Goal: Feedback & Contribution: Submit feedback/report problem

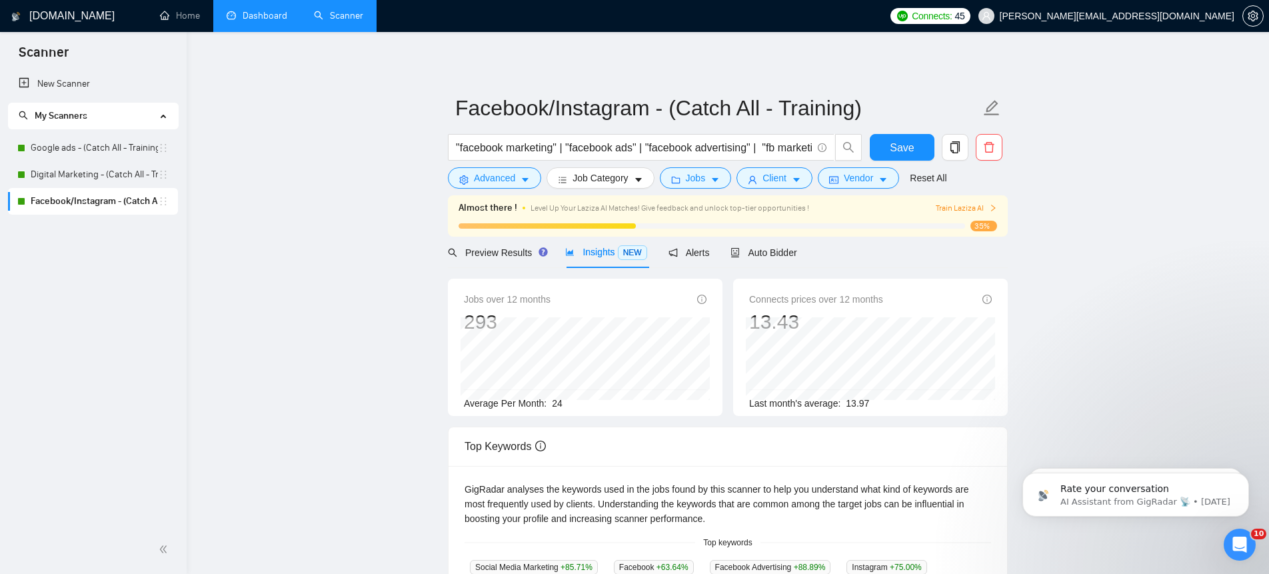
click at [260, 18] on link "Dashboard" at bounding box center [257, 15] width 61 height 11
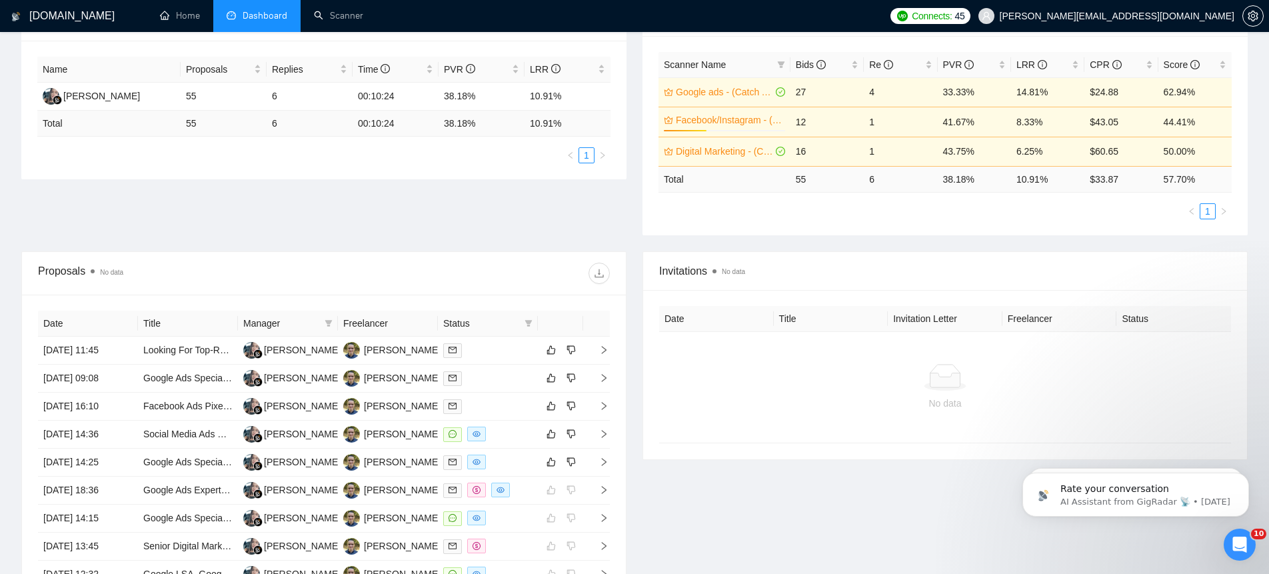
scroll to position [244, 0]
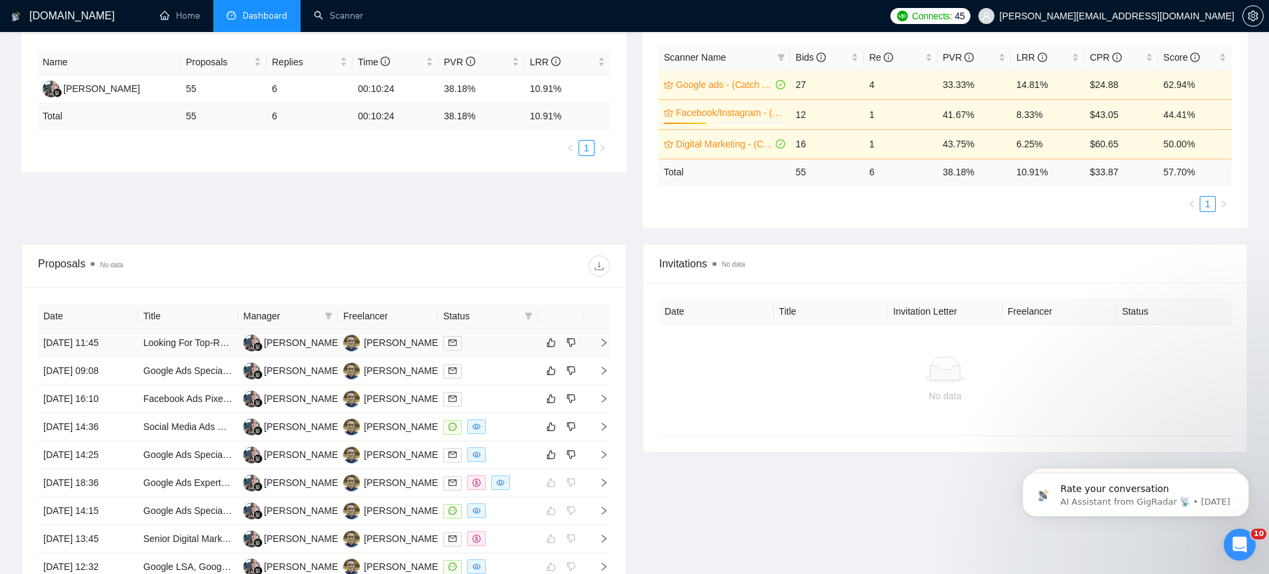
click at [603, 343] on icon "right" at bounding box center [603, 342] width 9 height 9
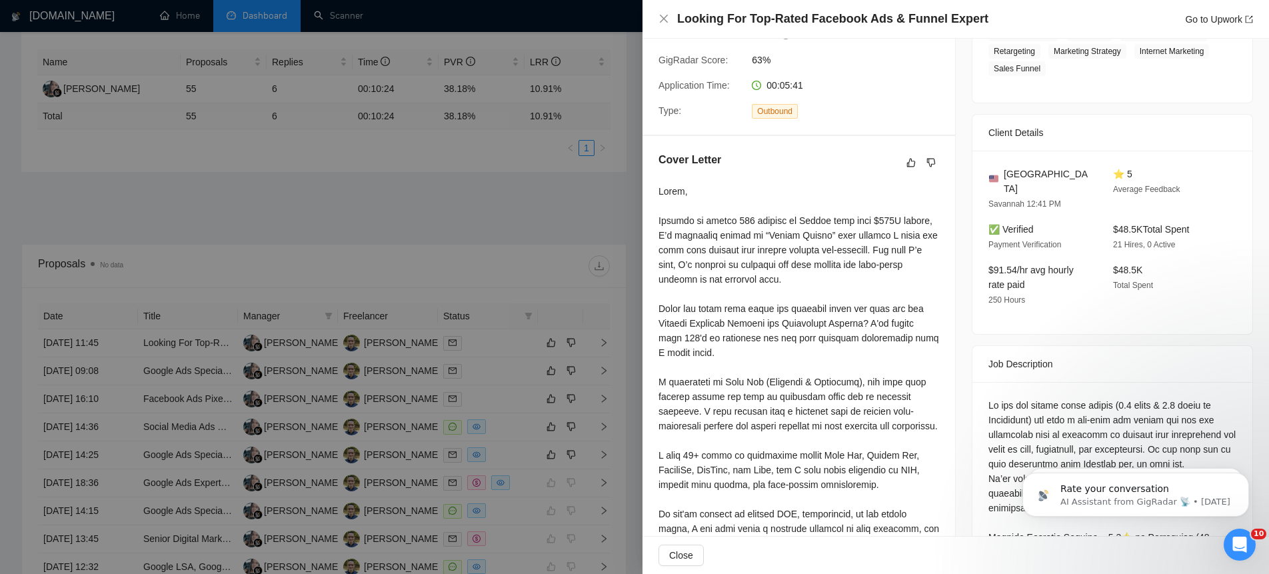
scroll to position [0, 0]
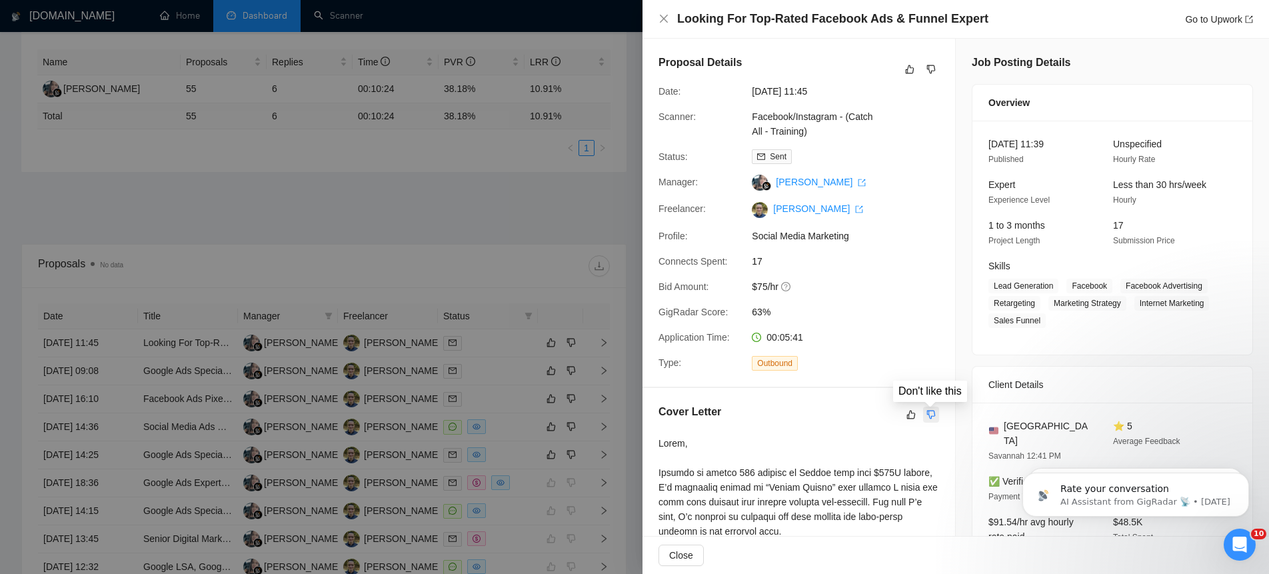
click at [932, 415] on icon "dislike" at bounding box center [931, 414] width 9 height 9
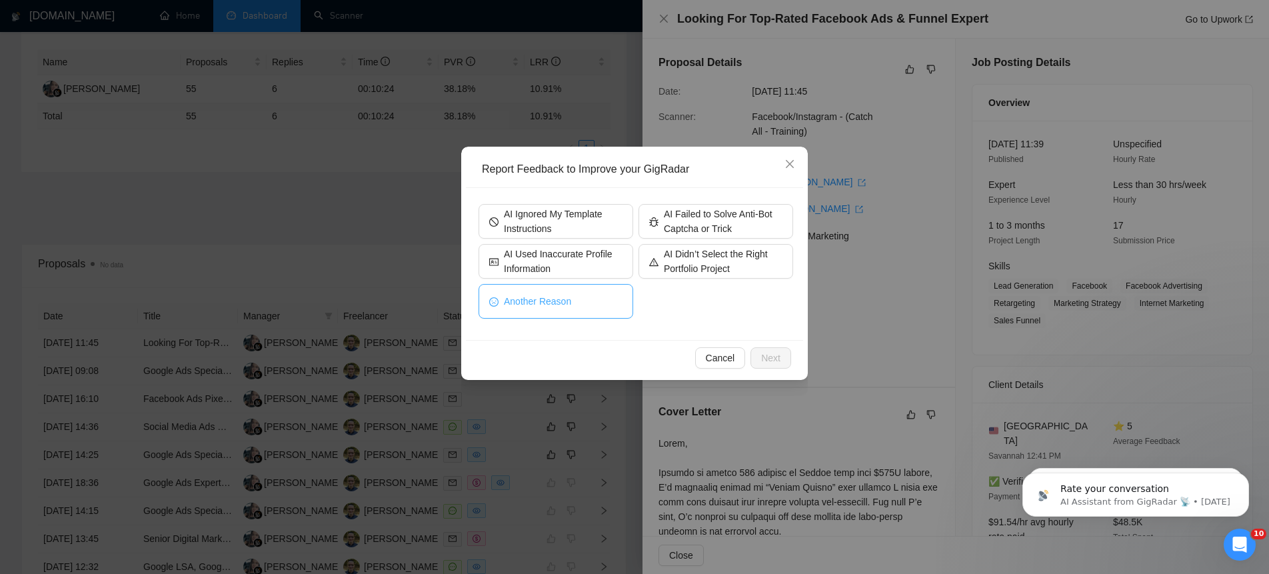
click at [594, 300] on button "Another Reason" at bounding box center [556, 301] width 155 height 35
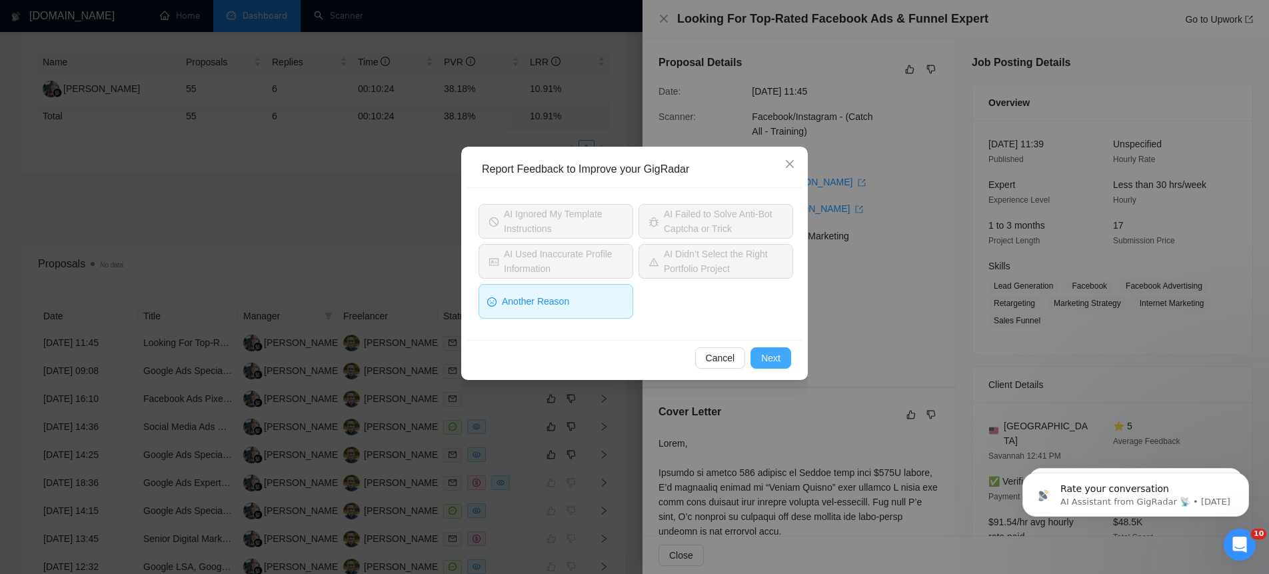
click at [772, 358] on span "Next" at bounding box center [770, 358] width 19 height 15
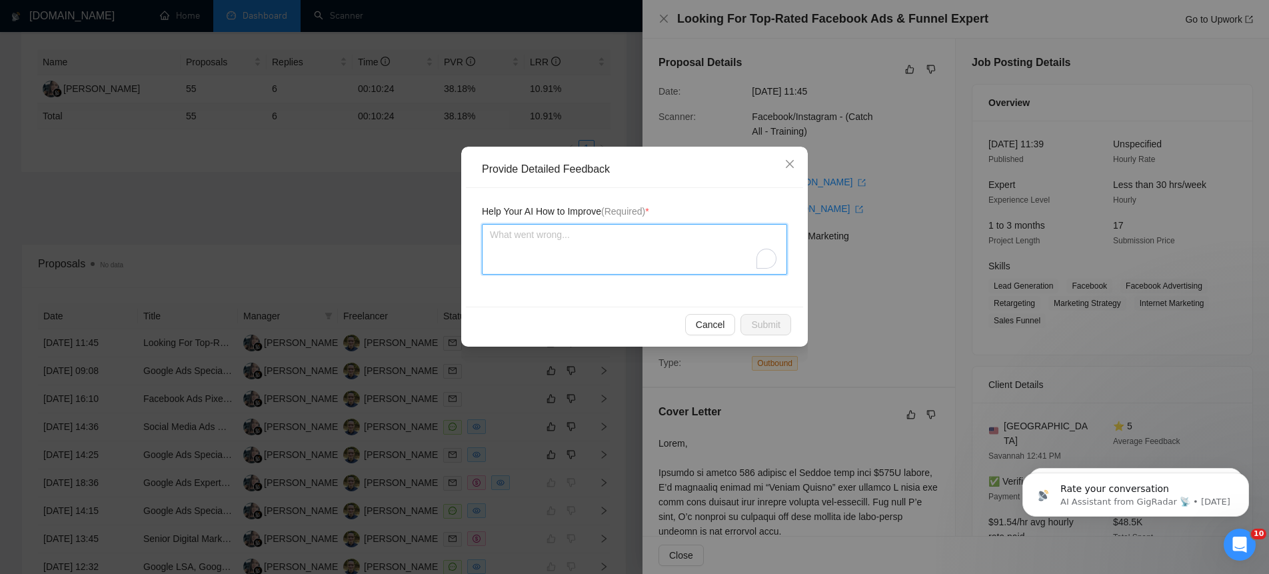
click at [617, 253] on textarea "To enrich screen reader interactions, please activate Accessibility in Grammarl…" at bounding box center [634, 249] width 305 height 51
paste textarea "Open with a compliment or positive observation when the client has great review…"
type textarea "Open with a compliment or positive observation when the client has great review…"
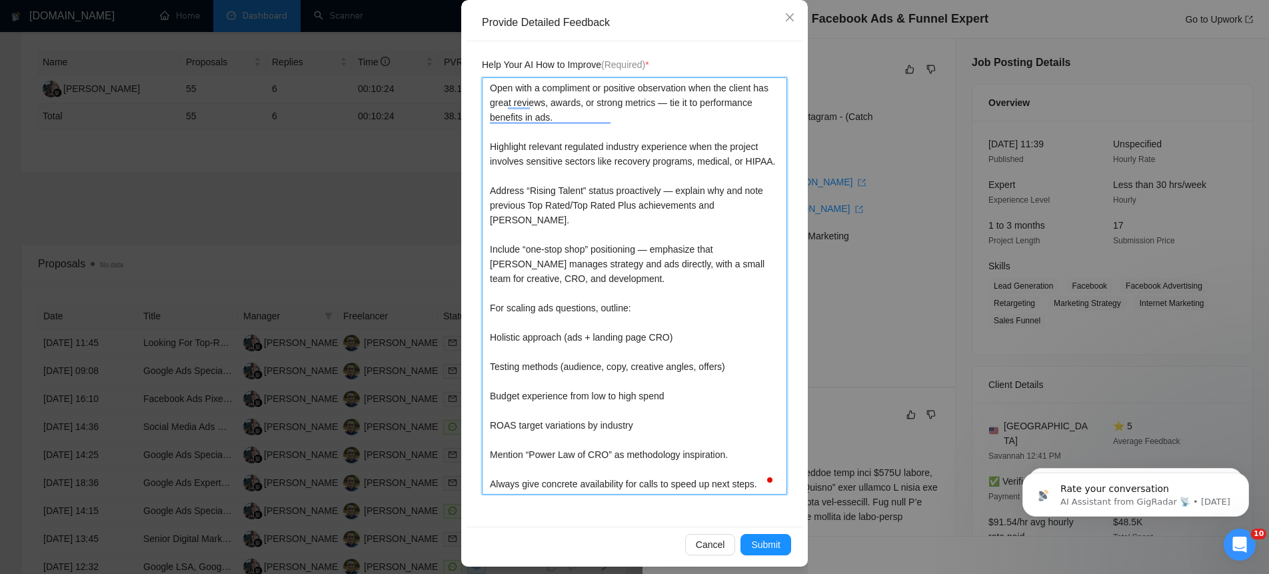
scroll to position [155, 0]
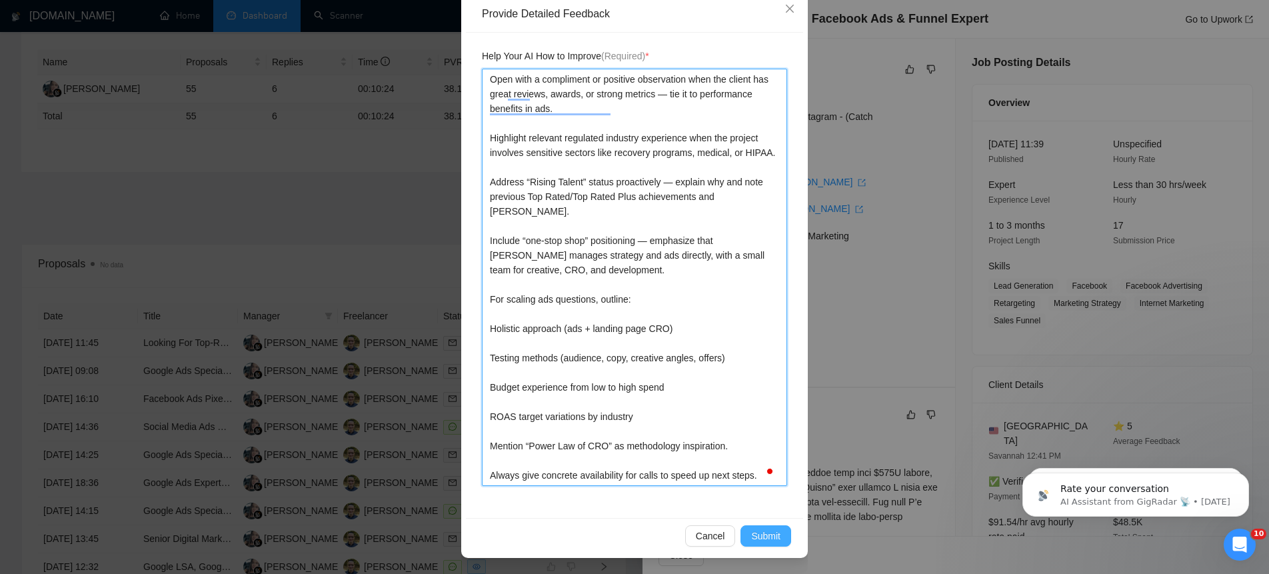
type textarea "Open with a compliment or positive observation when the client has great review…"
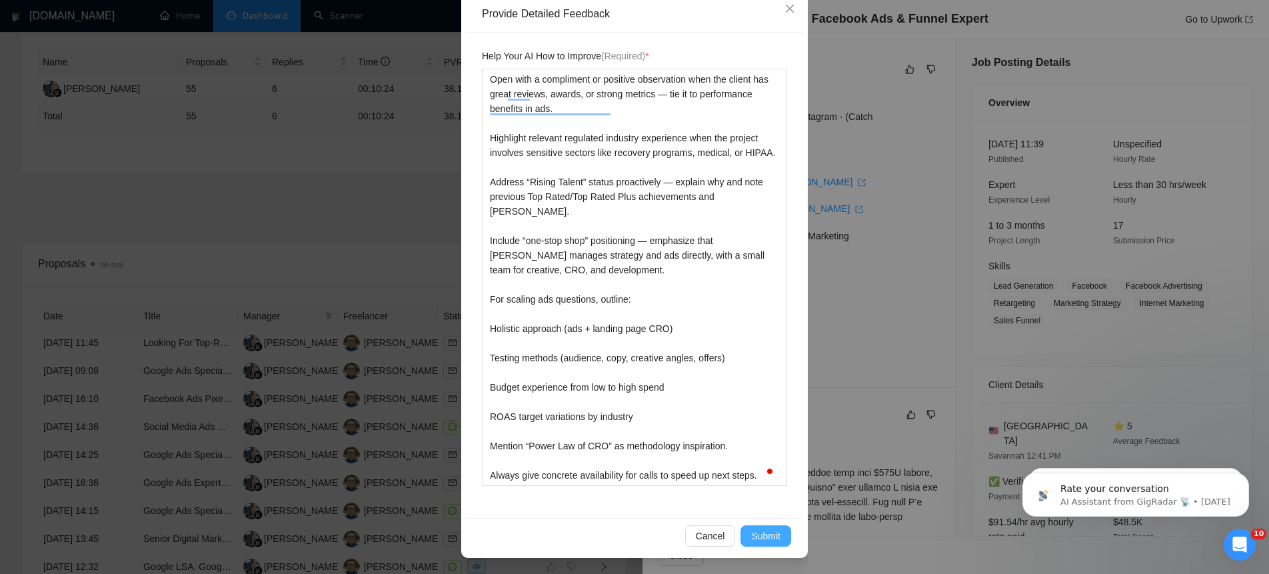
click at [770, 537] on span "Submit" at bounding box center [765, 536] width 29 height 15
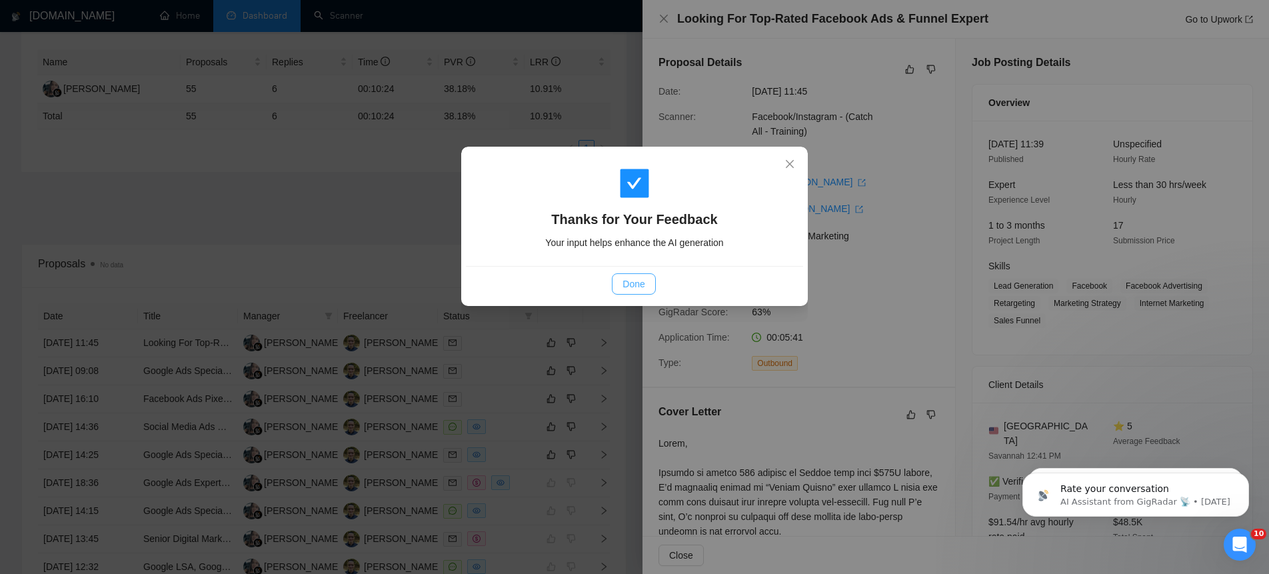
click at [637, 286] on span "Done" at bounding box center [634, 284] width 22 height 15
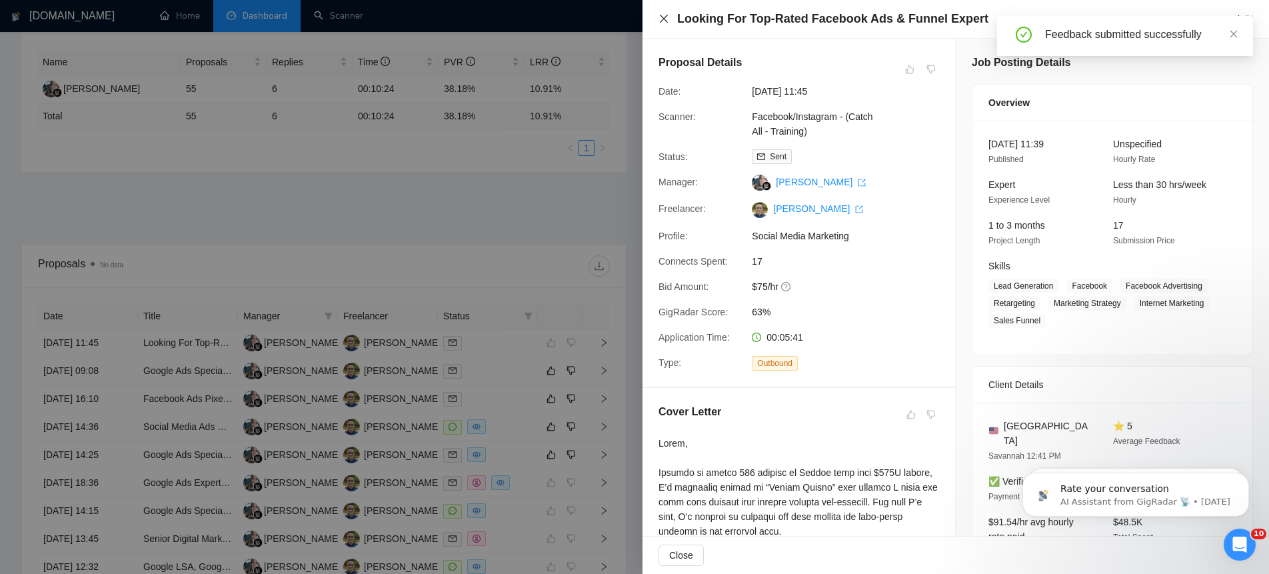
click at [667, 23] on icon "close" at bounding box center [664, 18] width 11 height 11
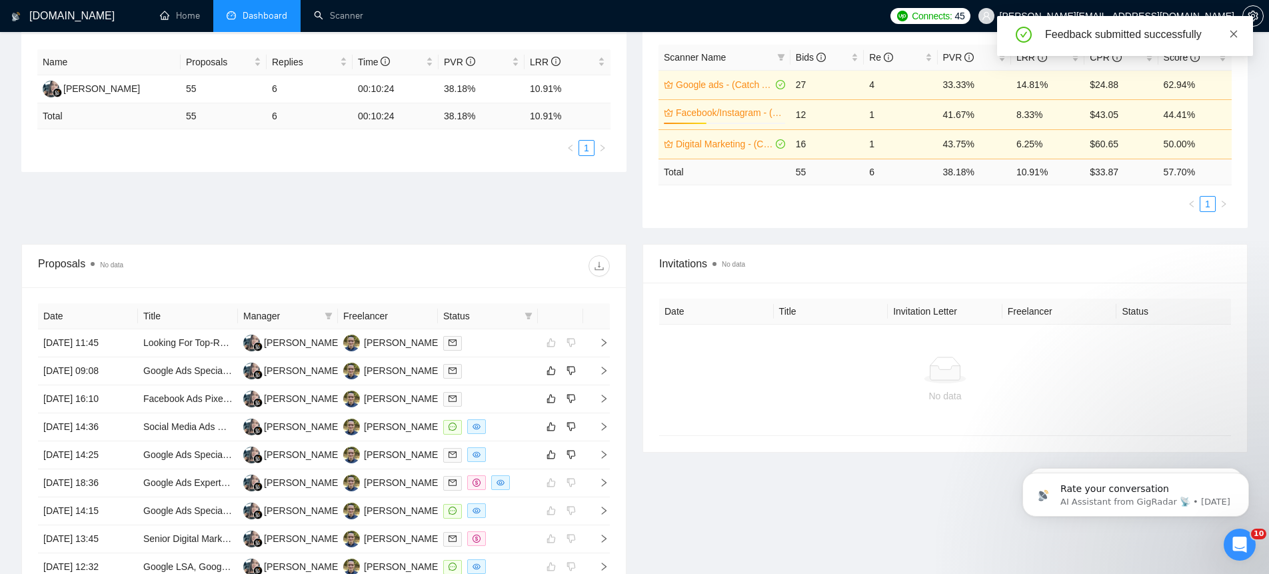
click at [1237, 34] on icon "close" at bounding box center [1233, 33] width 9 height 9
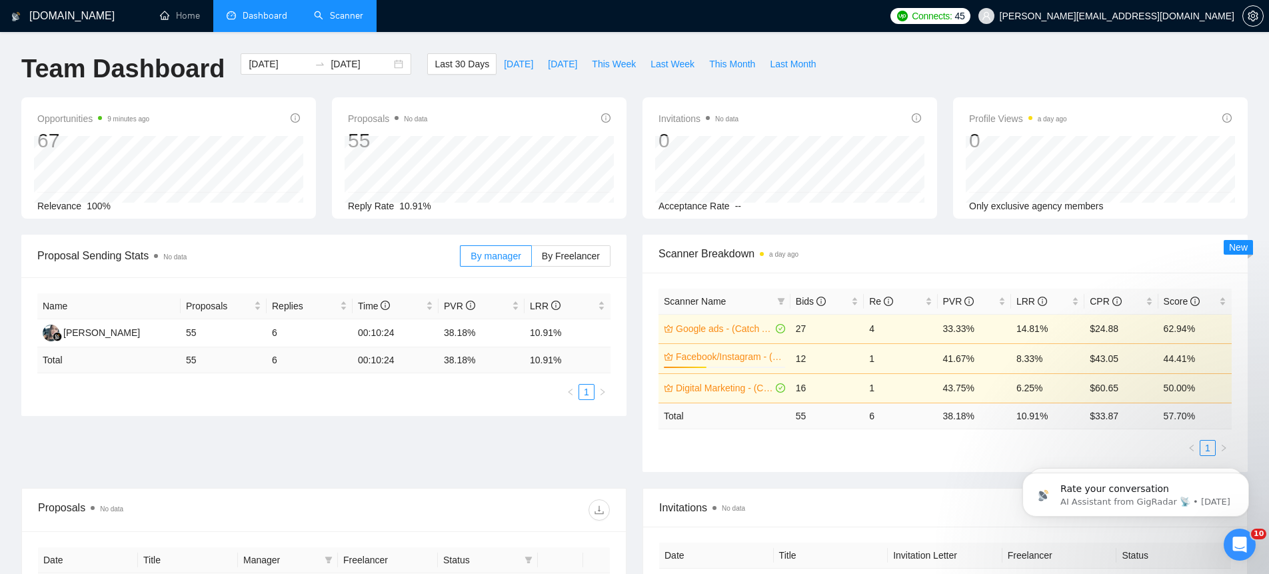
click at [348, 10] on link "Scanner" at bounding box center [338, 15] width 49 height 11
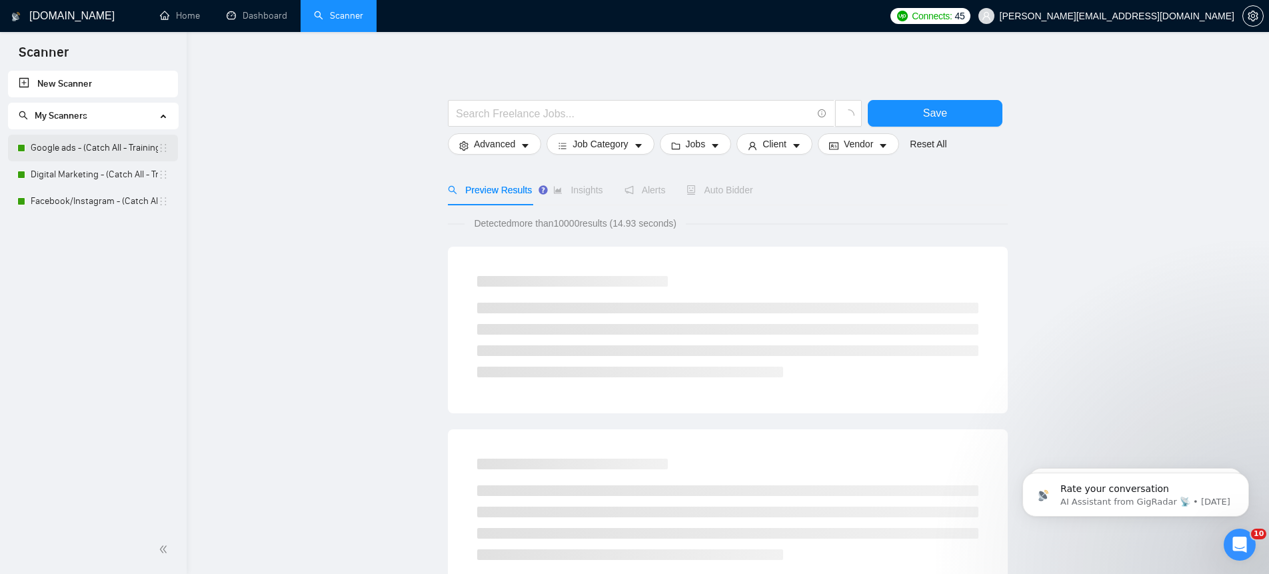
click at [83, 147] on link "Google ads - (Catch All - Training) - $75" at bounding box center [94, 148] width 127 height 27
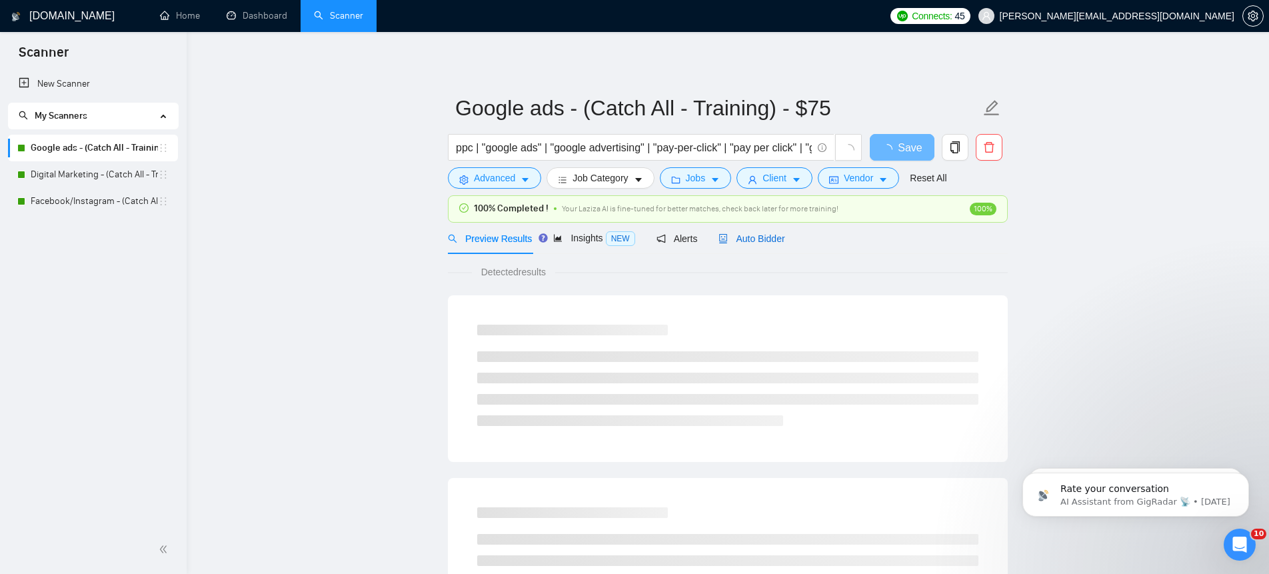
click at [765, 238] on span "Auto Bidder" at bounding box center [752, 238] width 66 height 11
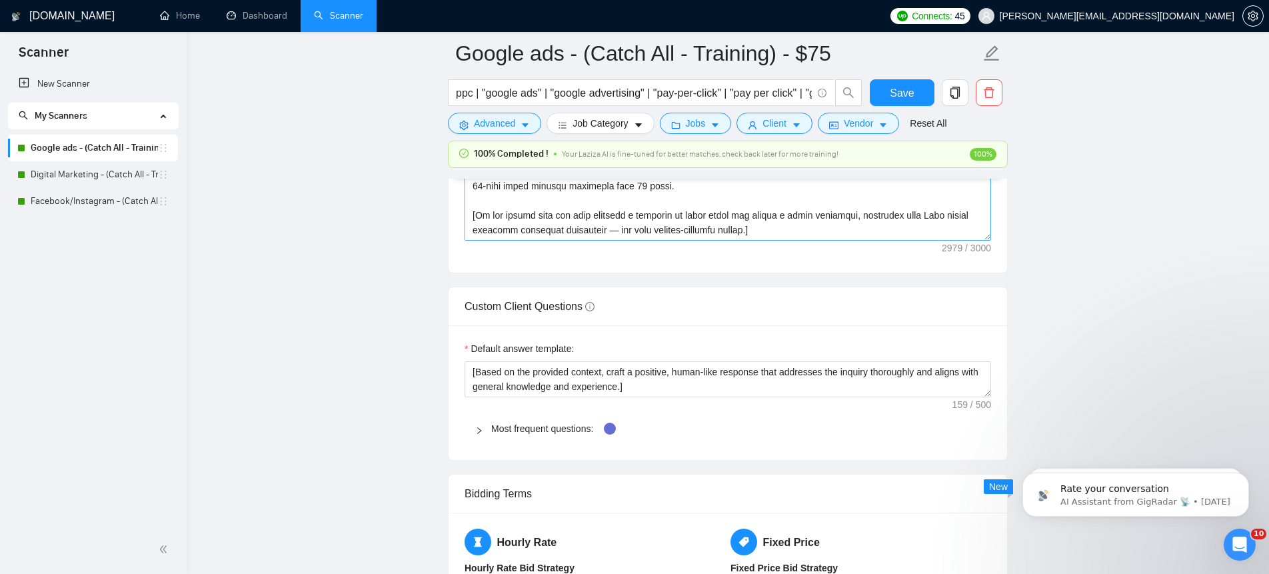
scroll to position [2022, 0]
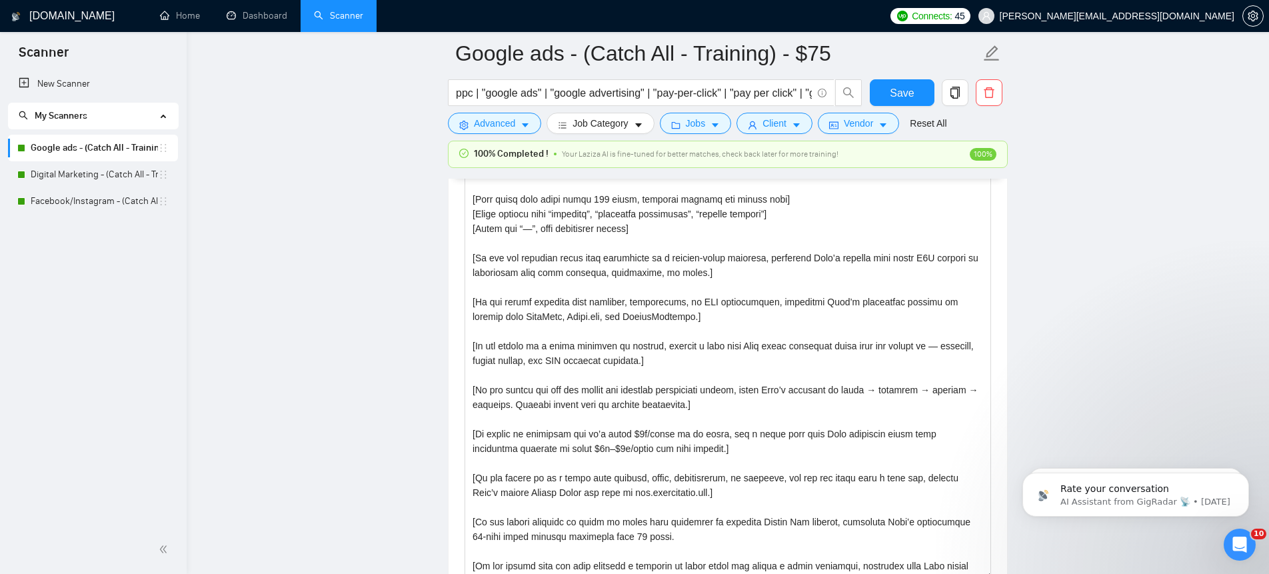
drag, startPoint x: 987, startPoint y: 260, endPoint x: 1013, endPoint y: 609, distance: 350.3
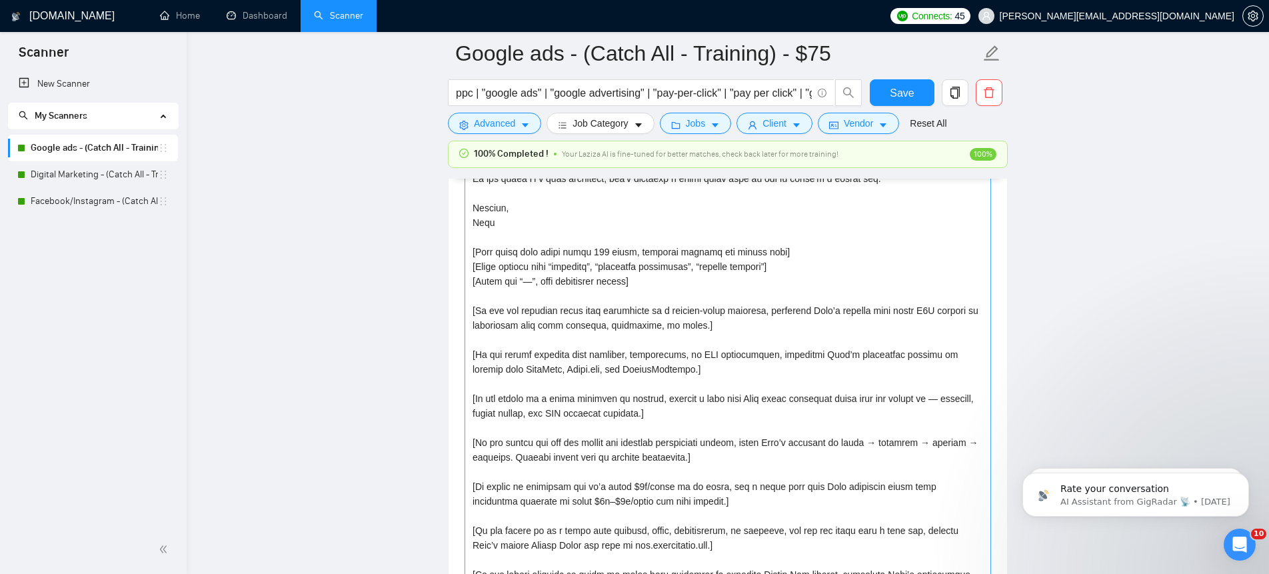
scroll to position [49, 0]
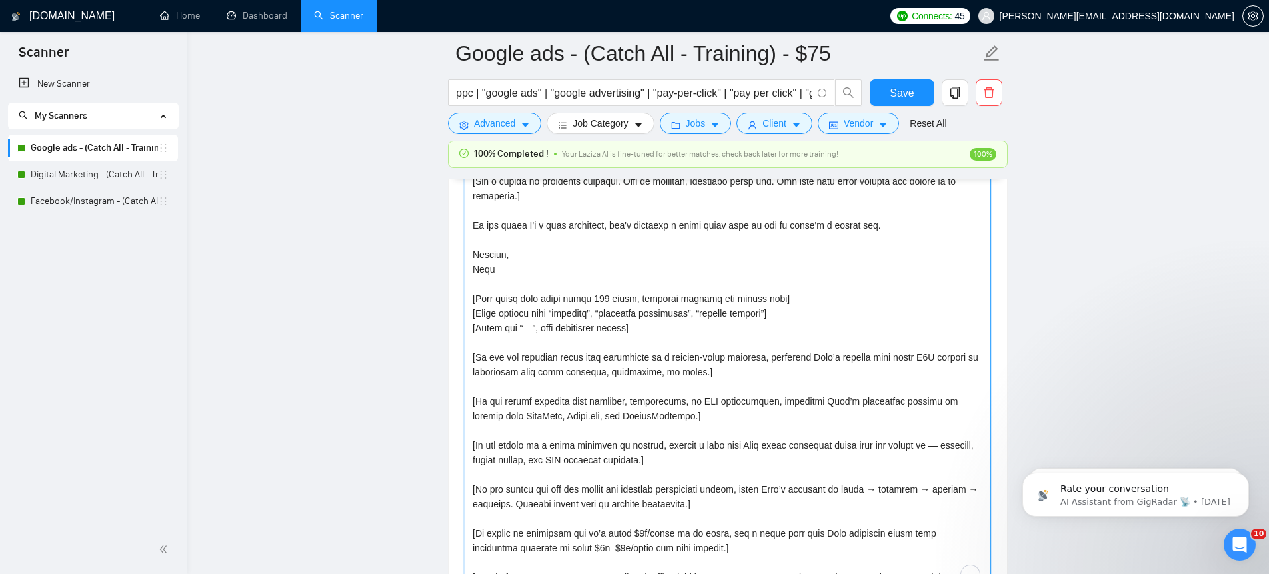
click at [525, 281] on textarea "Cover letter template:" at bounding box center [728, 265] width 527 height 649
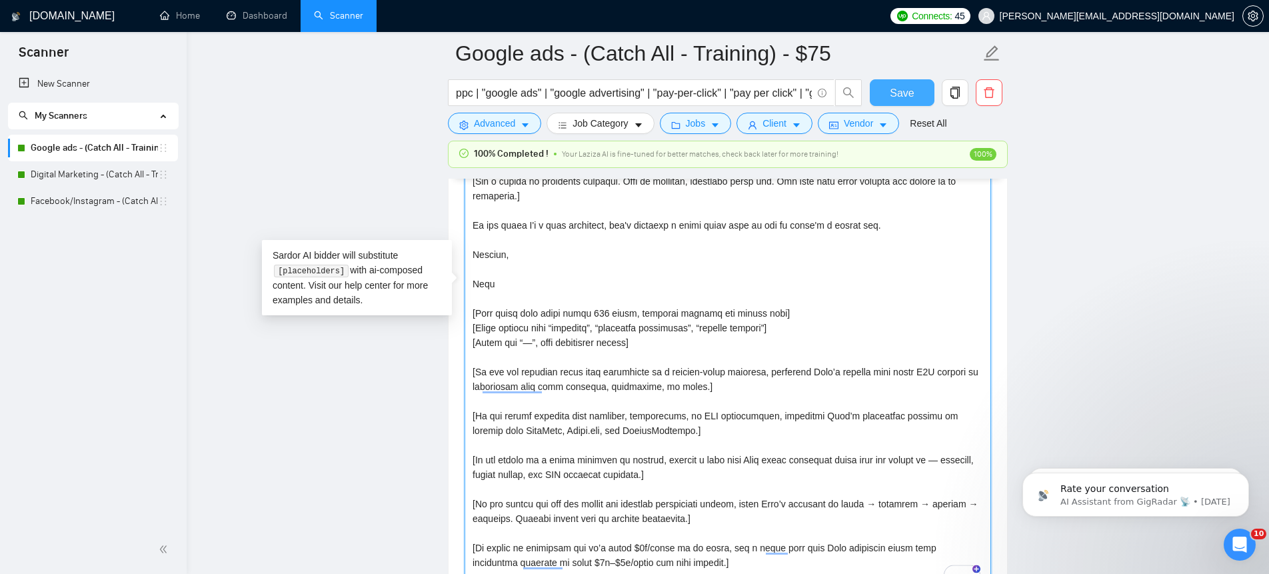
type textarea "Hello [client name], Trusted by nearly 100 clients on Upwork with over $300K bi…"
click at [911, 92] on span "Save" at bounding box center [902, 93] width 24 height 17
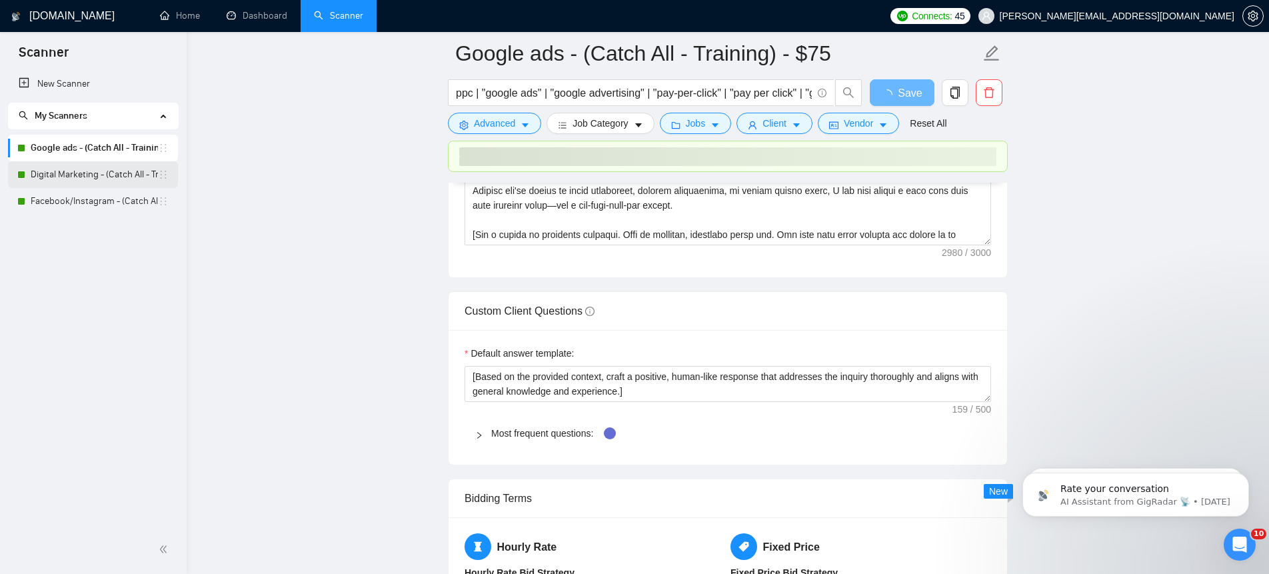
click at [57, 176] on link "Digital Marketing - (Catch All - Training)-$100 hr." at bounding box center [94, 174] width 127 height 27
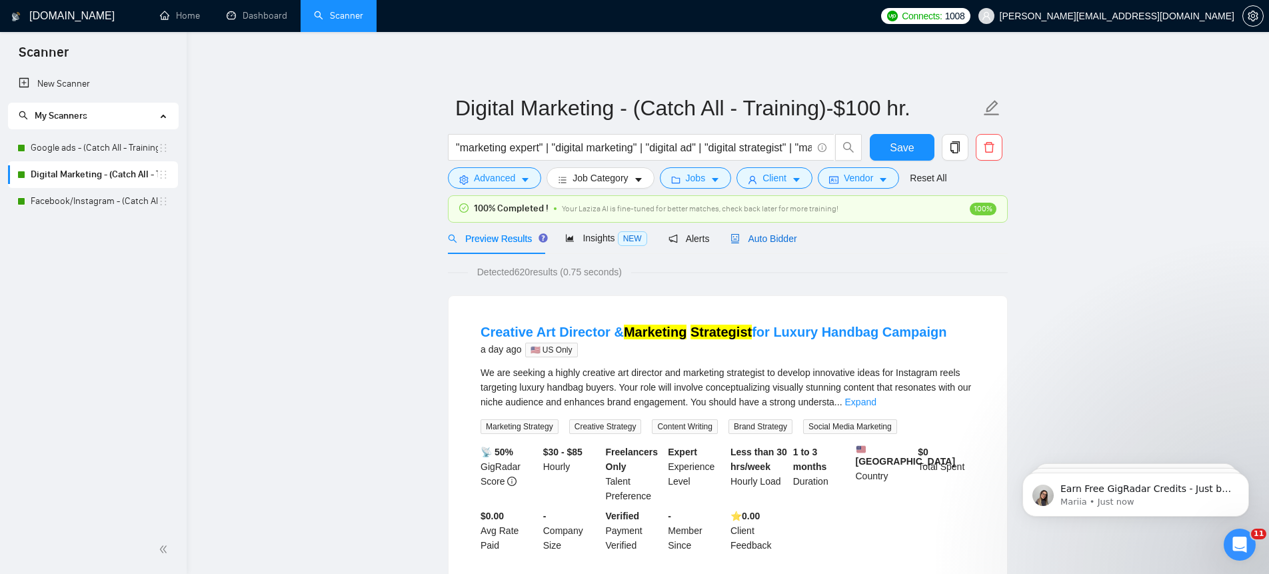
click at [765, 241] on span "Auto Bidder" at bounding box center [764, 238] width 66 height 11
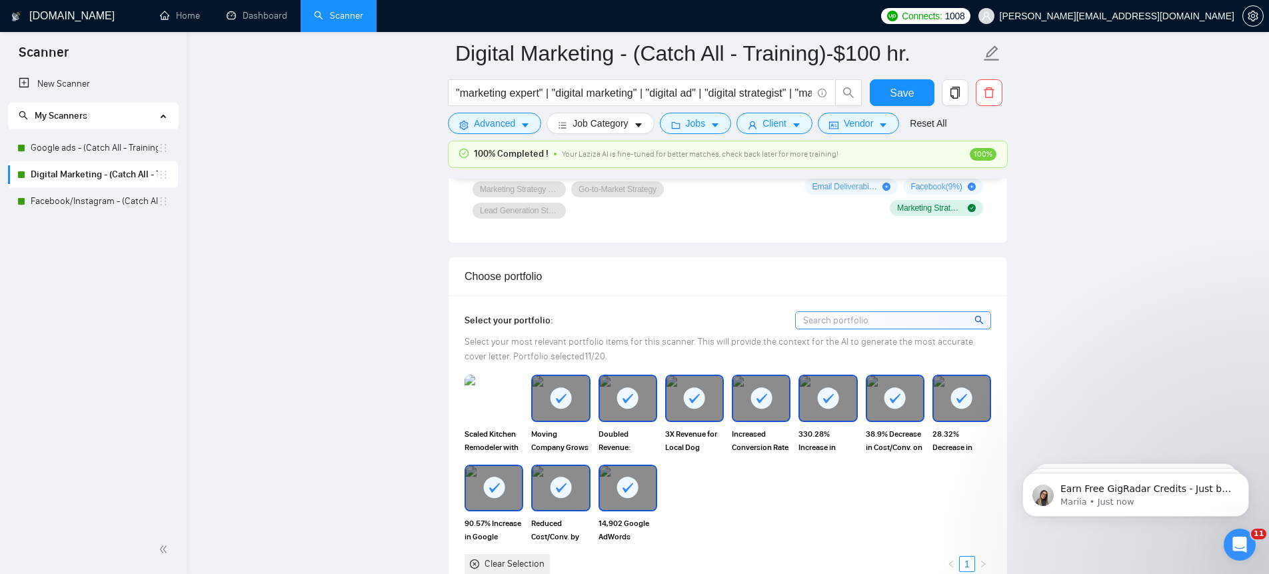
scroll to position [1245, 0]
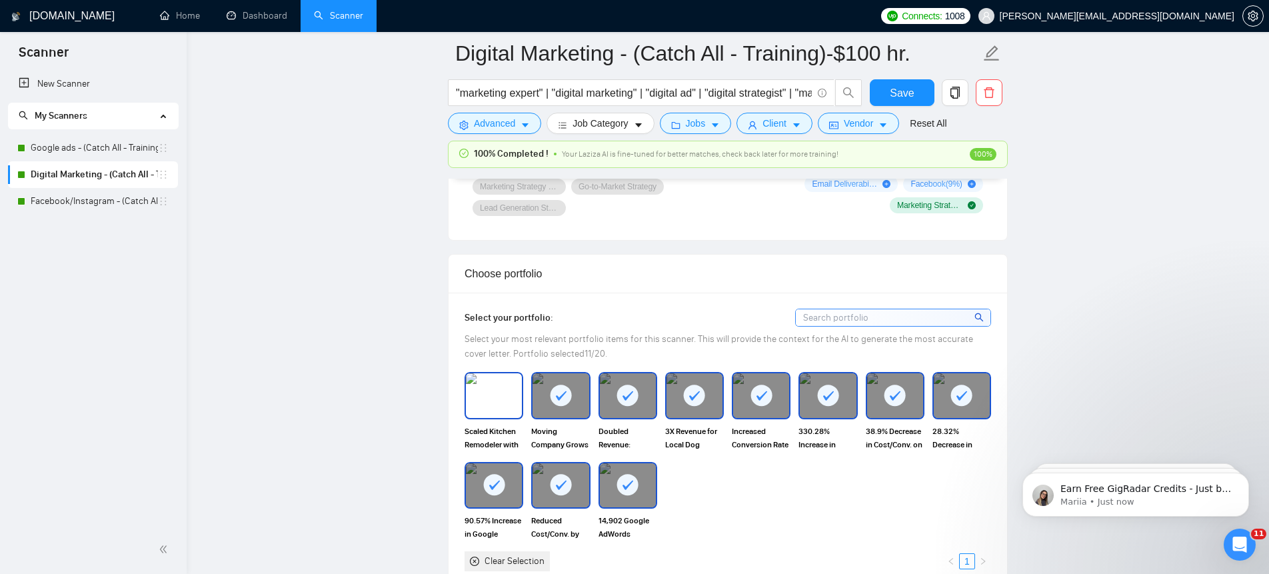
click at [492, 392] on img at bounding box center [494, 395] width 56 height 44
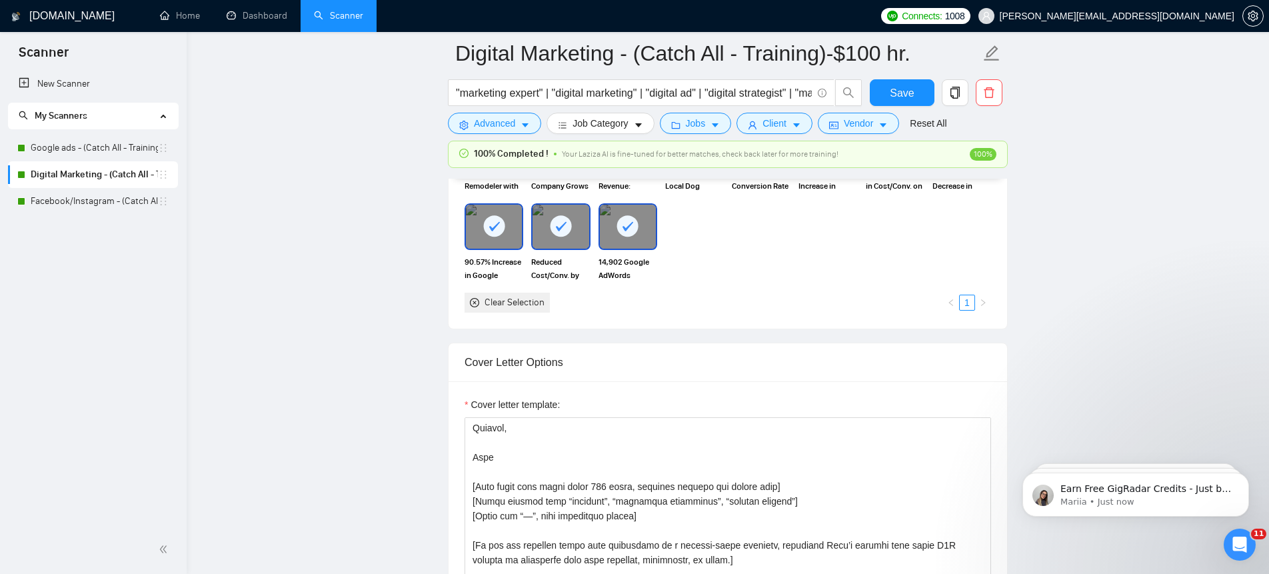
scroll to position [304, 0]
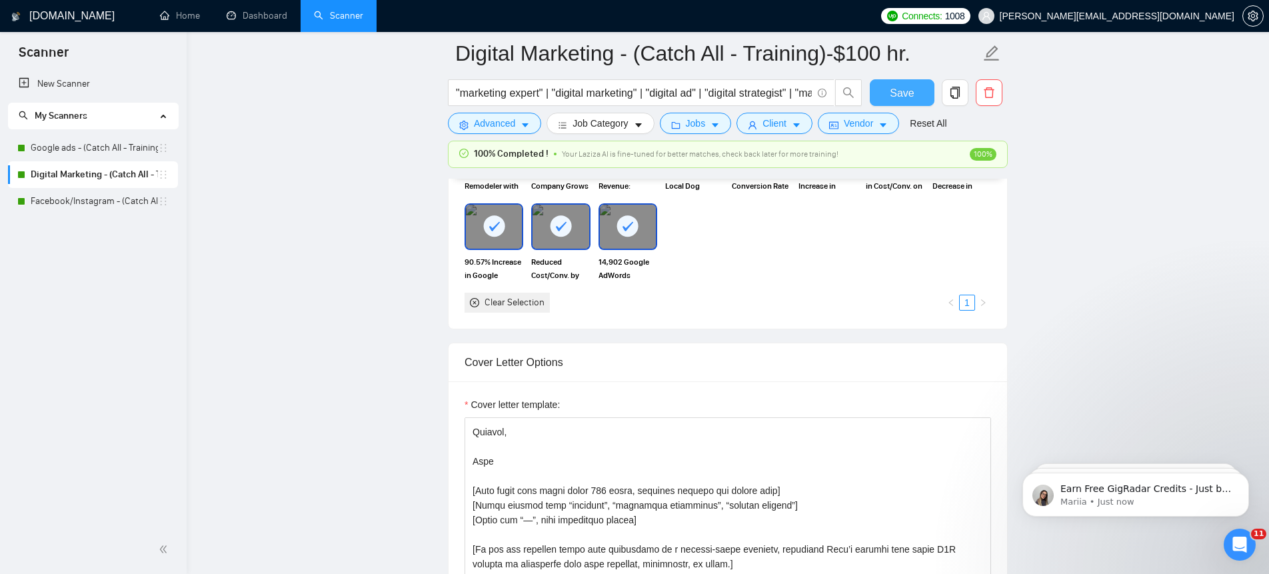
click at [899, 88] on span "Save" at bounding box center [902, 93] width 24 height 17
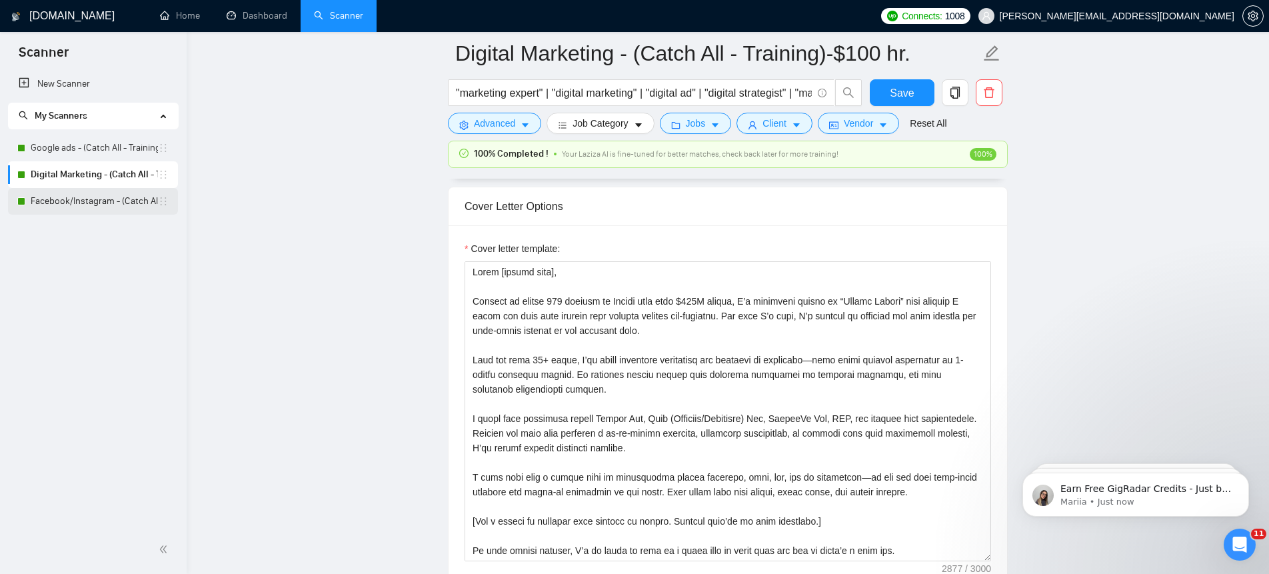
click at [105, 205] on link "Facebook/Instagram - (Catch All - Training)" at bounding box center [94, 201] width 127 height 27
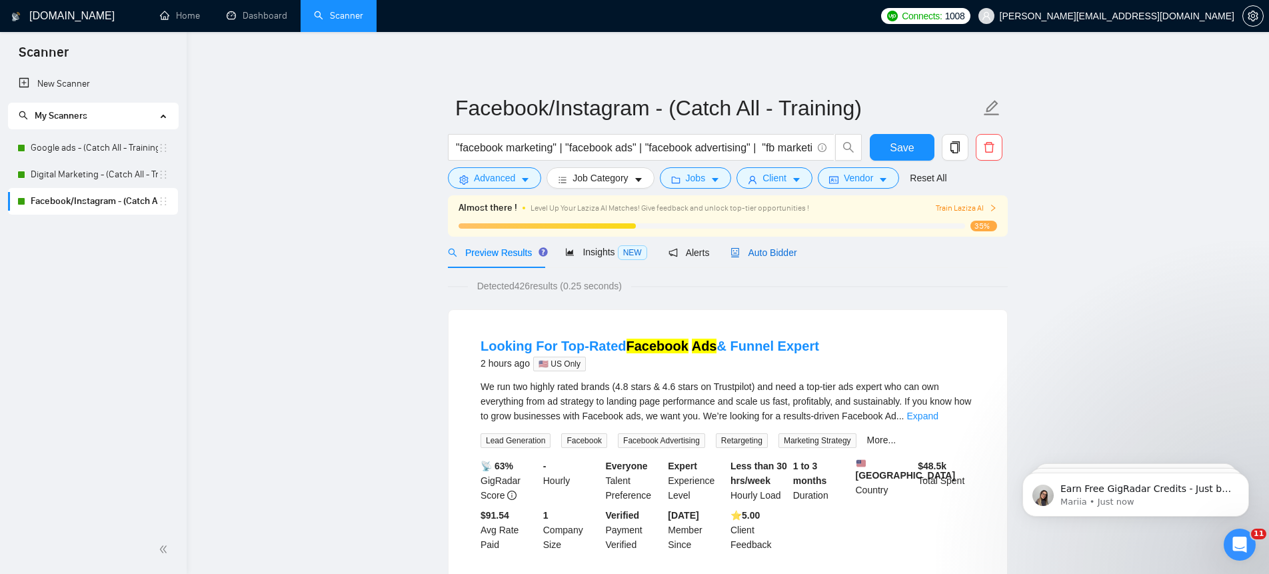
click at [770, 252] on span "Auto Bidder" at bounding box center [764, 252] width 66 height 11
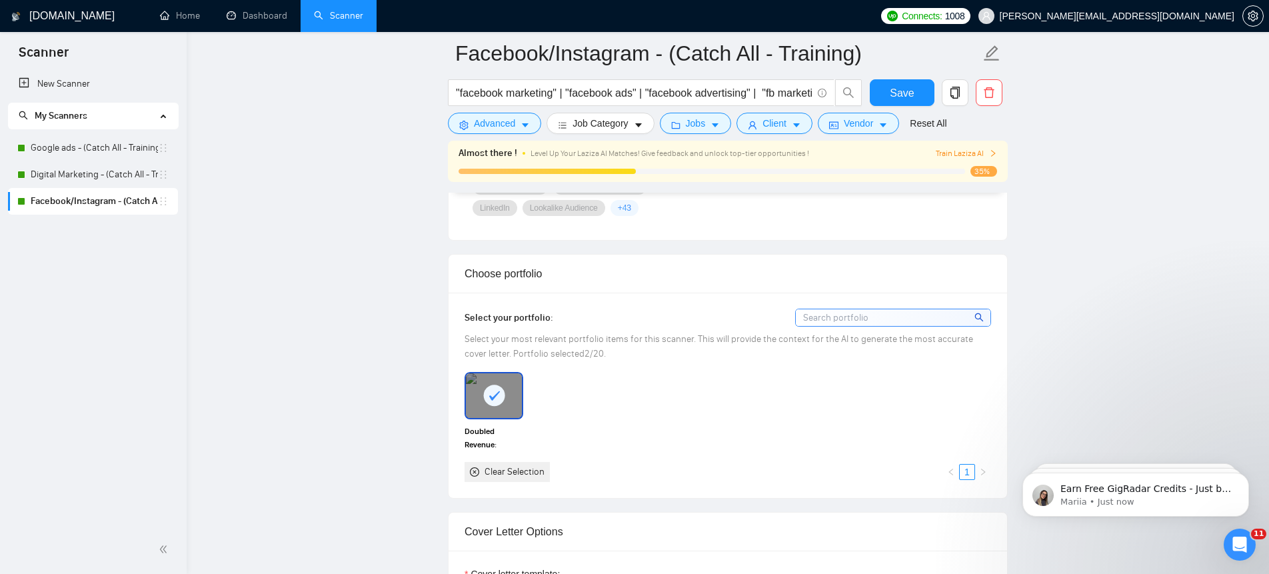
scroll to position [1306, 0]
click at [647, 466] on div "Clear Selection 1" at bounding box center [728, 467] width 527 height 20
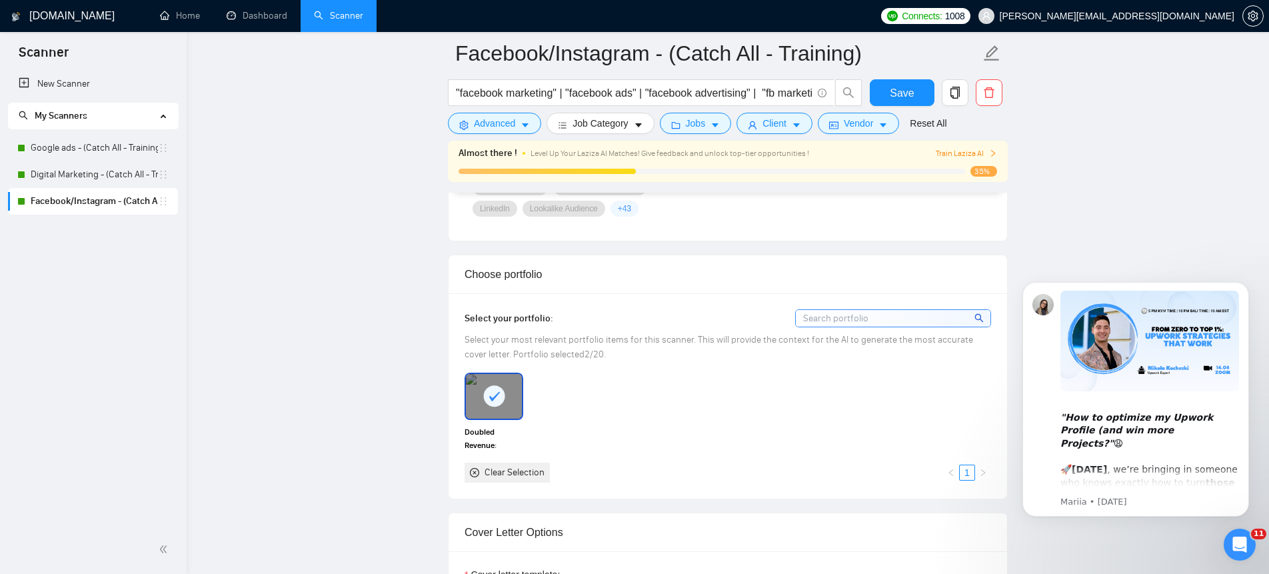
scroll to position [1292, 0]
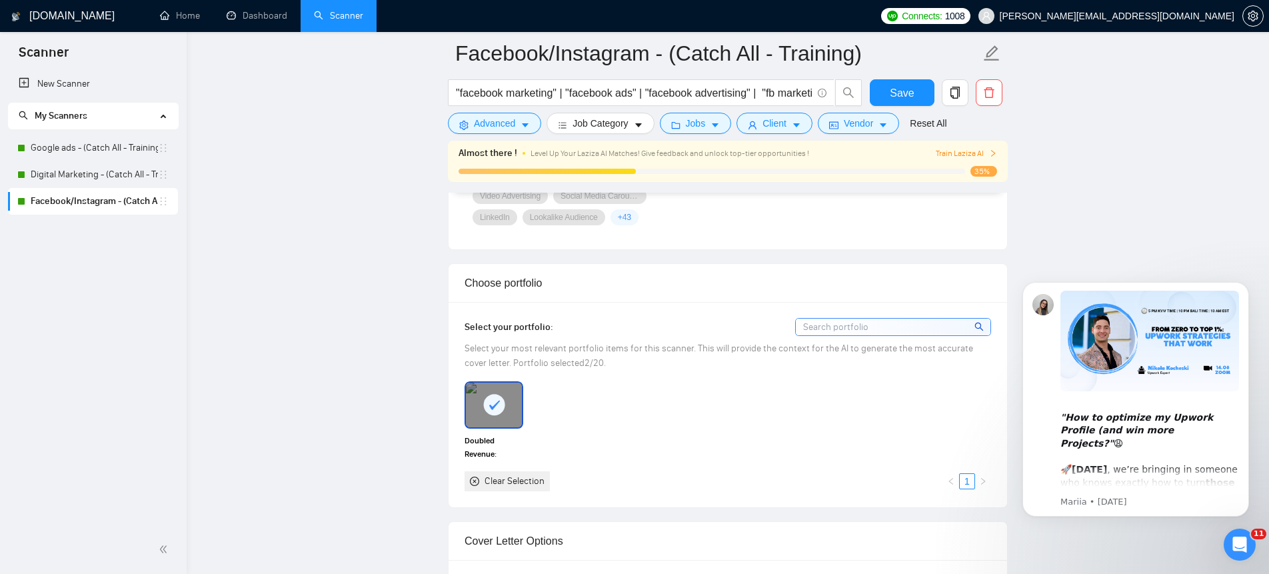
click at [824, 327] on input at bounding box center [893, 327] width 195 height 17
click at [89, 167] on link "Digital Marketing - (Catch All - Training)-$100 hr." at bounding box center [94, 174] width 127 height 27
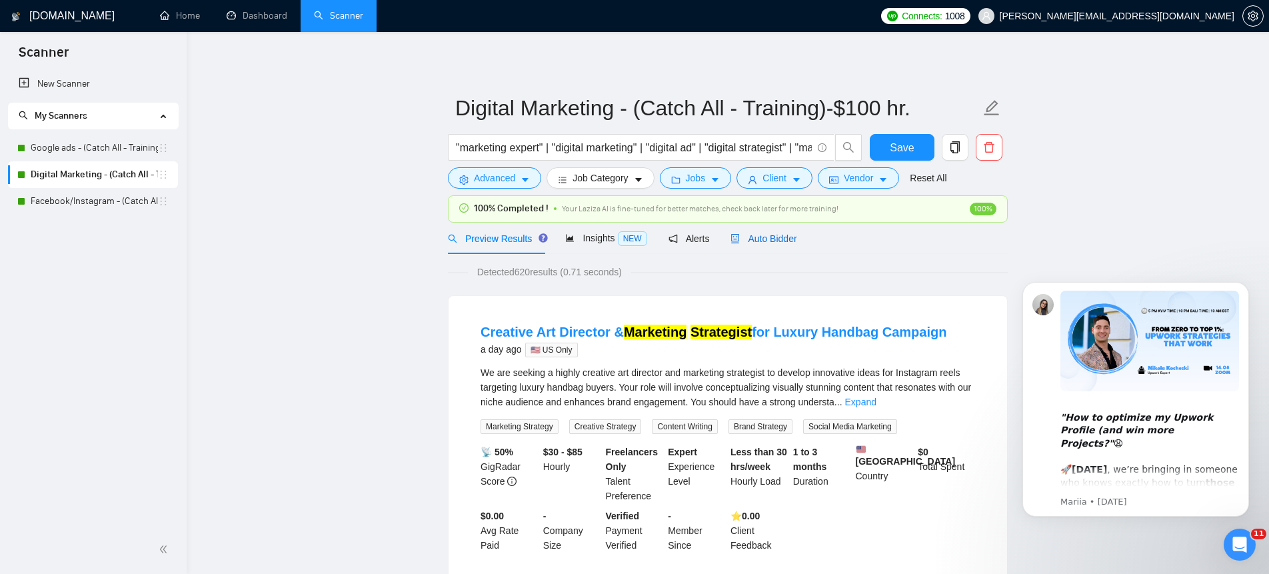
click at [777, 235] on span "Auto Bidder" at bounding box center [764, 238] width 66 height 11
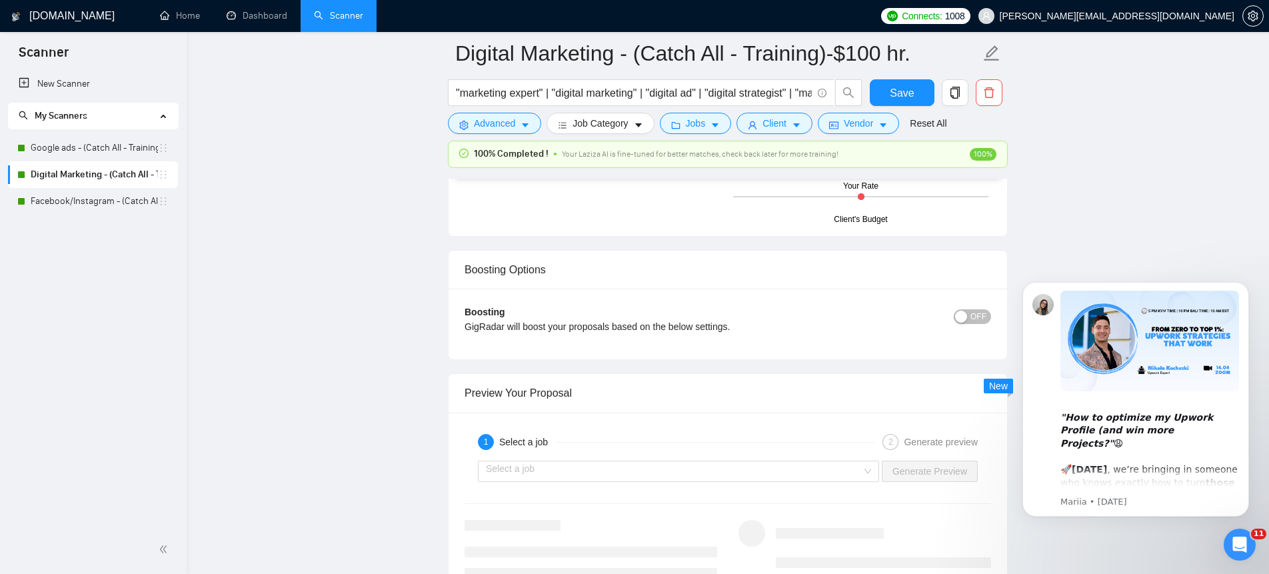
scroll to position [2520, 0]
click at [903, 97] on span "Save" at bounding box center [902, 93] width 24 height 17
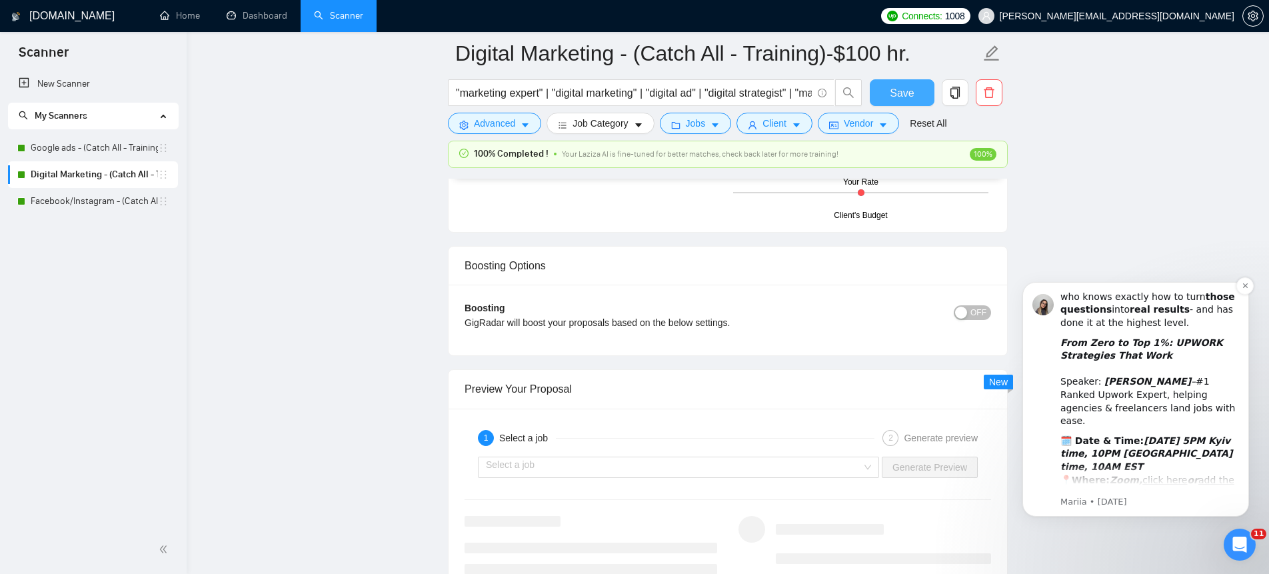
scroll to position [189, 0]
click at [1241, 555] on icon "Open Intercom Messenger" at bounding box center [1240, 545] width 22 height 22
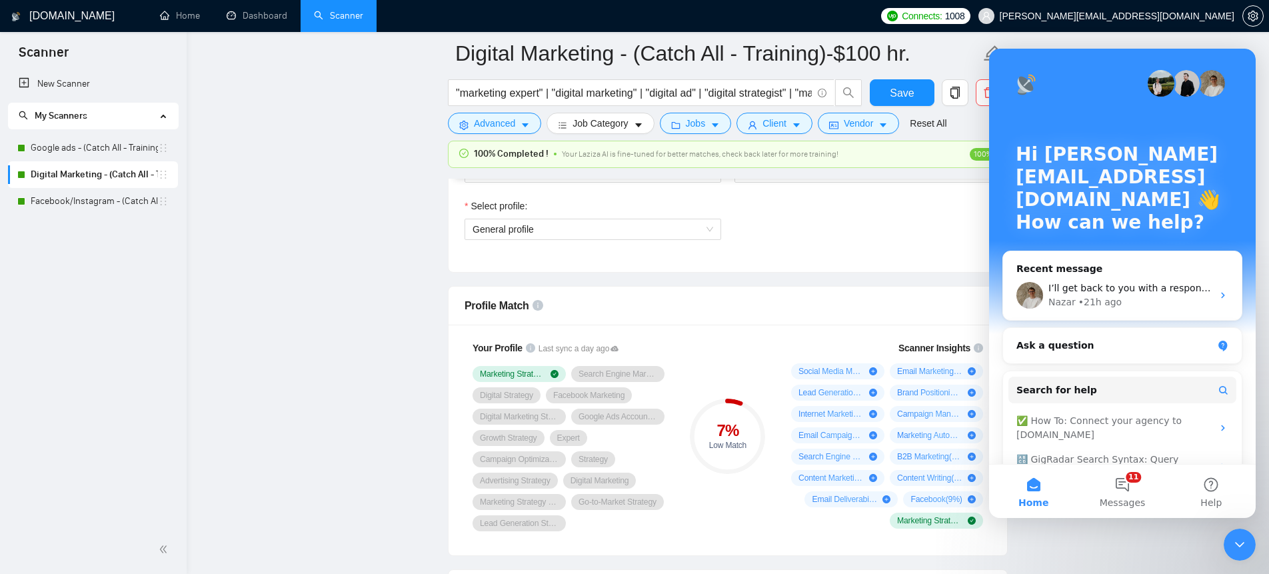
scroll to position [0, 0]
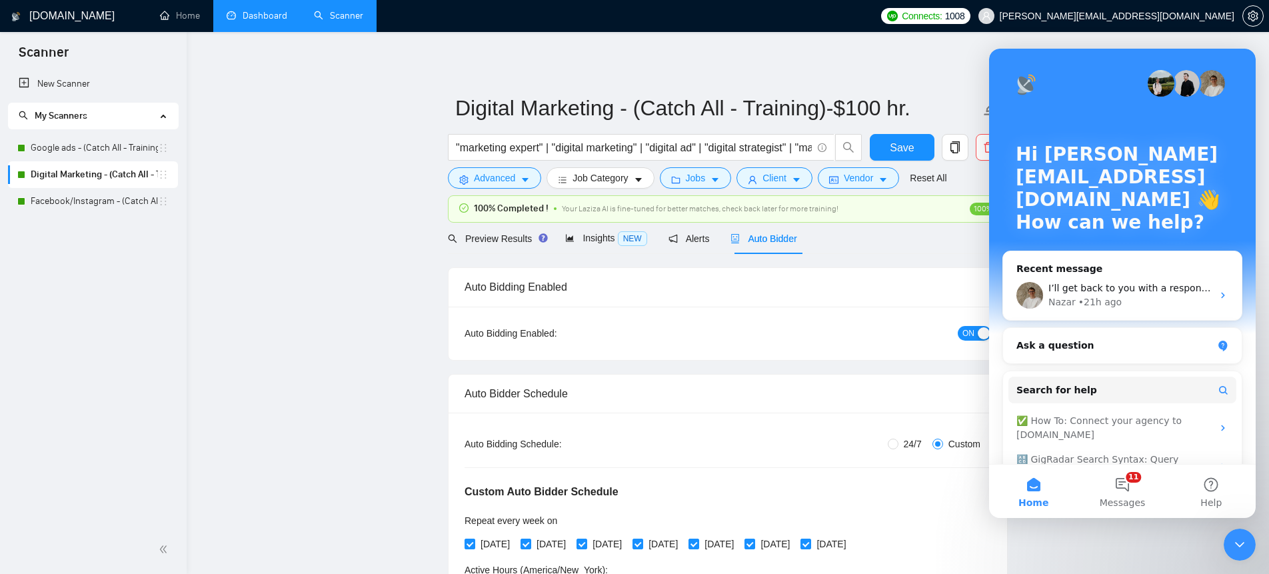
click at [264, 10] on link "Dashboard" at bounding box center [257, 15] width 61 height 11
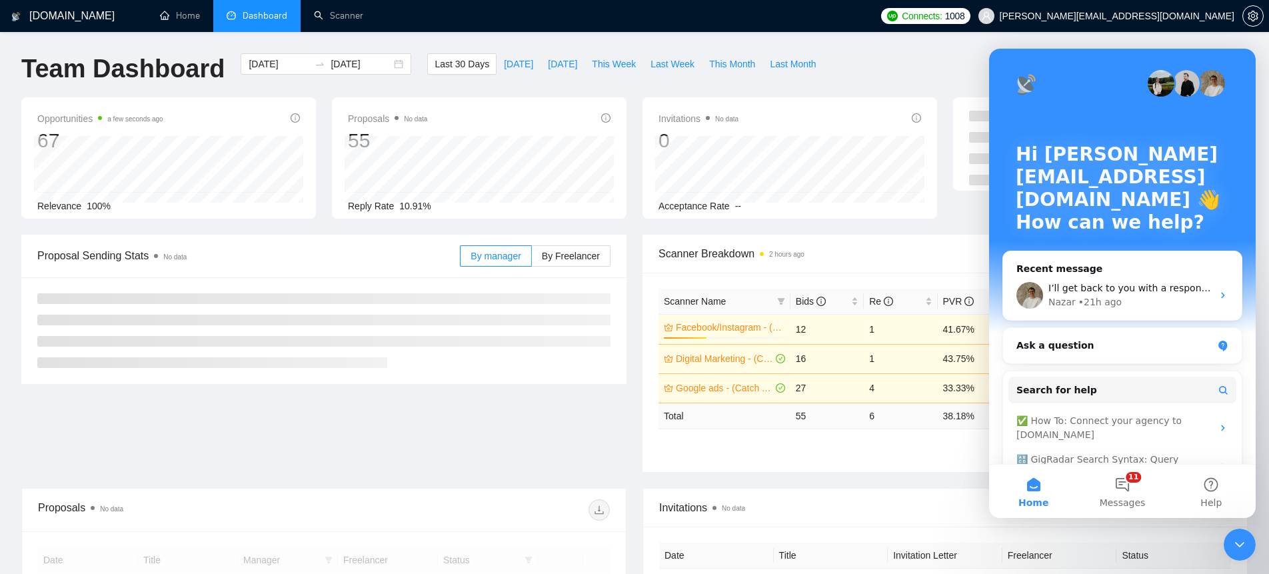
click at [1241, 550] on icon "Close Intercom Messenger" at bounding box center [1240, 545] width 16 height 16
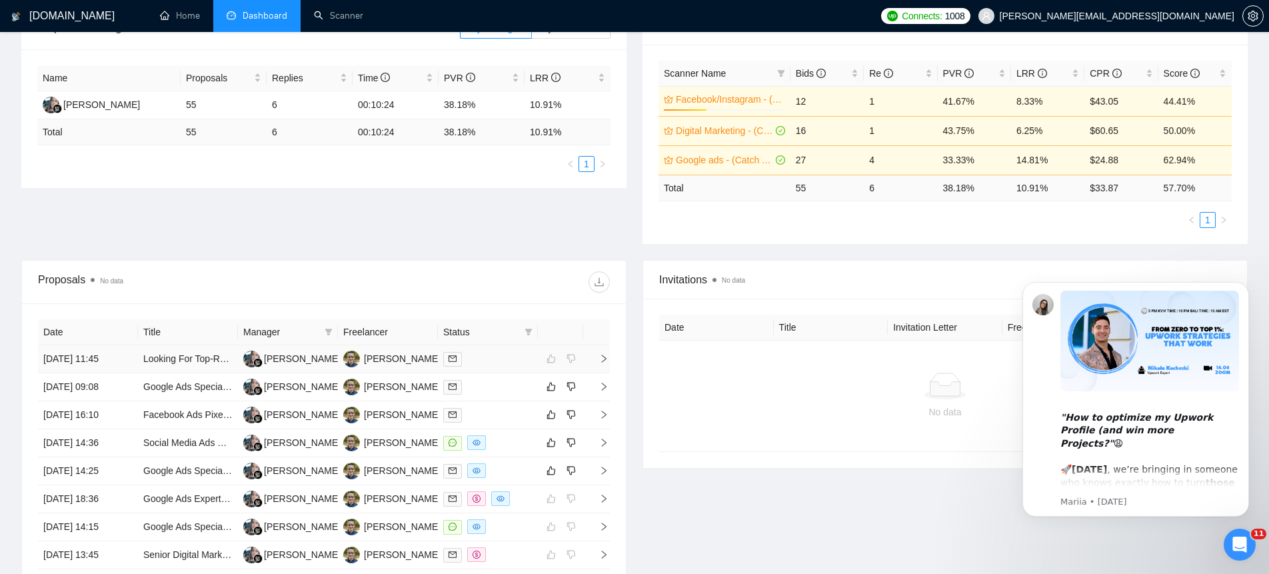
scroll to position [234, 0]
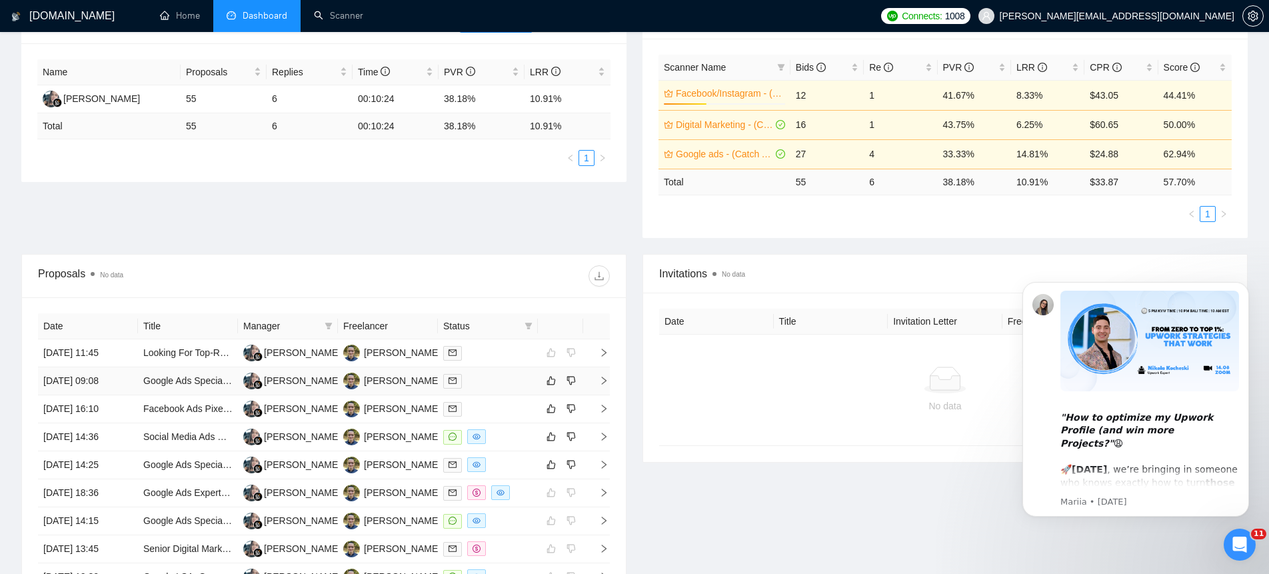
click at [605, 381] on icon "right" at bounding box center [603, 380] width 9 height 9
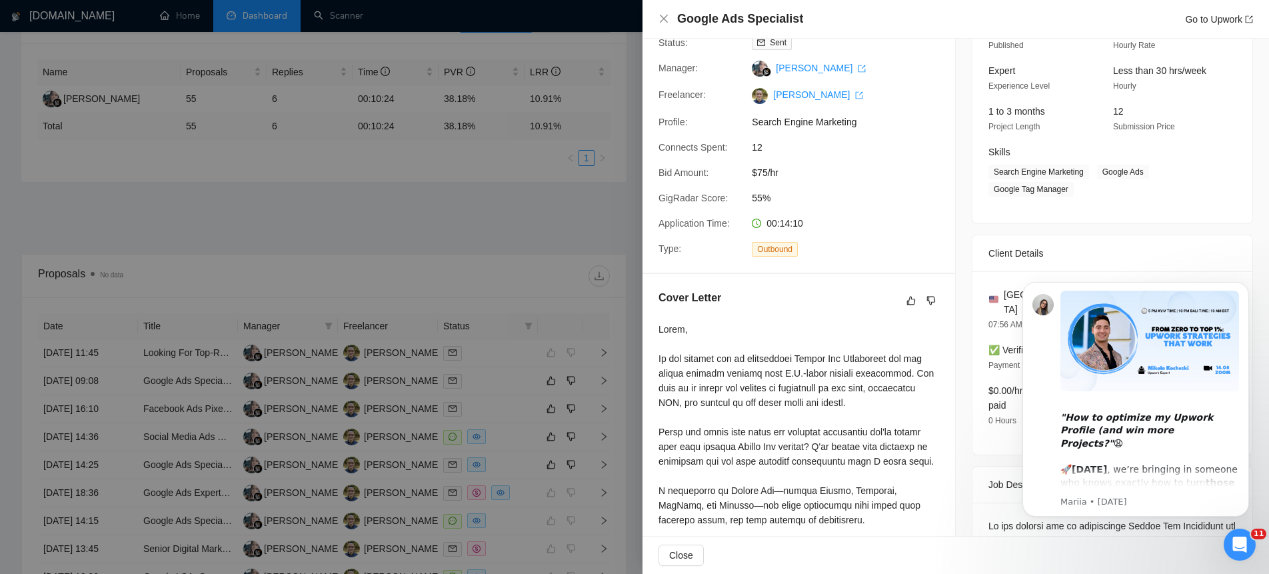
scroll to position [116, 0]
click at [1246, 551] on div "Open Intercom Messenger" at bounding box center [1240, 545] width 44 height 44
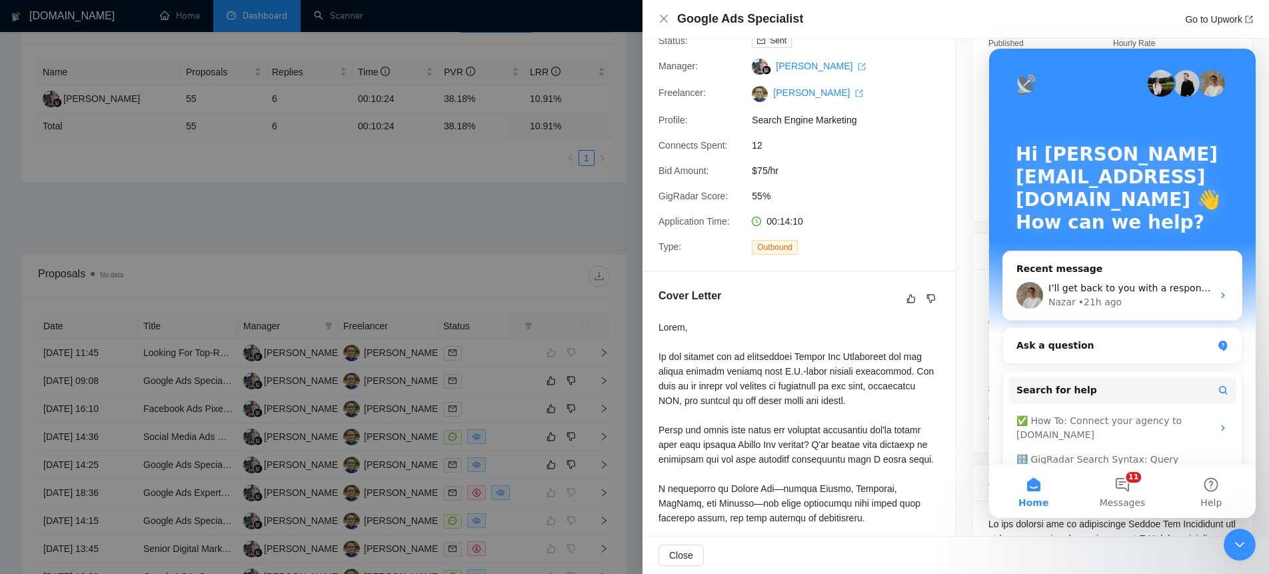
click at [1246, 550] on icon "Close Intercom Messenger" at bounding box center [1240, 545] width 16 height 16
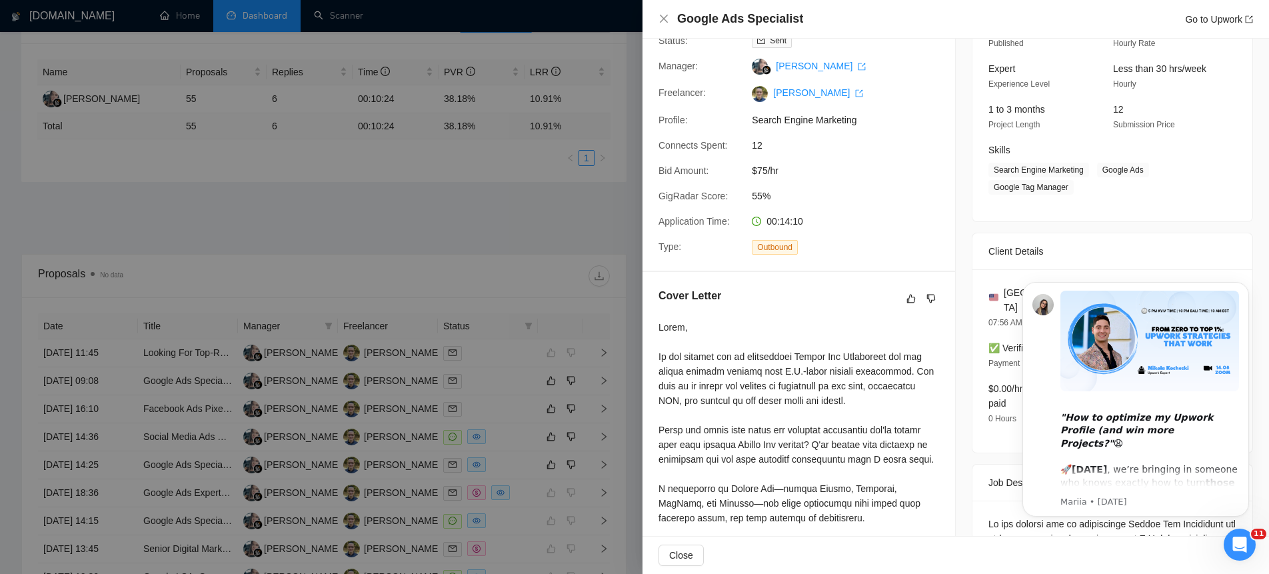
scroll to position [0, 0]
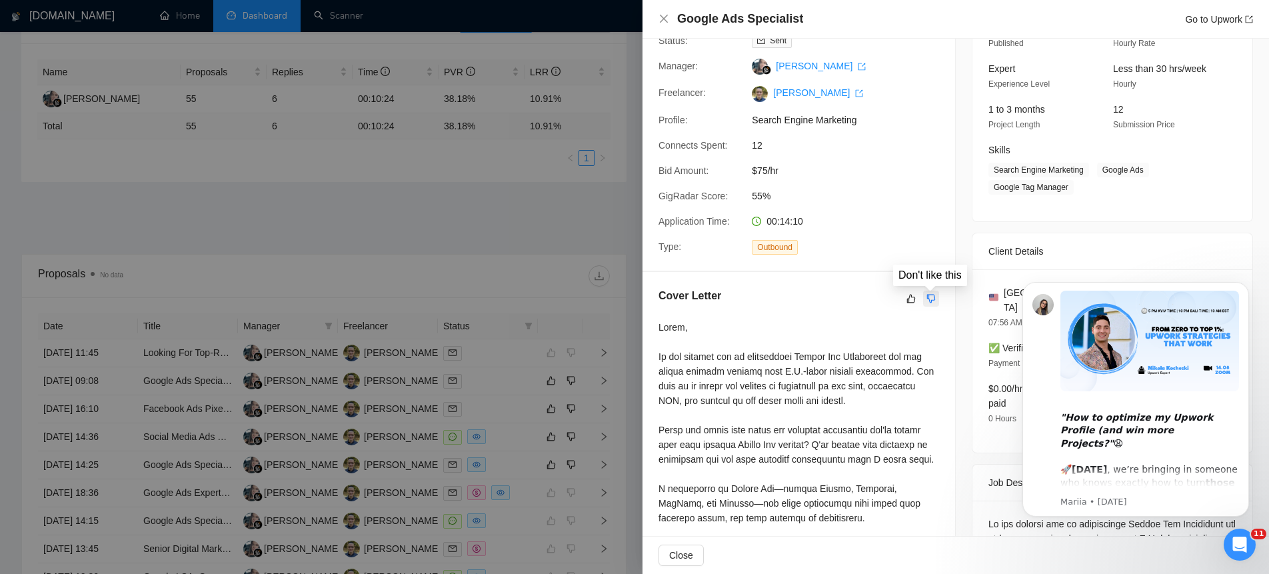
click at [934, 296] on icon "dislike" at bounding box center [931, 298] width 9 height 9
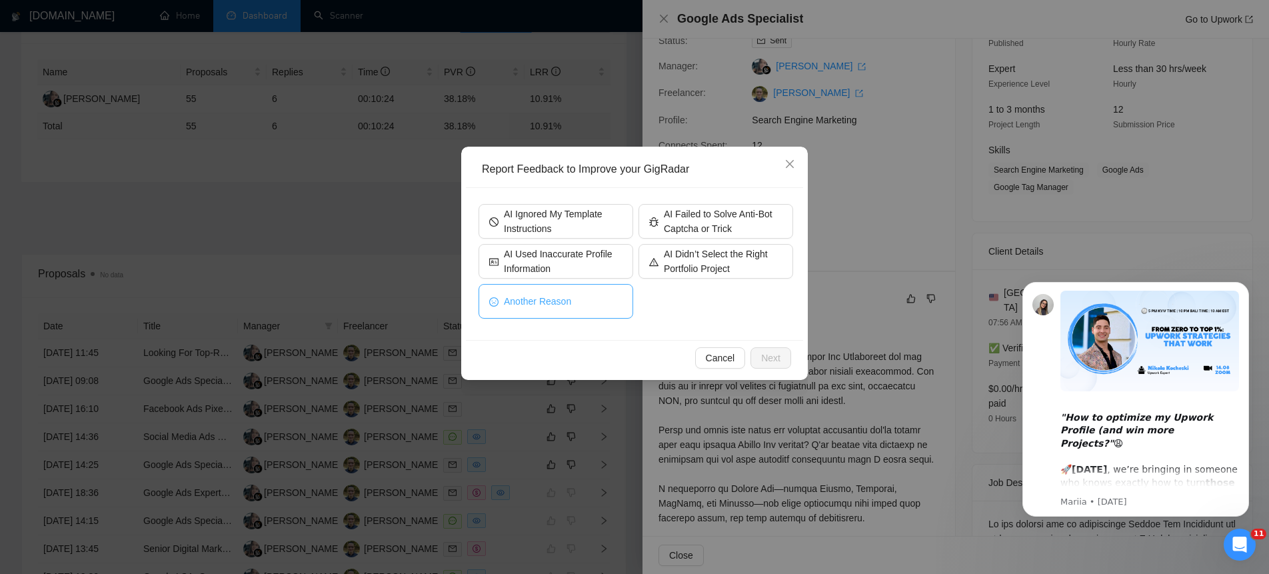
click at [585, 311] on button "Another Reason" at bounding box center [556, 301] width 155 height 35
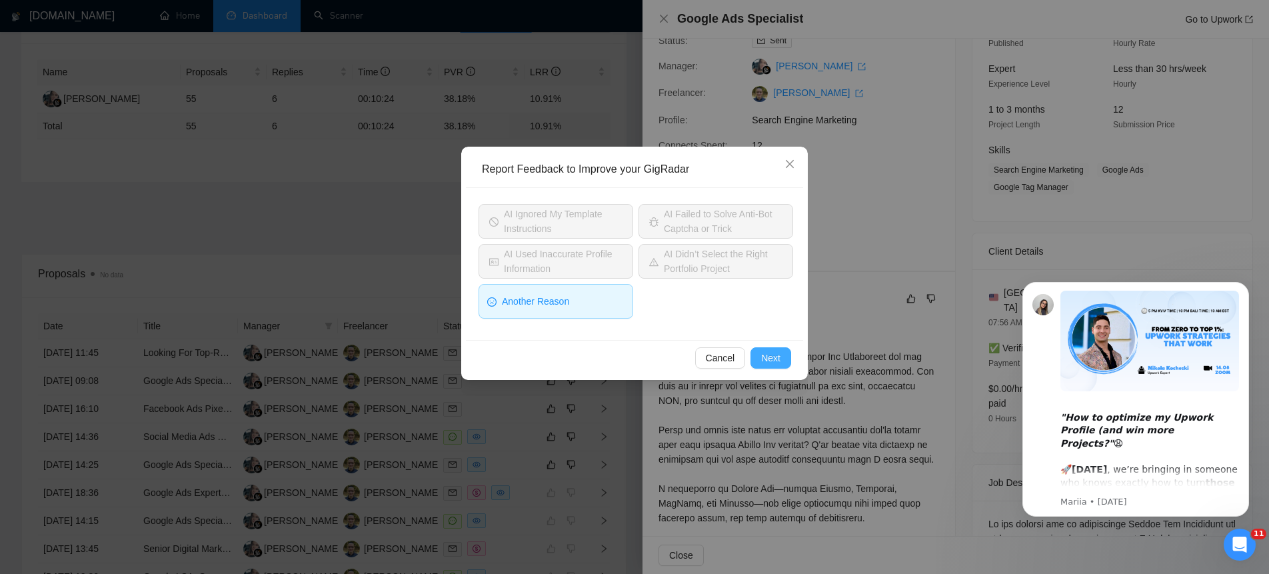
click at [776, 360] on span "Next" at bounding box center [770, 358] width 19 height 15
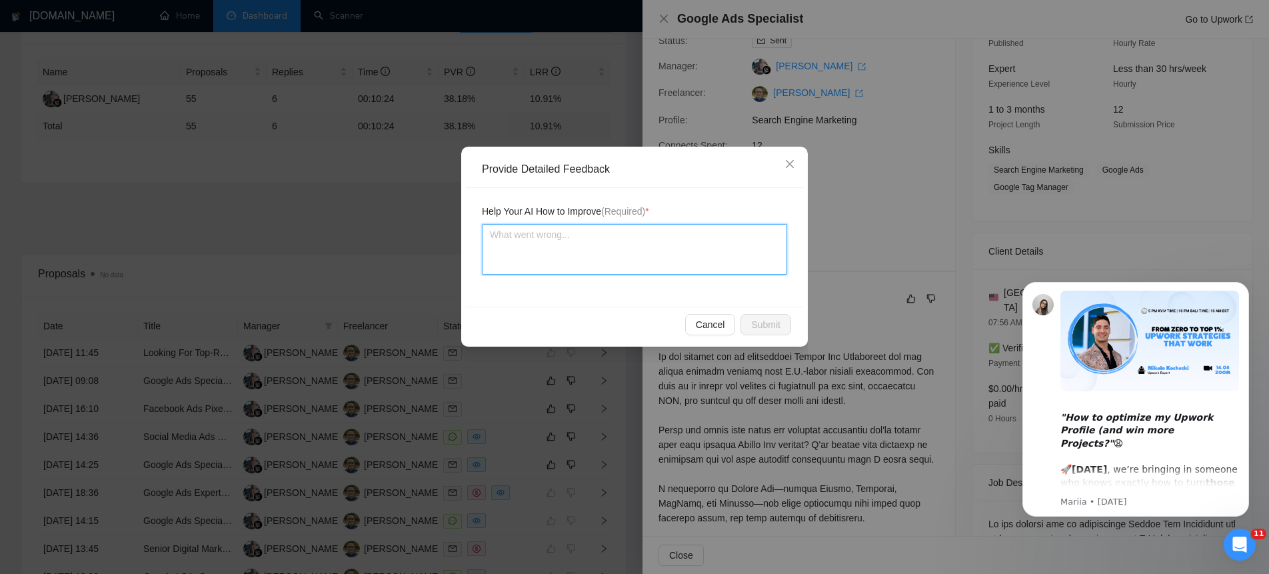
click at [553, 229] on textarea at bounding box center [634, 249] width 305 height 51
paste textarea "Do not repeat the client’s job description in the opening paragraph — it wastes…"
type textarea "Do not repeat the client’s job description in the opening paragraph — it wastes…"
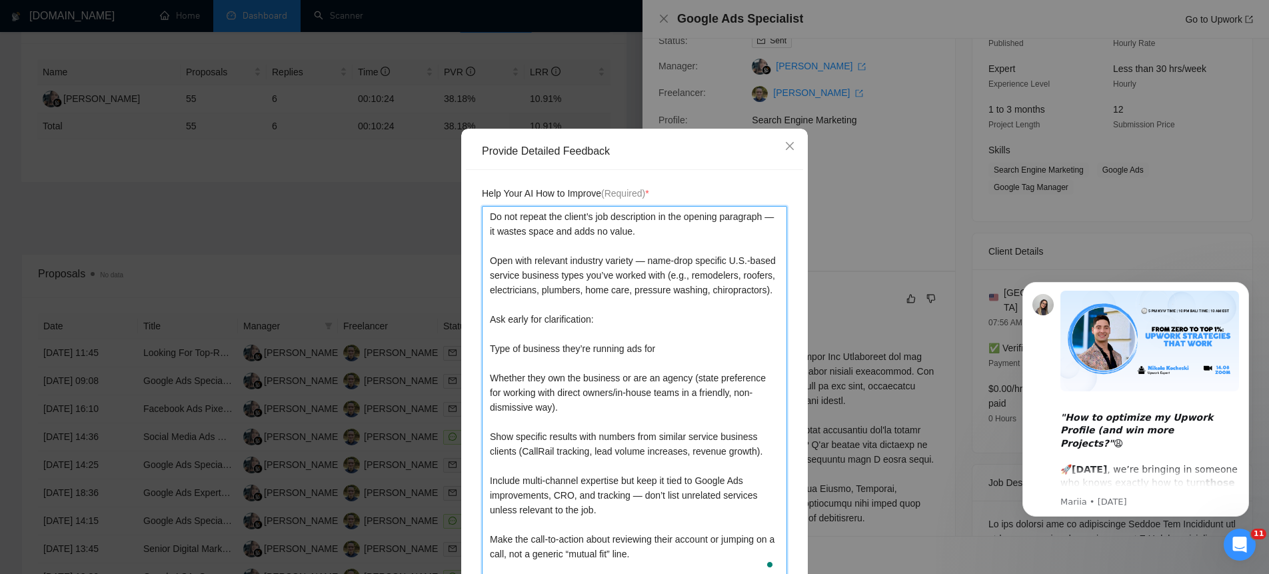
scroll to position [111, 0]
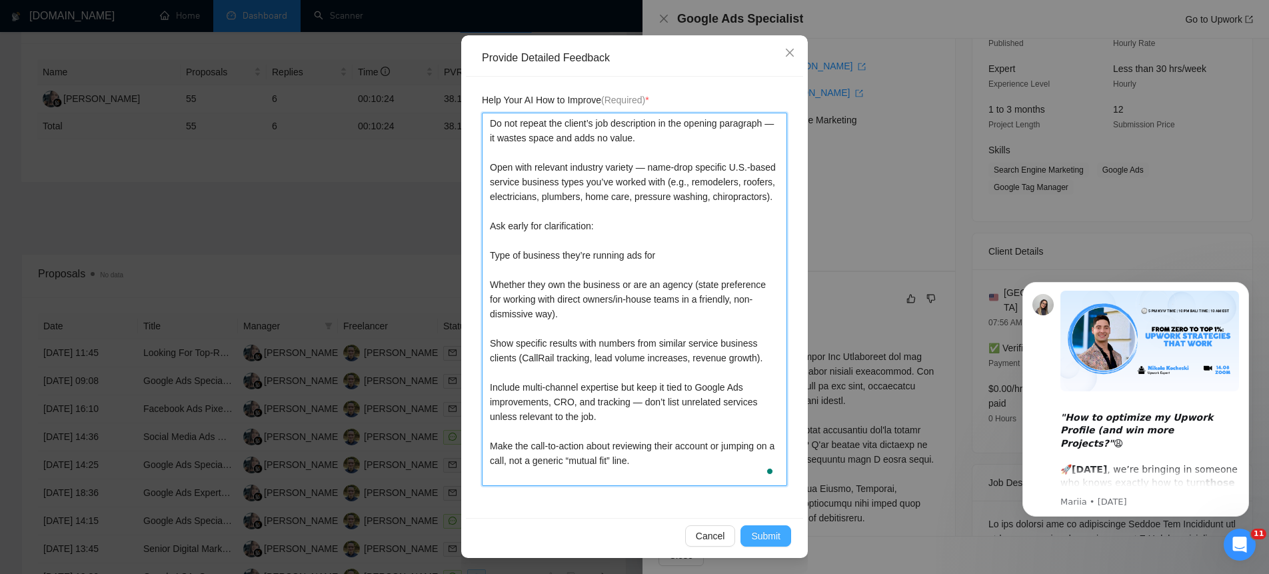
type textarea "Do not repeat the client’s job description in the opening paragraph — it wastes…"
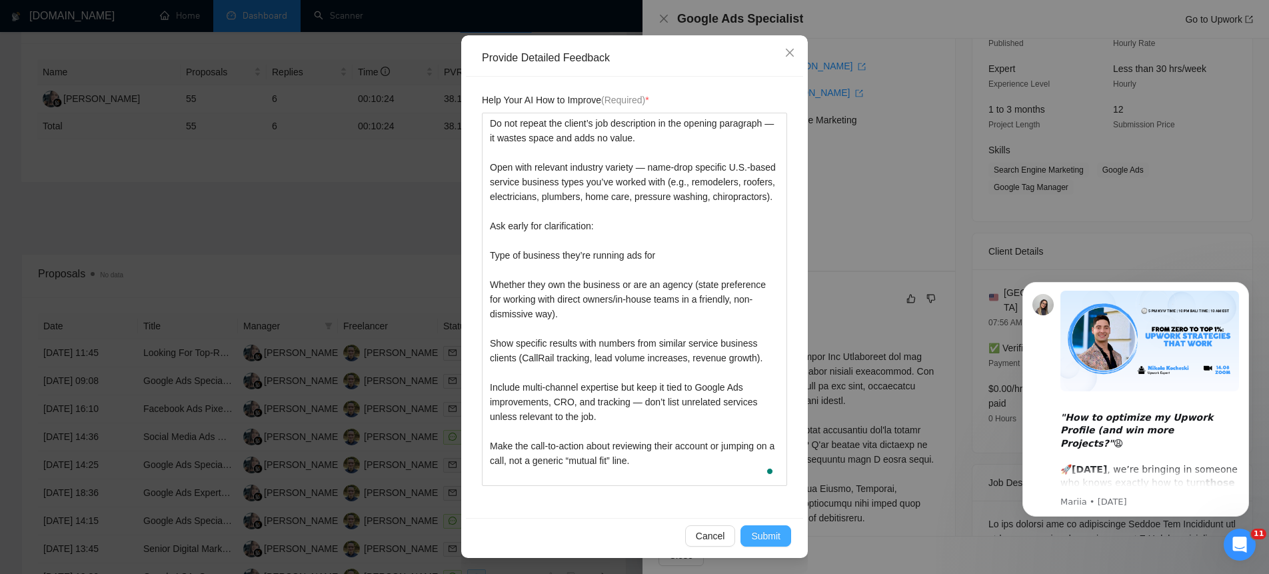
click at [773, 534] on span "Submit" at bounding box center [765, 536] width 29 height 15
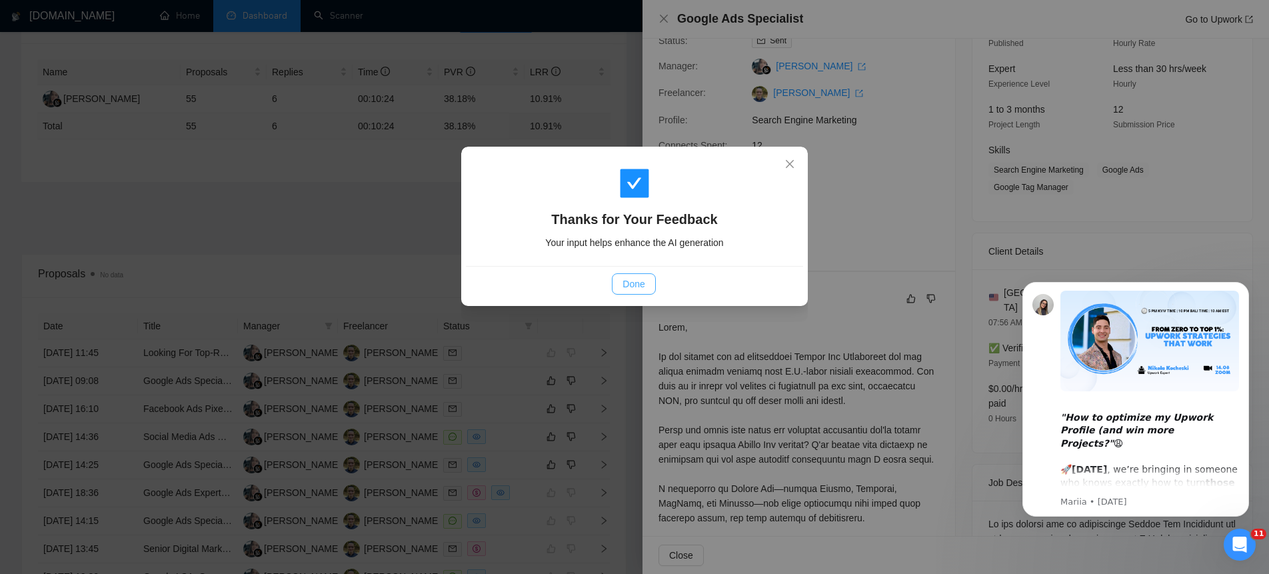
click at [636, 287] on span "Done" at bounding box center [634, 284] width 22 height 15
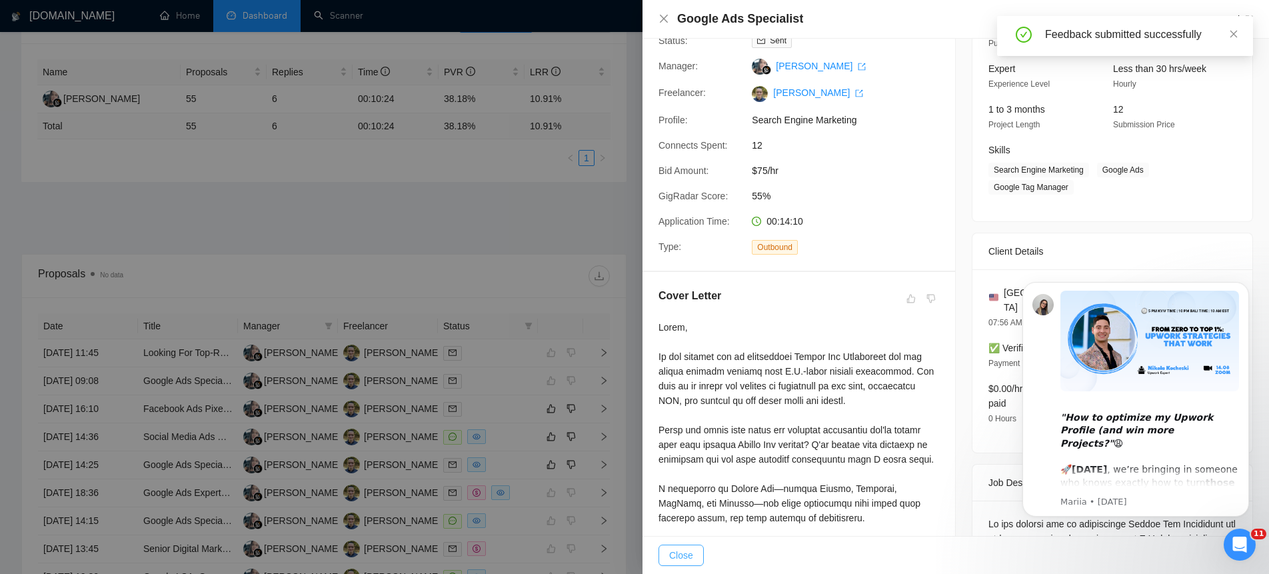
click at [686, 557] on span "Close" at bounding box center [681, 555] width 24 height 15
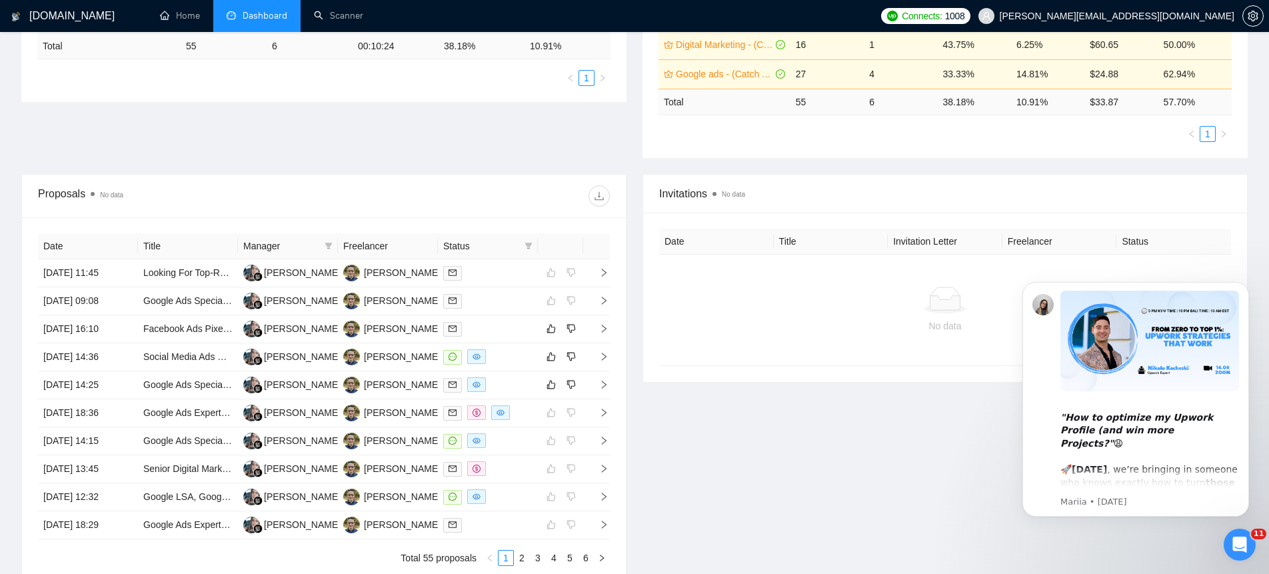
scroll to position [315, 0]
click at [603, 328] on icon "right" at bounding box center [603, 327] width 9 height 9
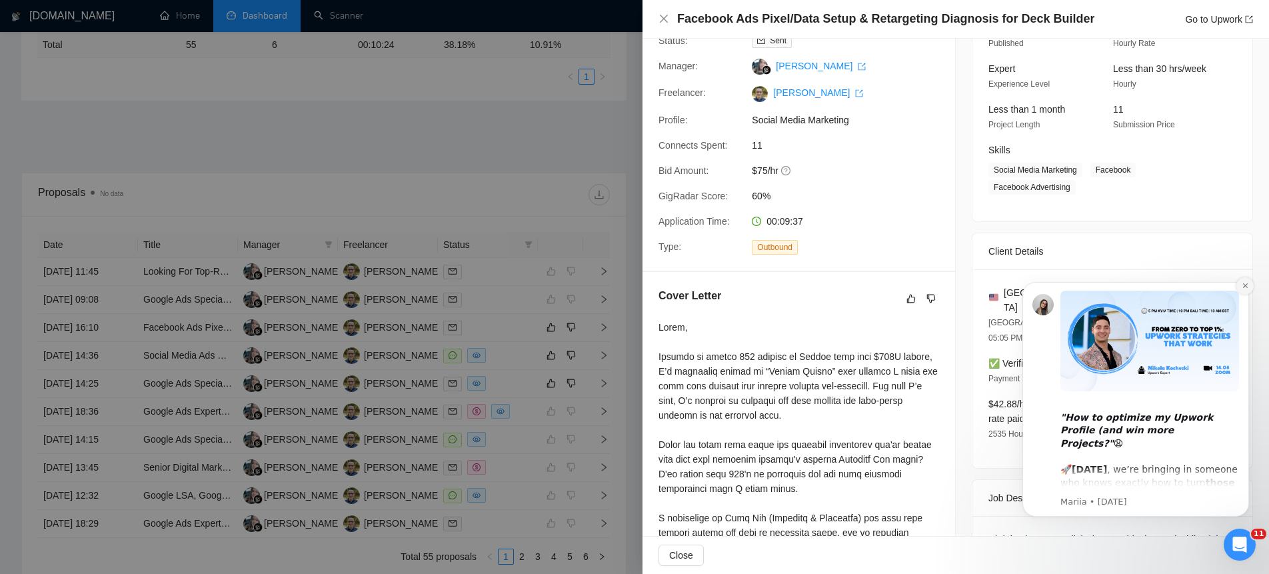
click at [1245, 284] on icon "Dismiss notification" at bounding box center [1245, 285] width 7 height 7
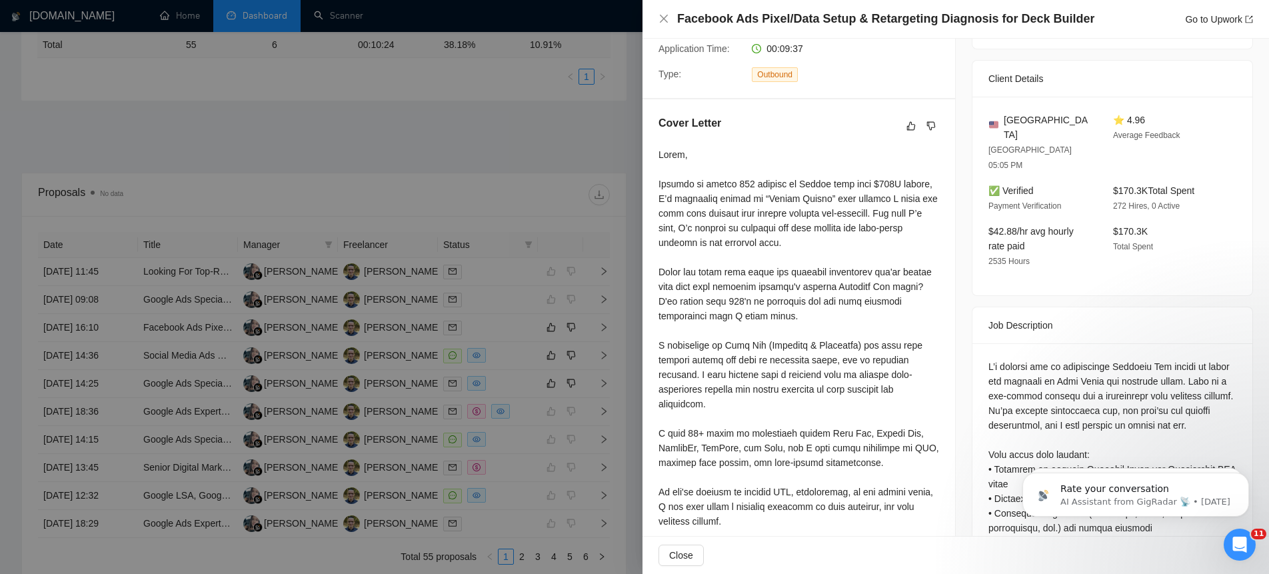
scroll to position [0, 0]
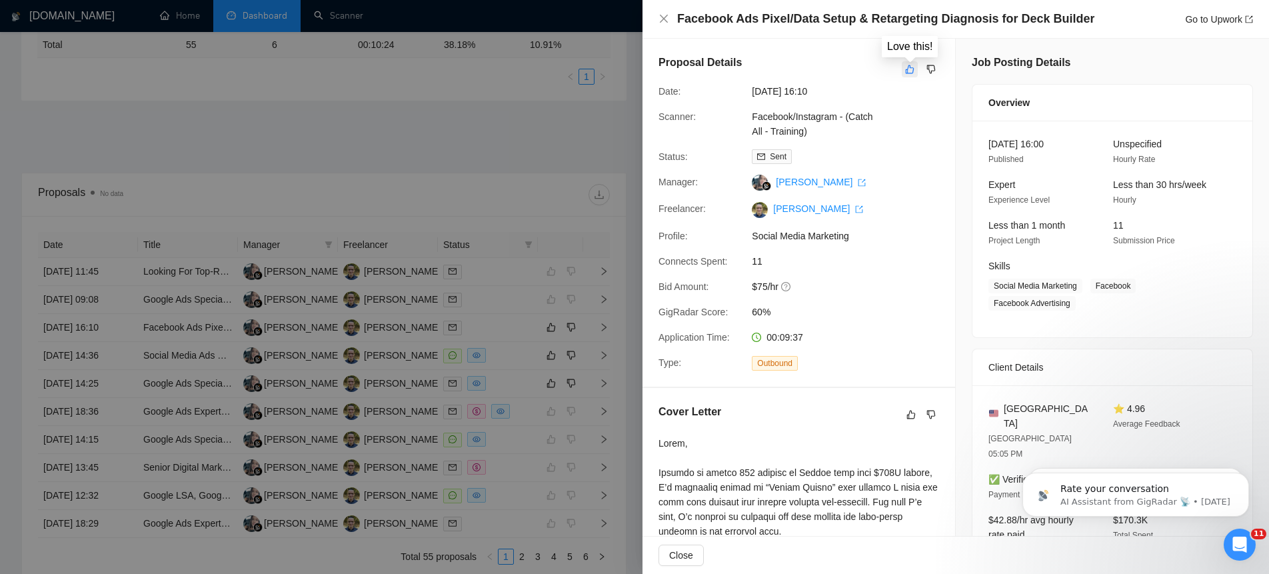
click at [909, 71] on icon "like" at bounding box center [909, 69] width 9 height 11
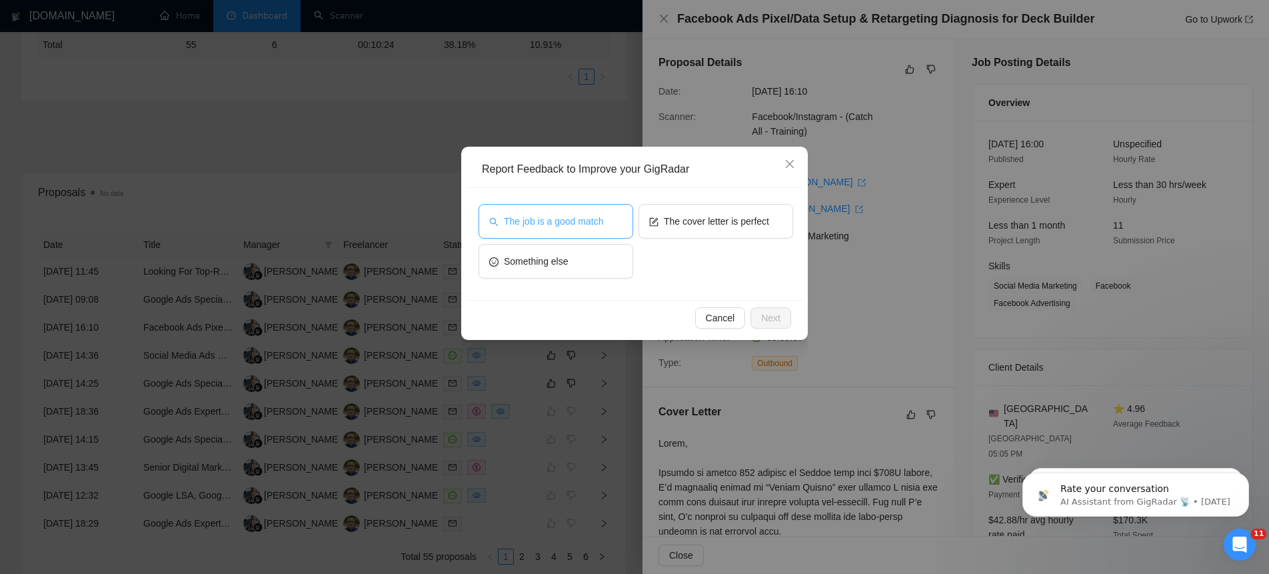
click at [609, 232] on button "The job is a good match" at bounding box center [556, 221] width 155 height 35
click at [766, 316] on span "Next" at bounding box center [770, 318] width 19 height 15
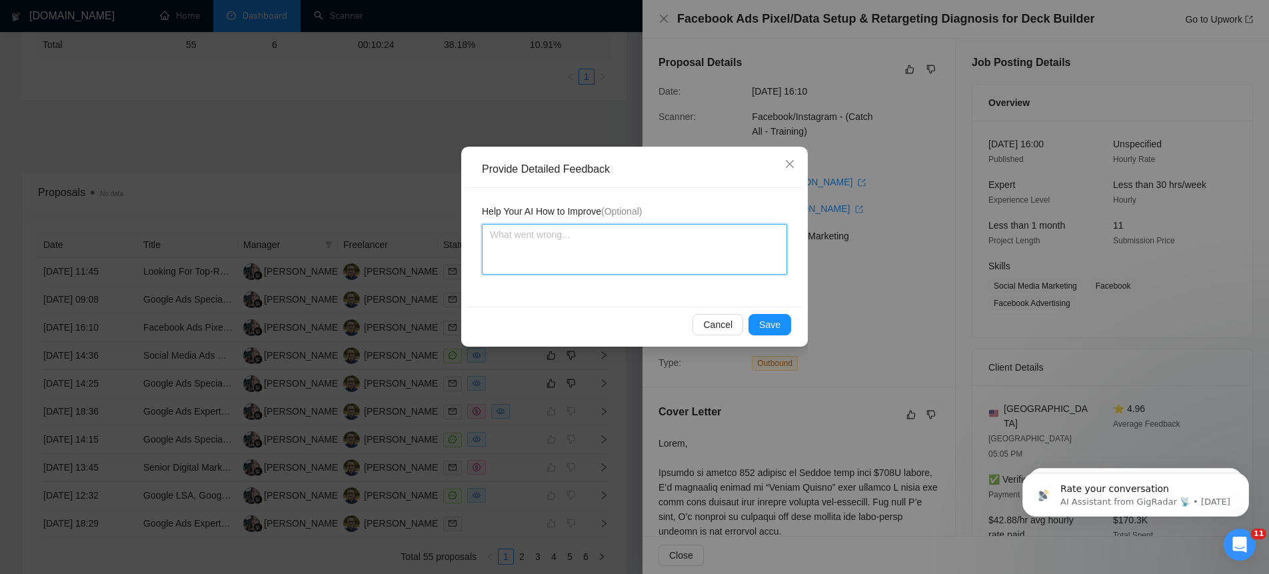
click at [602, 255] on textarea at bounding box center [634, 249] width 305 height 51
type textarea "I"
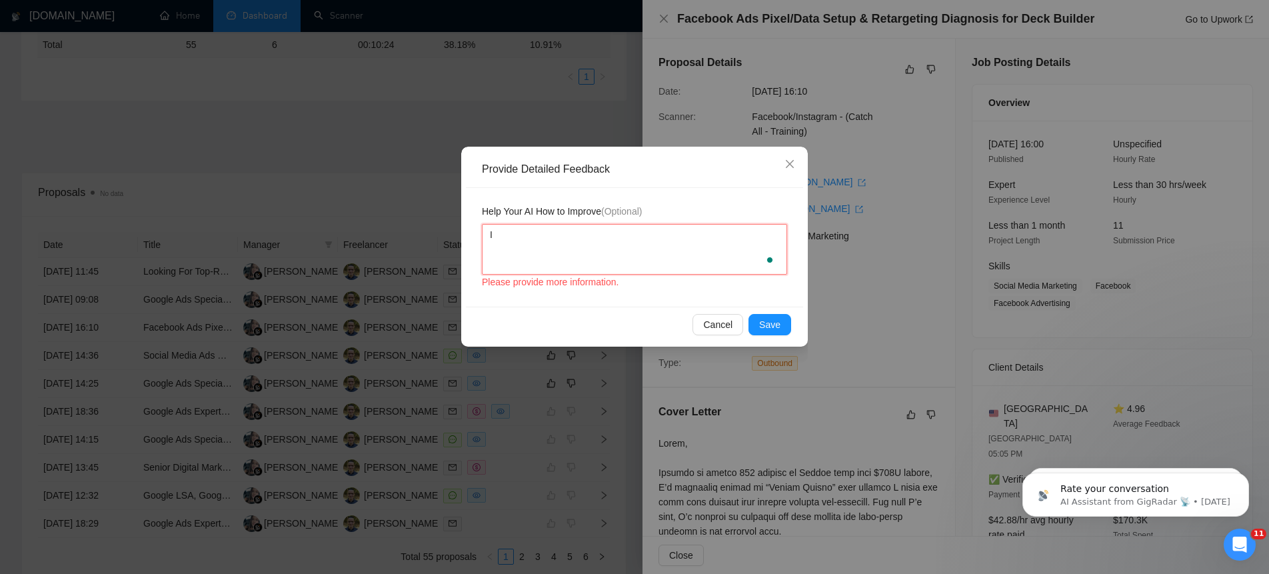
type textarea "I w"
type textarea "I wo"
type textarea "I wou"
type textarea "I woul"
type textarea "I would"
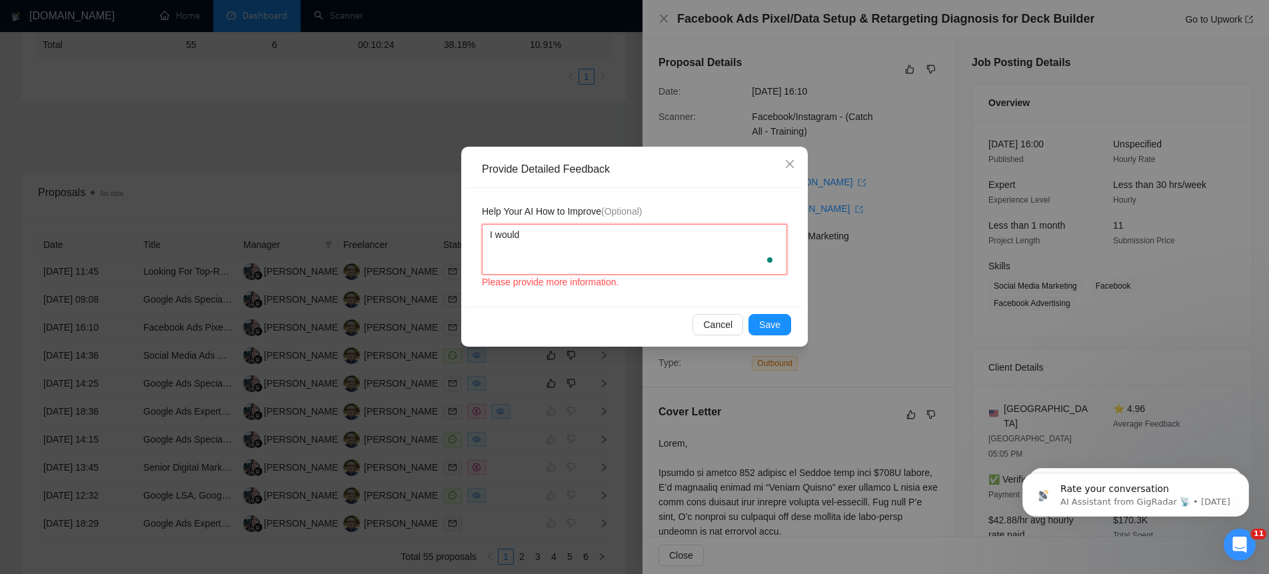
type textarea "I would"
type textarea "I would p"
type textarea "I would pr"
type textarea "I would prf"
type textarea "I would prfe"
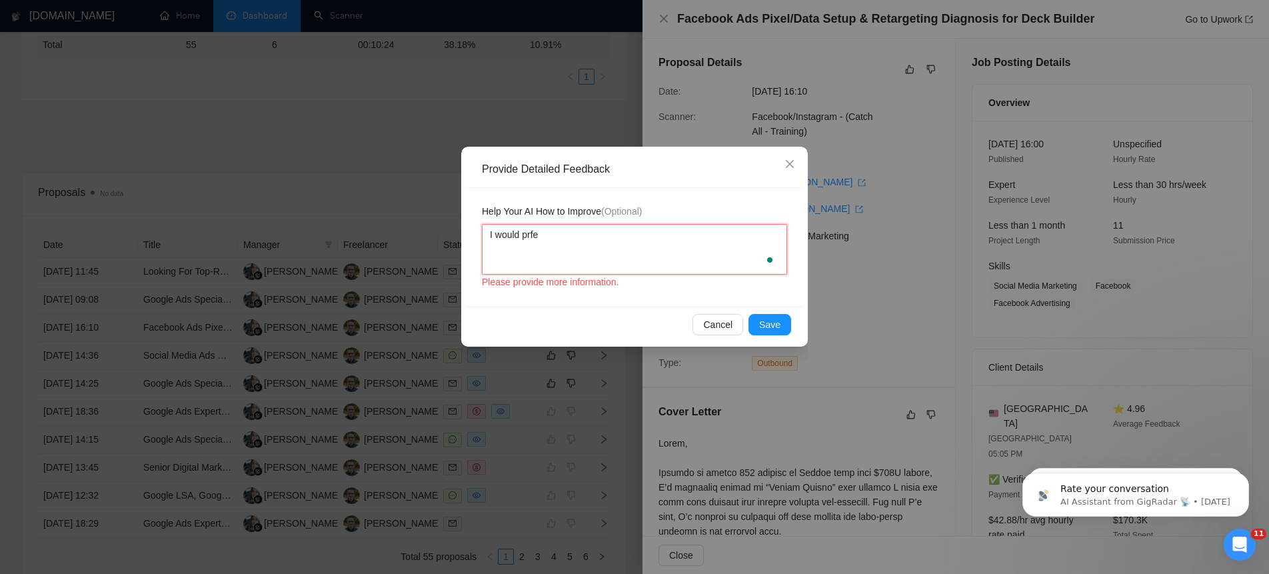
type textarea "I would prfer"
type textarea "I would prfe"
type textarea "I would prf"
type textarea "I would prfe"
type textarea "I would prf"
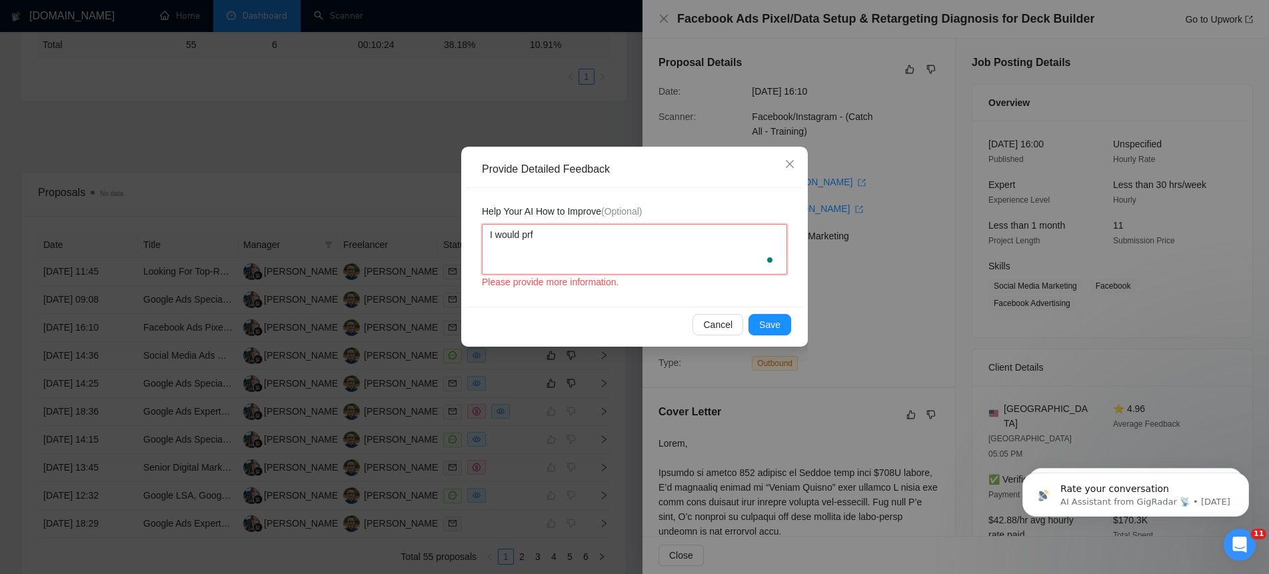
type textarea "I would pr"
type textarea "I would pre"
type textarea "I would pref"
type textarea "I would prefe"
type textarea "I would prefer"
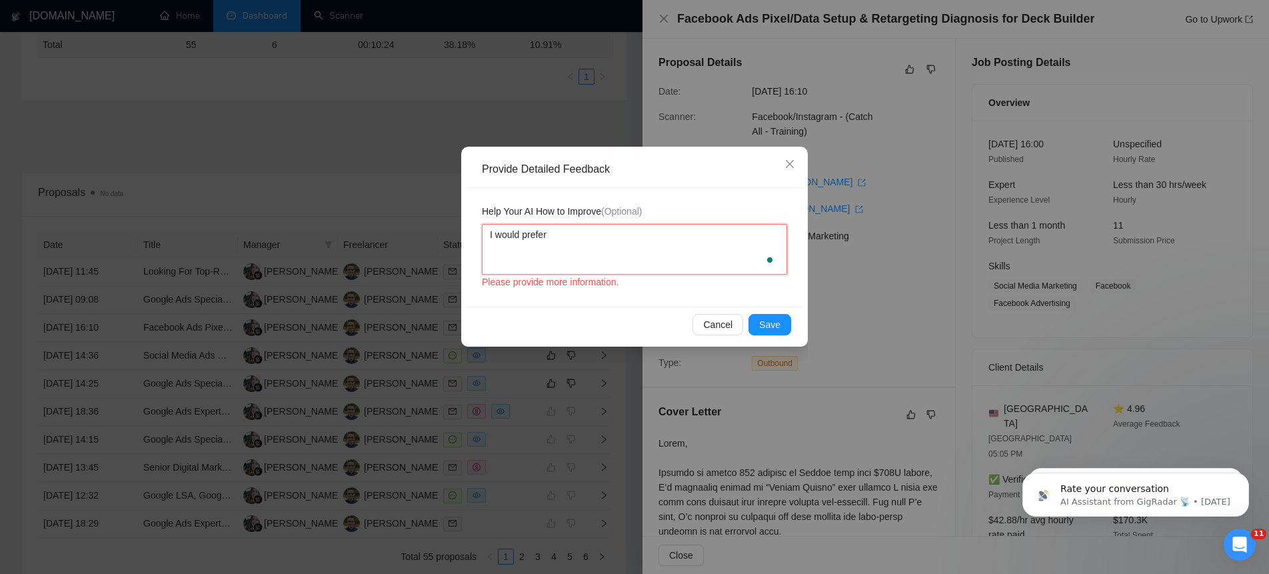
type textarea "I would prefer"
type textarea "I would prefer th"
type textarea "I would prefer tha"
type textarea "I would prefer that"
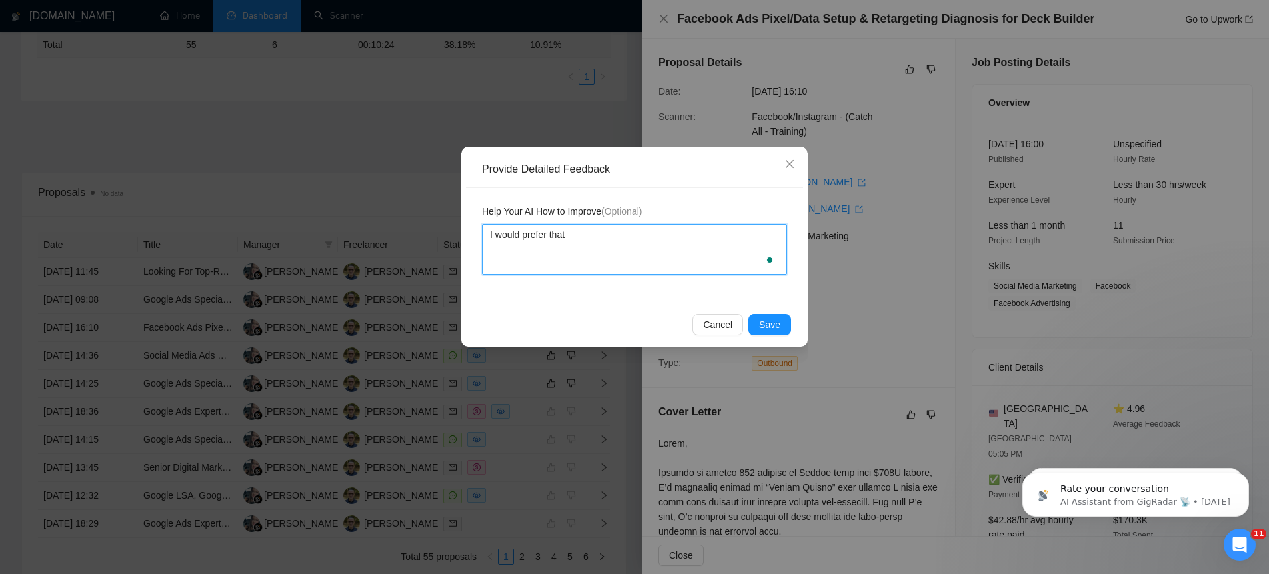
type textarea "I would prefer that y"
type textarea "I would prefer that yo"
type textarea "I would prefer that you"
type textarea "I would prefer that you d"
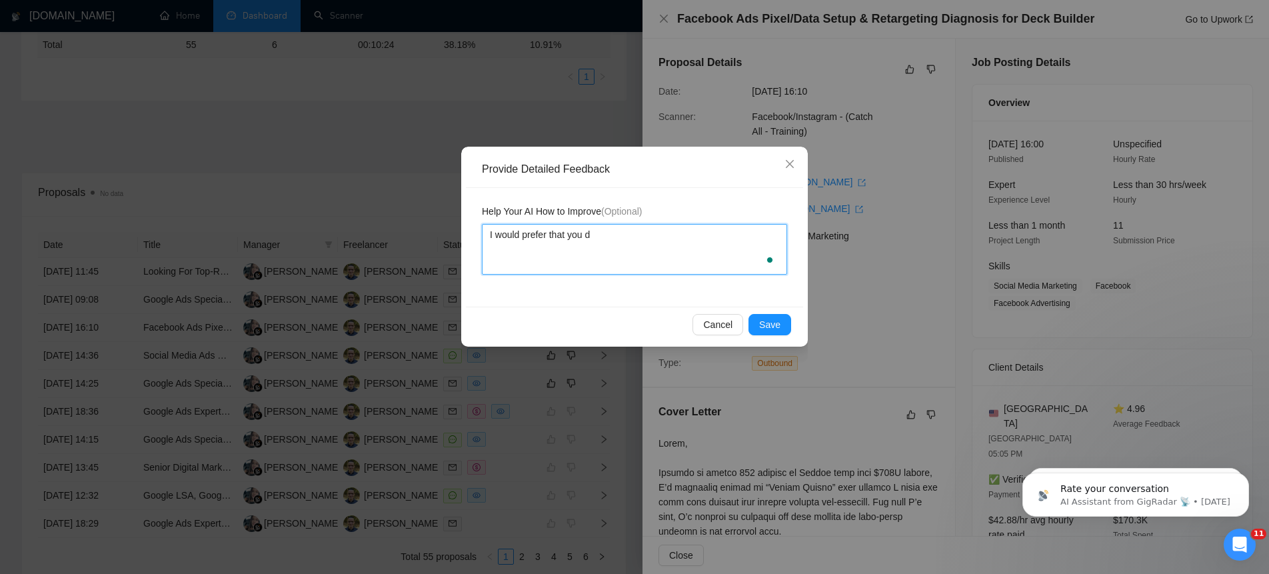
type textarea "I would prefer that you do"
type textarea "I would prefer that you don"
type textarea "I would prefer that you don'"
type textarea "I would prefer that you don't"
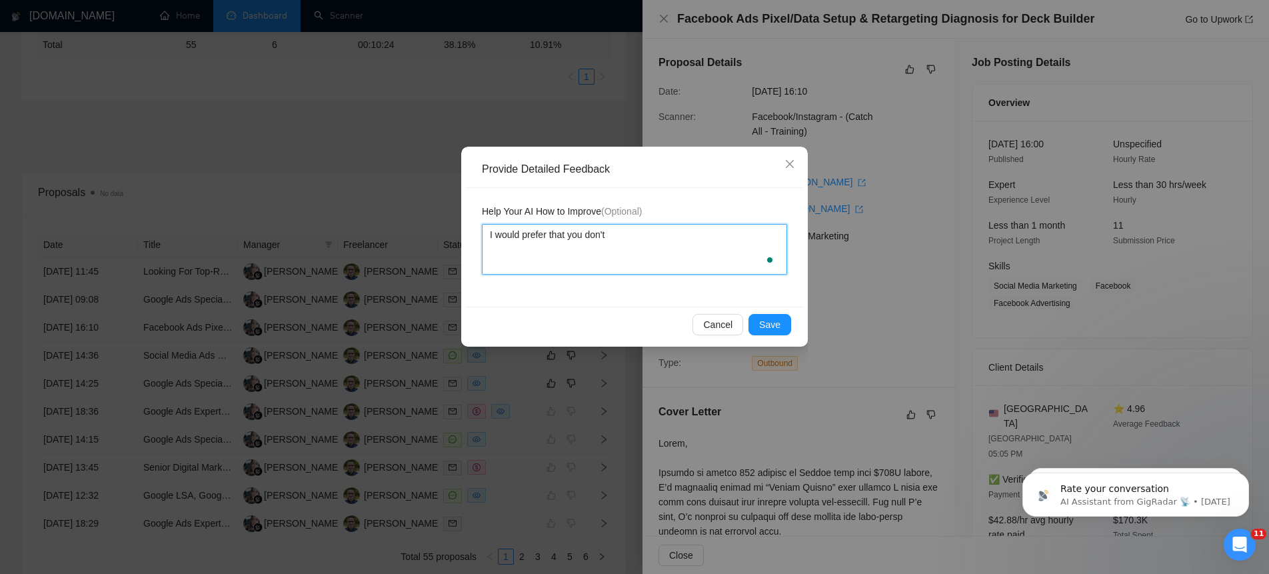
type textarea "I would prefer that you don't m"
type textarea "I would prefer that you don't men"
type textarea "I would prefer that you don't ment"
type textarea "I would prefer that you don't menti"
type textarea "I would prefer that you don't mentio"
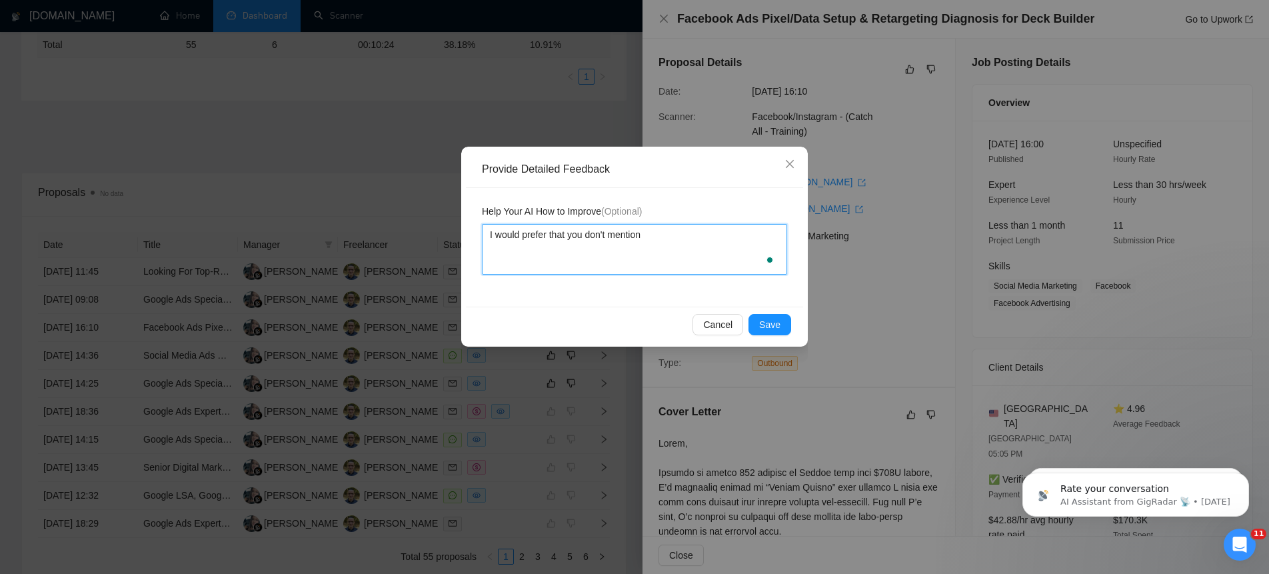
type textarea "I would prefer that you don't mention"
type textarea "I would prefer that you don't mention th"
type textarea "I would prefer that you don't mention the"
type textarea "I would prefer that you don't mention the w"
type textarea "I would prefer that you don't mention the wr"
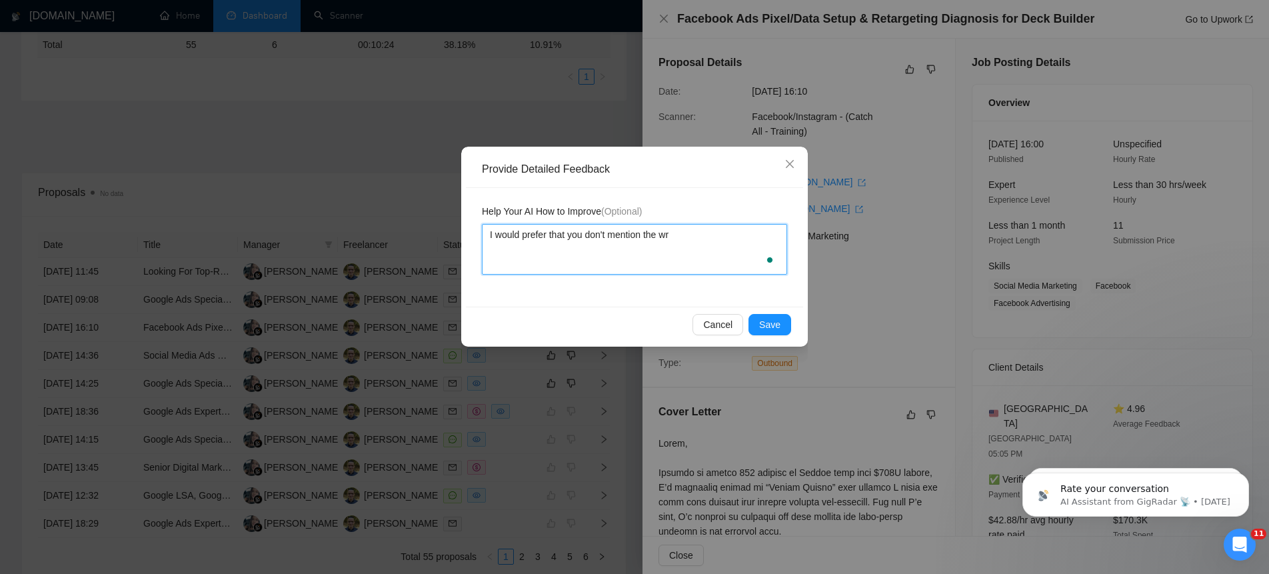
type textarea "I would prefer that you don't mention the w"
type textarea "I would prefer that you don't mention the"
type textarea "I would prefer that you don't mention th"
type textarea "I would prefer that you don't mention t"
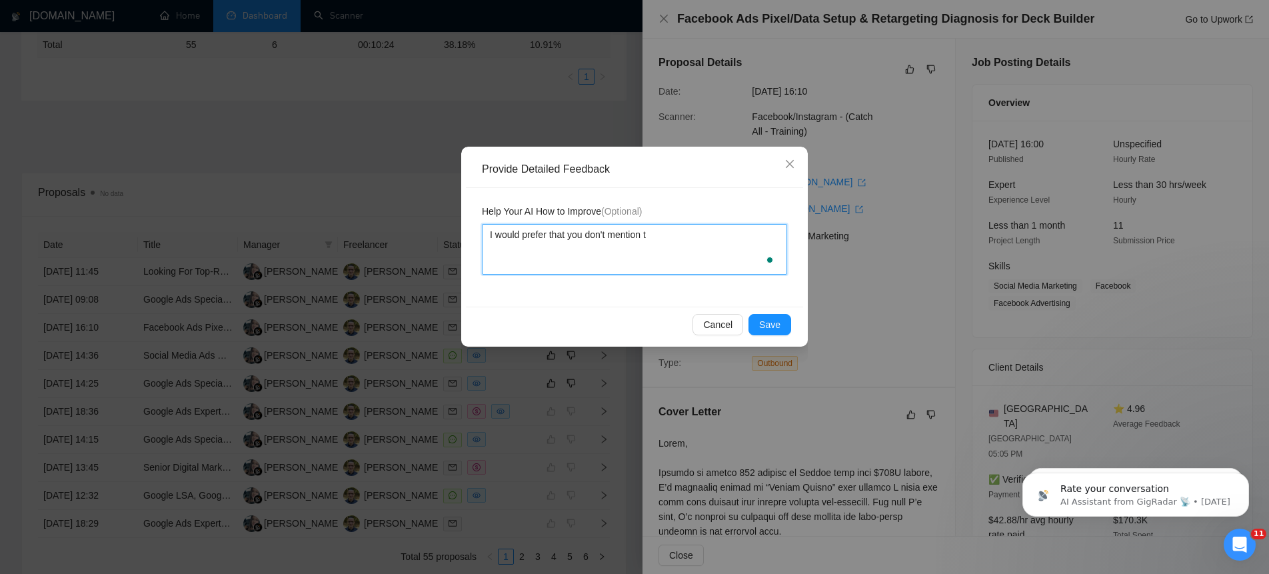
type textarea "I would prefer that you don't mention"
type textarea "I would prefer that you don't mention m"
type textarea "I would prefer that you don't mention my"
type textarea "I would prefer that you don't mention my a"
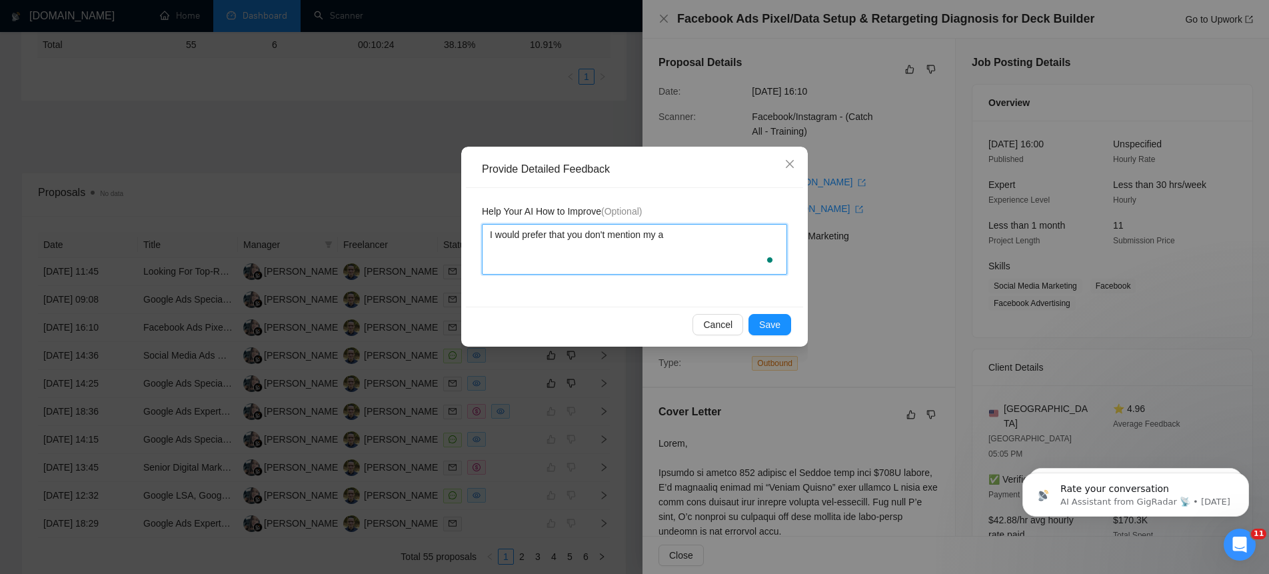
type textarea "I would prefer that you don't mention my ag"
type textarea "I would prefer that you don't mention my age"
type textarea "I would prefer that you don't mention my agec"
type textarea "I would prefer that you don't mention my agecn"
type textarea "I would prefer that you don't mention my agecny"
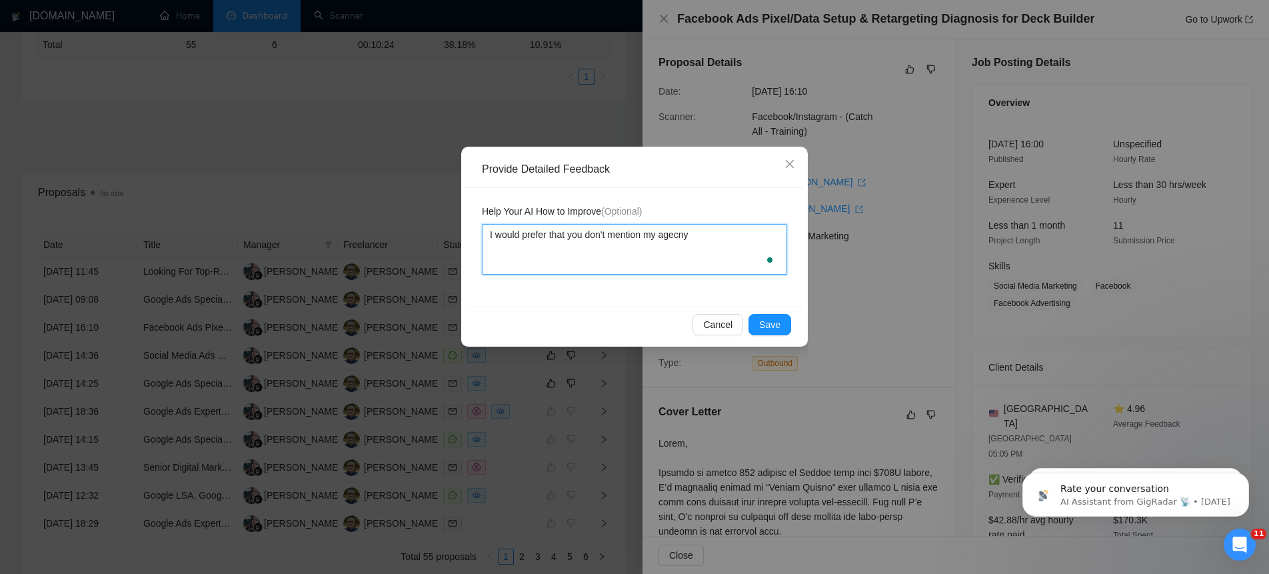
type textarea "I would prefer that you don't mention my agecn"
type textarea "I would prefer that you don't mention my agec"
type textarea "I would prefer that you don't mention my age"
type textarea "I would prefer that you don't mention my agen"
type textarea "I would prefer that you don't mention my agenc"
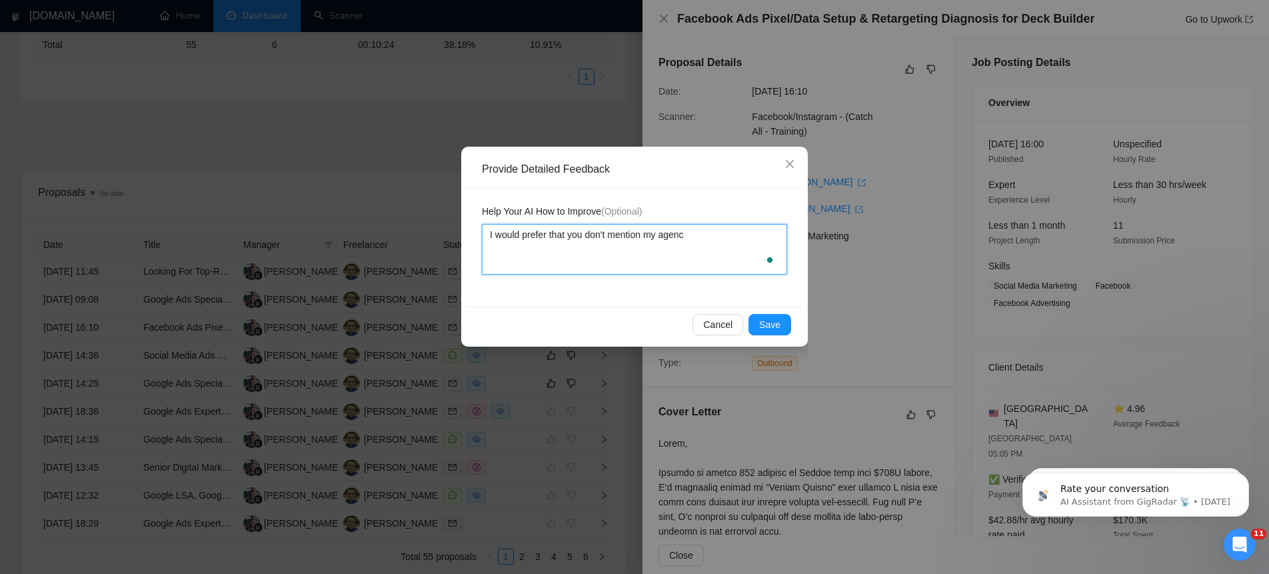
type textarea "I would prefer that you don't mention my agency"
type textarea "I would prefer that you don't mention my agency G"
type textarea "I would prefer that you don't mention my agency Gr"
type textarea "I would prefer that you don't mention my agency Gro"
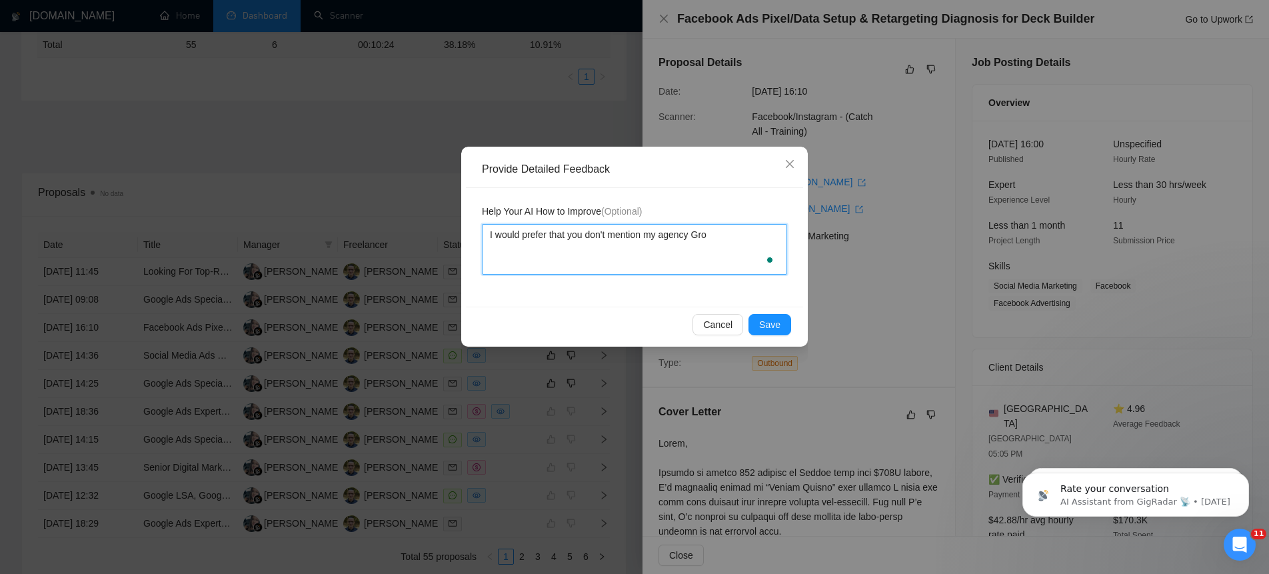
type textarea "I would prefer that you don't mention my agency Grow"
type textarea "I would prefer that you don't mention my agency Growt"
type textarea "I would prefer that you don't mention my agency Growth"
type textarea "I would prefer that you don't mention my agency Growth S"
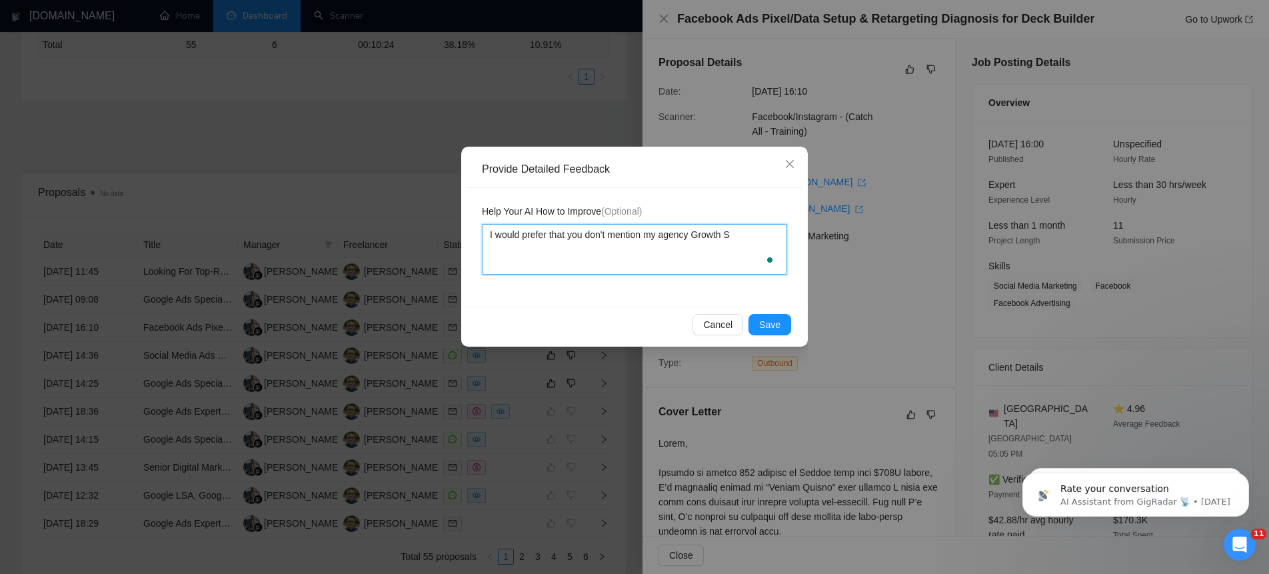
type textarea "I would prefer that you don't mention my agency Growth St"
type textarea "I would prefer that you don't mention my agency Growth Ste"
type textarea "I would prefer that you don't mention my agency Growth Step"
type textarea "I would prefer that you don't mention my agency Growth Steps"
type textarea "I would prefer that you don't mention my agency Growth Steps."
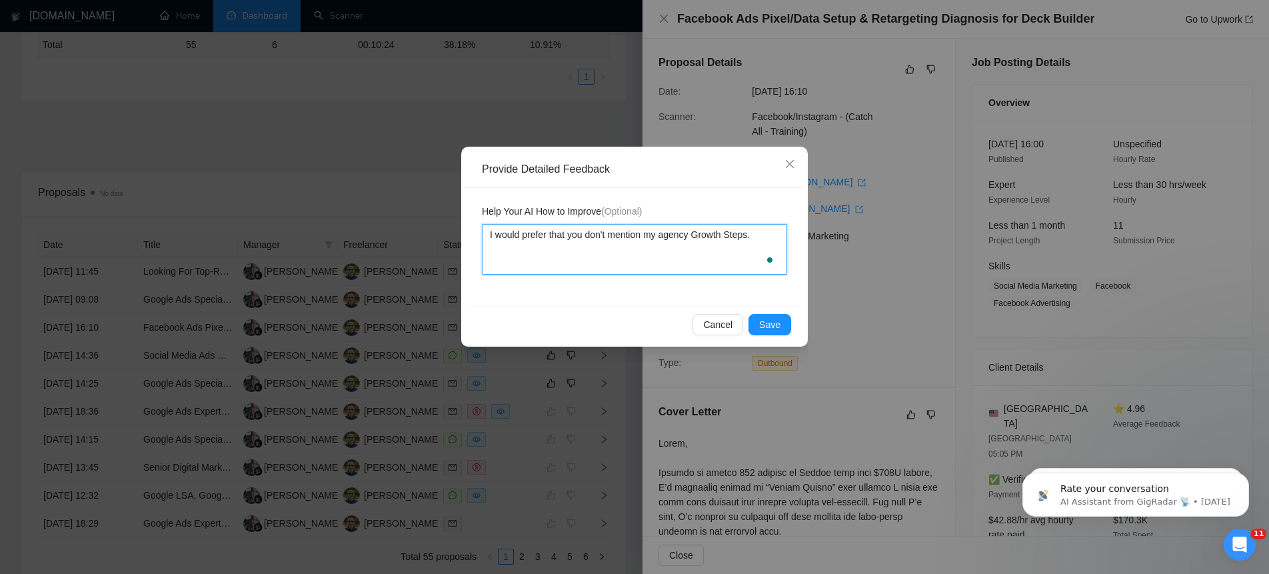
type textarea "I would prefer that you don't mention my agency Growth Steps"
type textarea "I would prefer that you don't mention my agency Growth Steps,"
type textarea "I would prefer that you don't mention my agency Growth Steps, c"
type textarea "I would prefer that you don't mention my agency Growth Steps, [GEOGRAPHIC_DATA]"
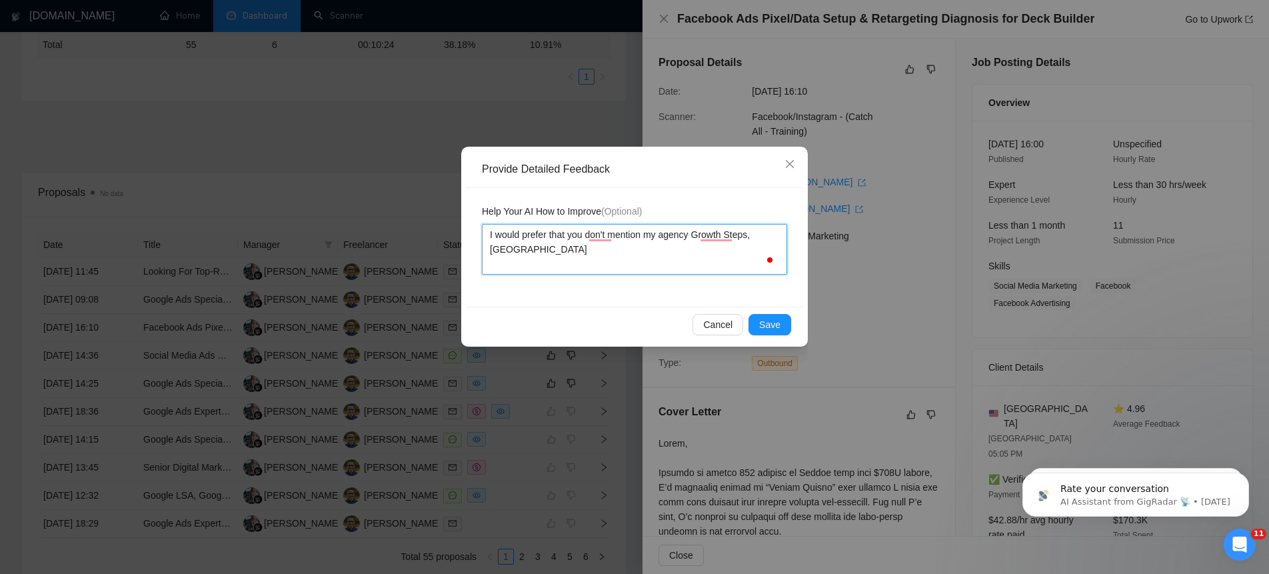
type textarea "I would prefer that you don't mention my agency Growth Steps, c"
type textarea "I would prefer that you don't mention my agency Growth Steps,"
type textarea "I would prefer that you don't mention my agency Growth Steps, b"
type textarea "I would prefer that you don't mention my agency Growth Steps, bu"
type textarea "I would prefer that you don't mention my agency Growth Steps, b"
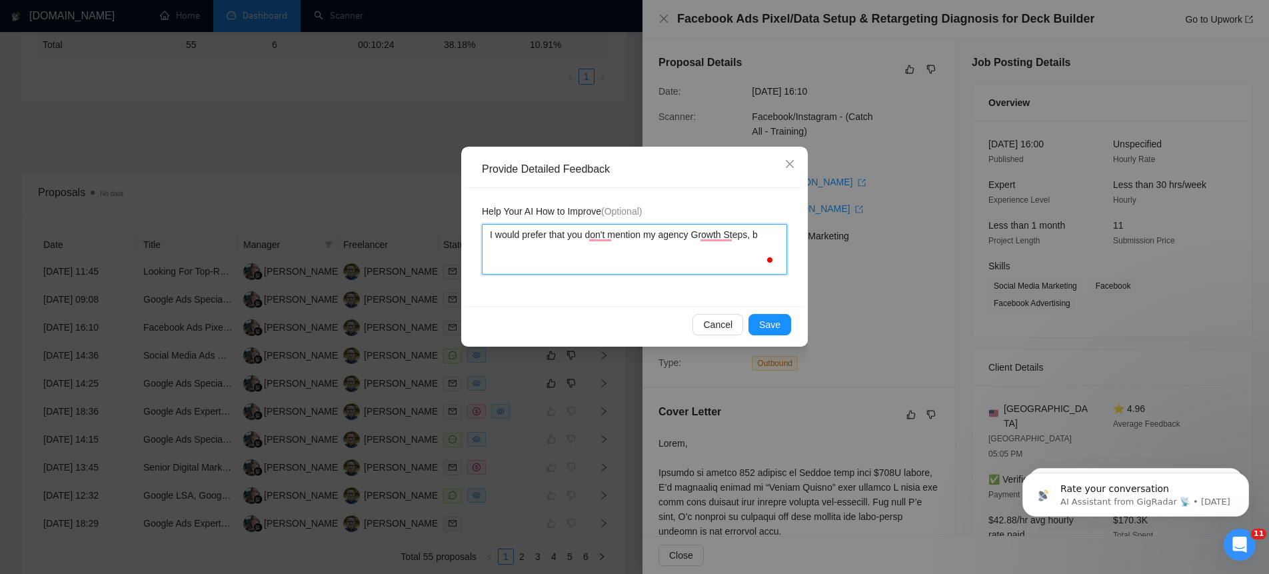
type textarea "I would prefer that you don't mention my agency Growth Steps, be"
type textarea "I would prefer that you don't mention my agency Growth Steps, bec"
type textarea "I would prefer that you don't mention my agency Growth Steps, becu"
type textarea "I would prefer that you don't mention my agency Growth Steps, bec"
type textarea "I would prefer that you don't mention my agency Growth Steps, beca"
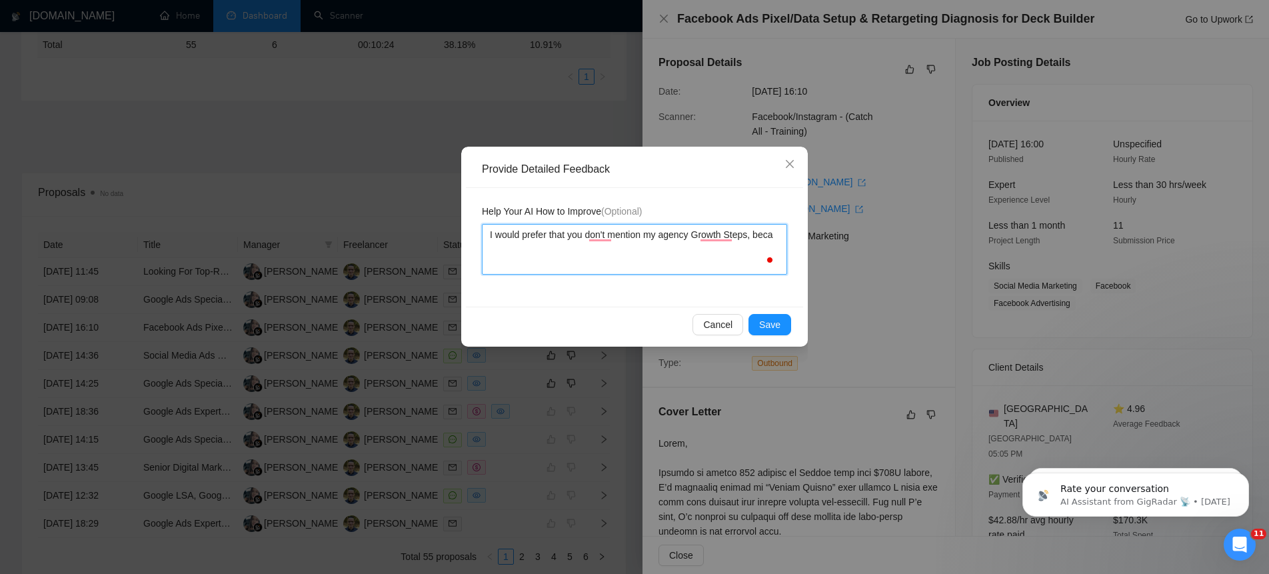
type textarea "I would prefer that you don't mention my agency Growth Steps, becau"
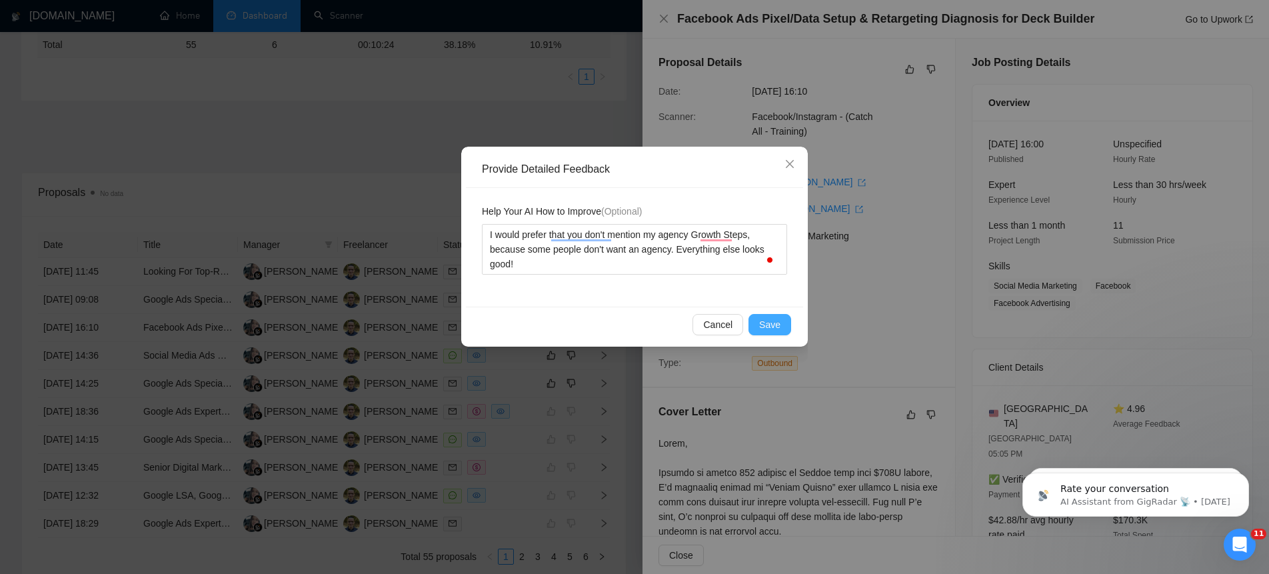
click at [777, 317] on span "Save" at bounding box center [769, 324] width 21 height 15
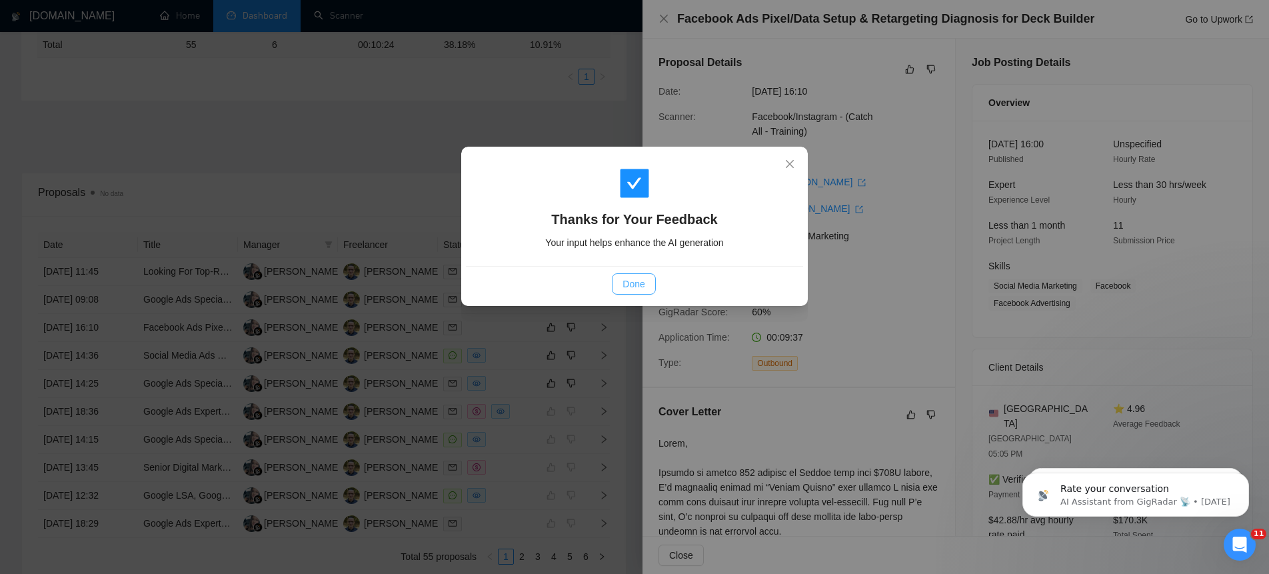
click at [631, 283] on span "Done" at bounding box center [634, 284] width 22 height 15
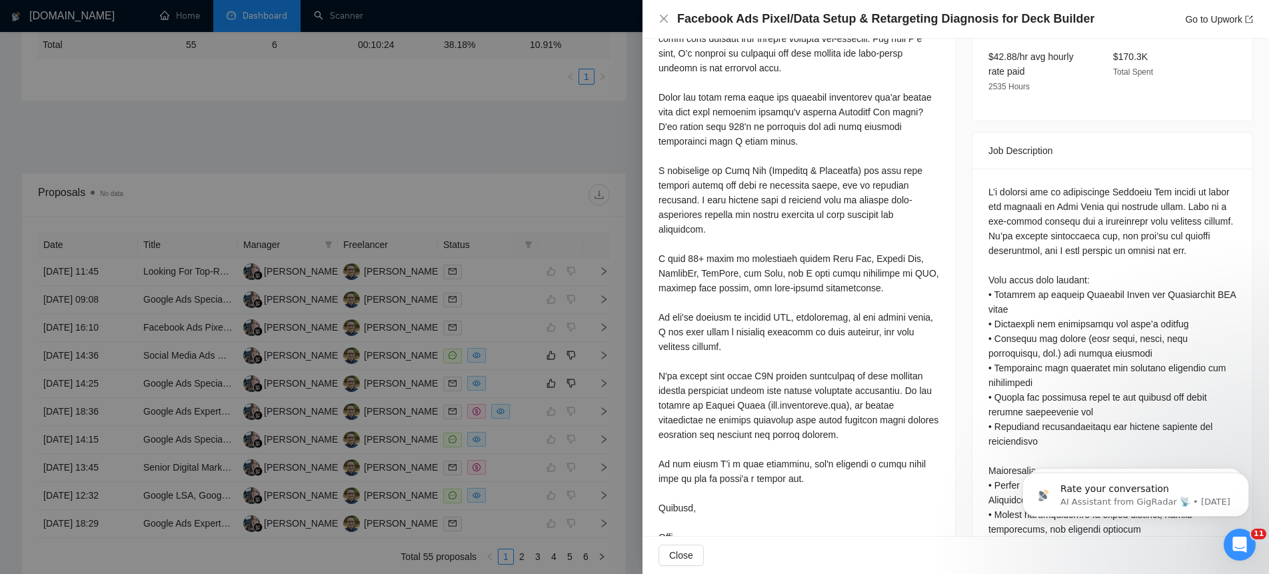
scroll to position [565, 0]
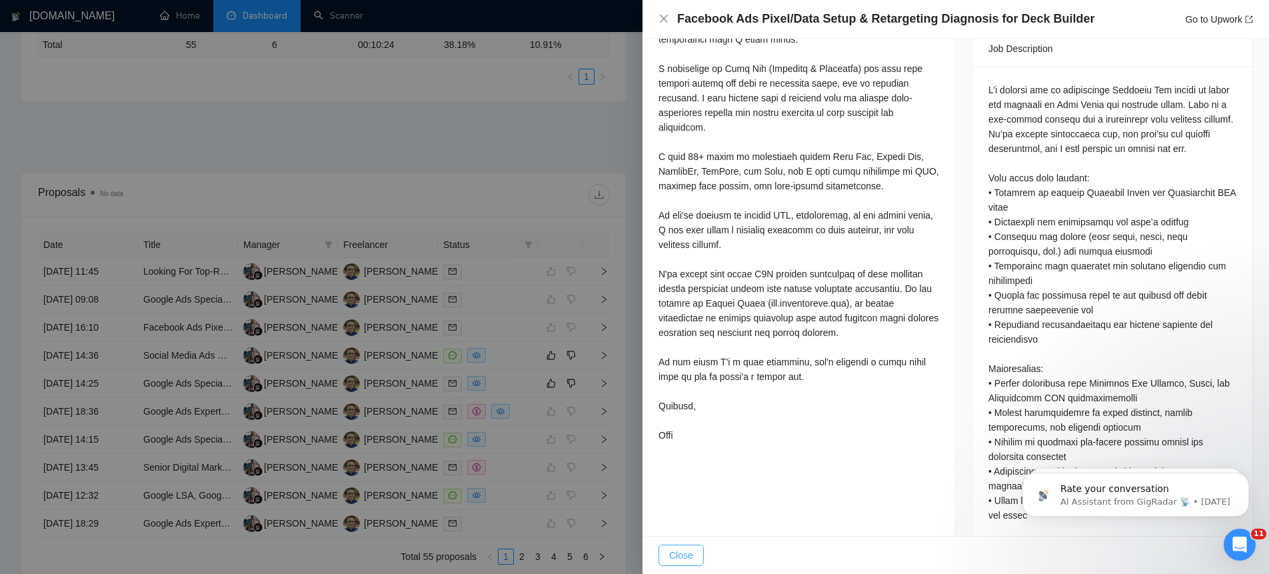
click at [681, 551] on span "Close" at bounding box center [681, 555] width 24 height 15
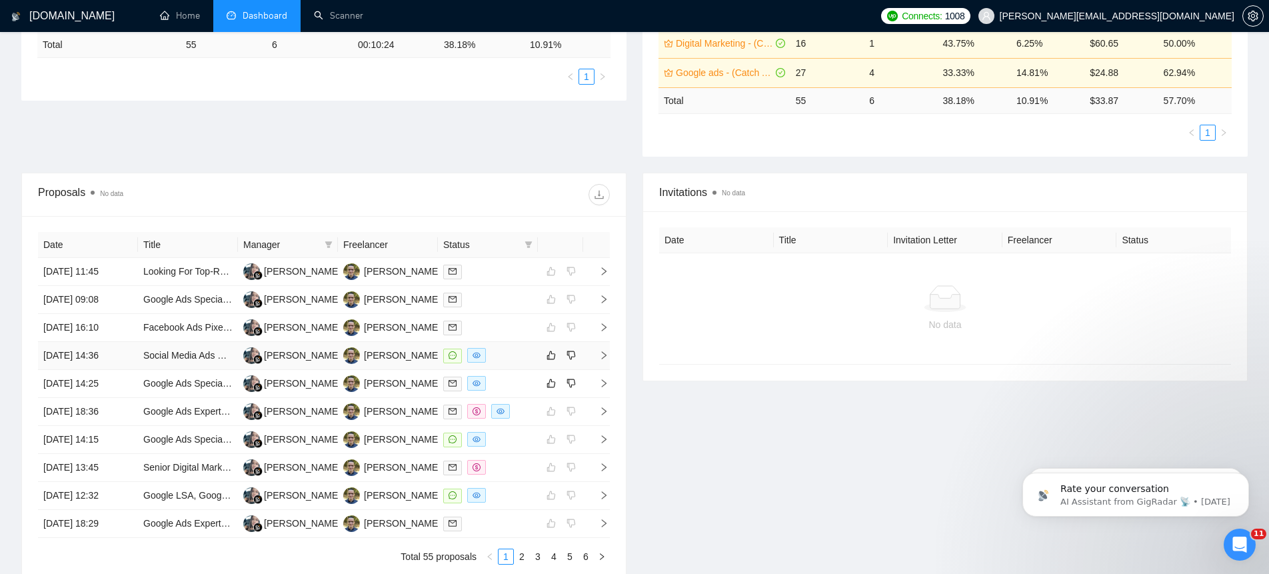
click at [605, 356] on icon "right" at bounding box center [603, 355] width 9 height 9
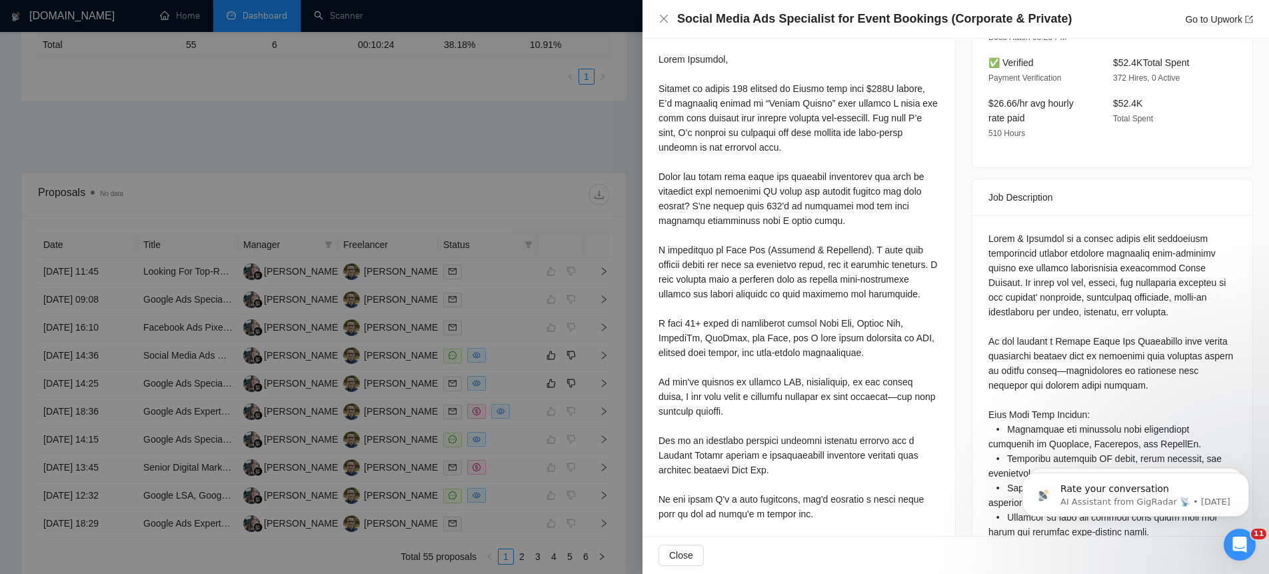
scroll to position [0, 0]
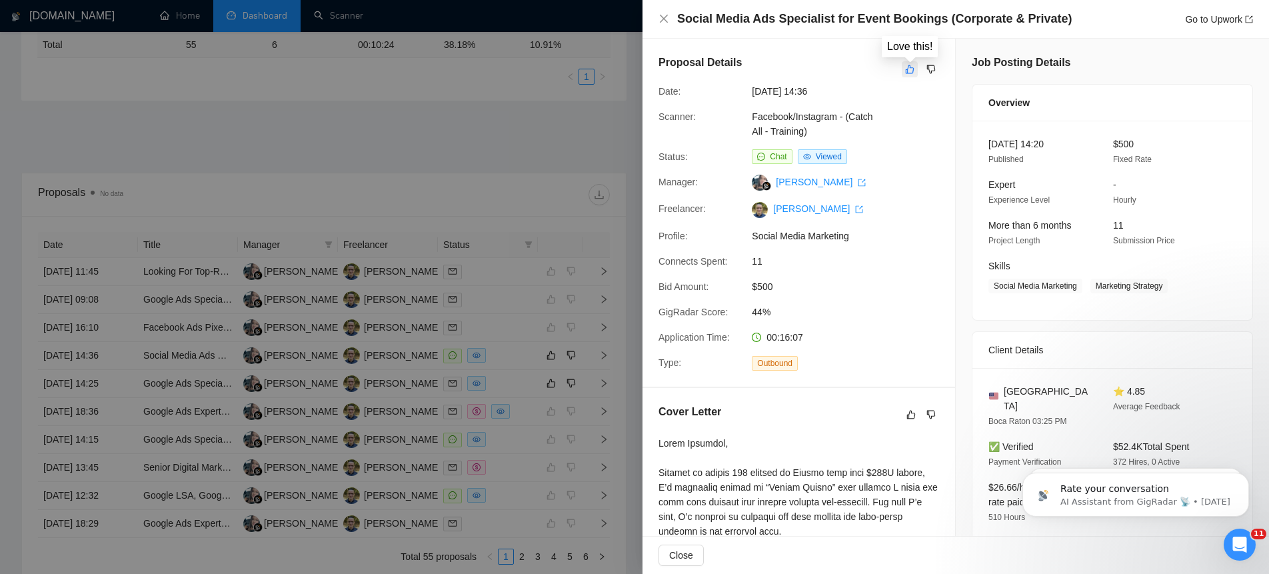
click at [912, 69] on icon "like" at bounding box center [909, 69] width 9 height 11
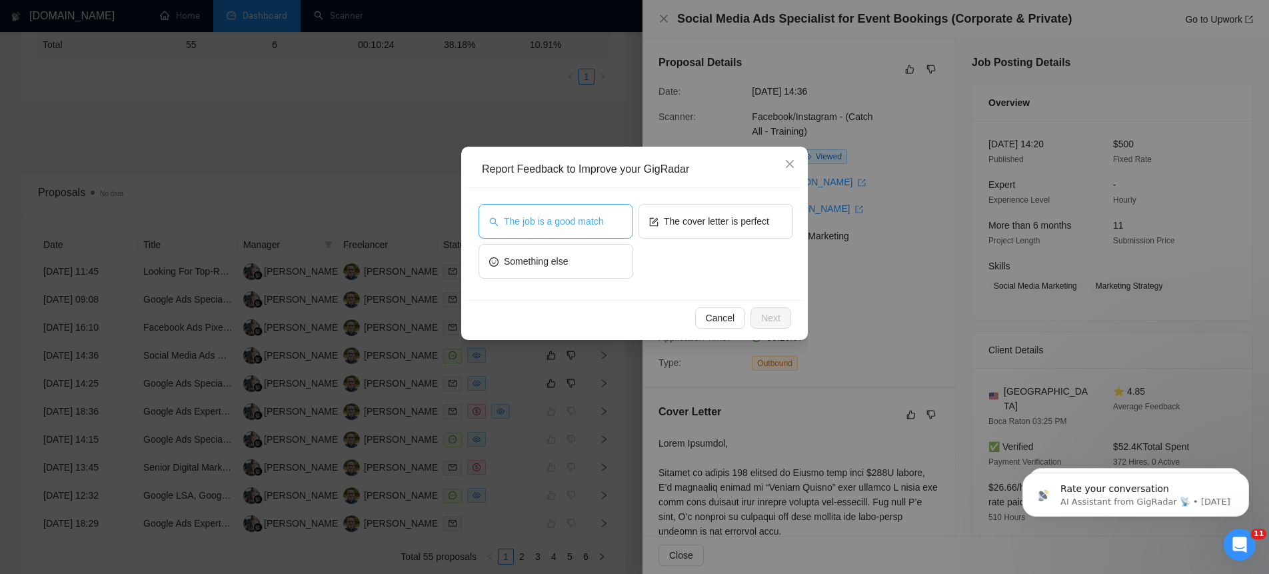
click at [582, 218] on span "The job is a good match" at bounding box center [553, 221] width 99 height 15
click at [691, 223] on span "The cover letter is perfect" at bounding box center [716, 221] width 105 height 15
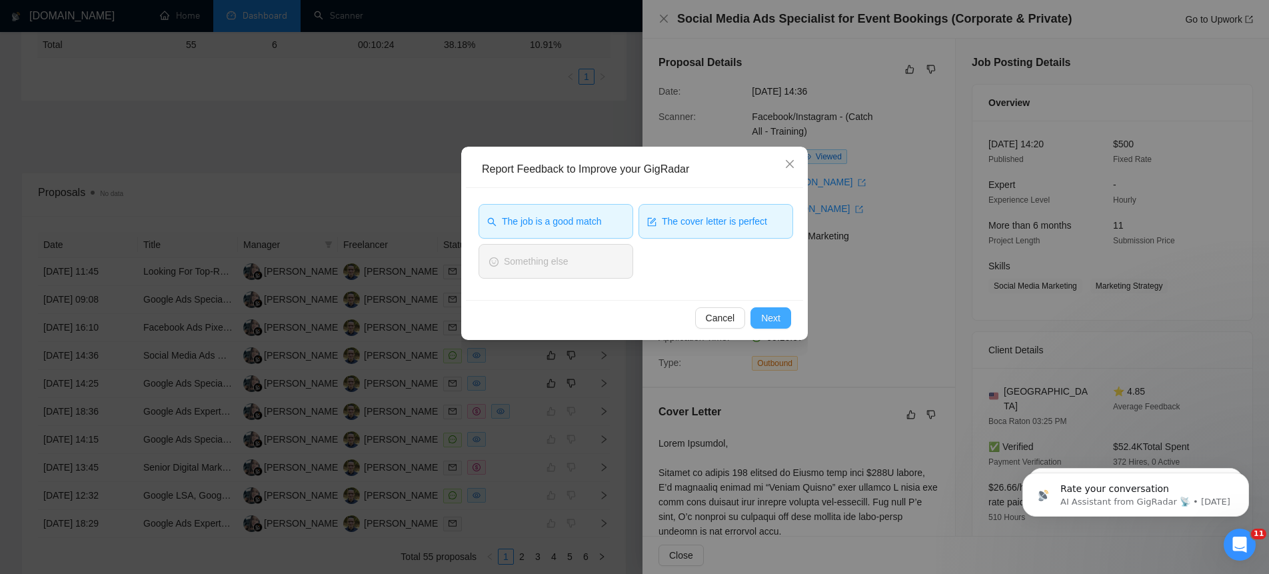
click at [775, 321] on span "Next" at bounding box center [770, 318] width 19 height 15
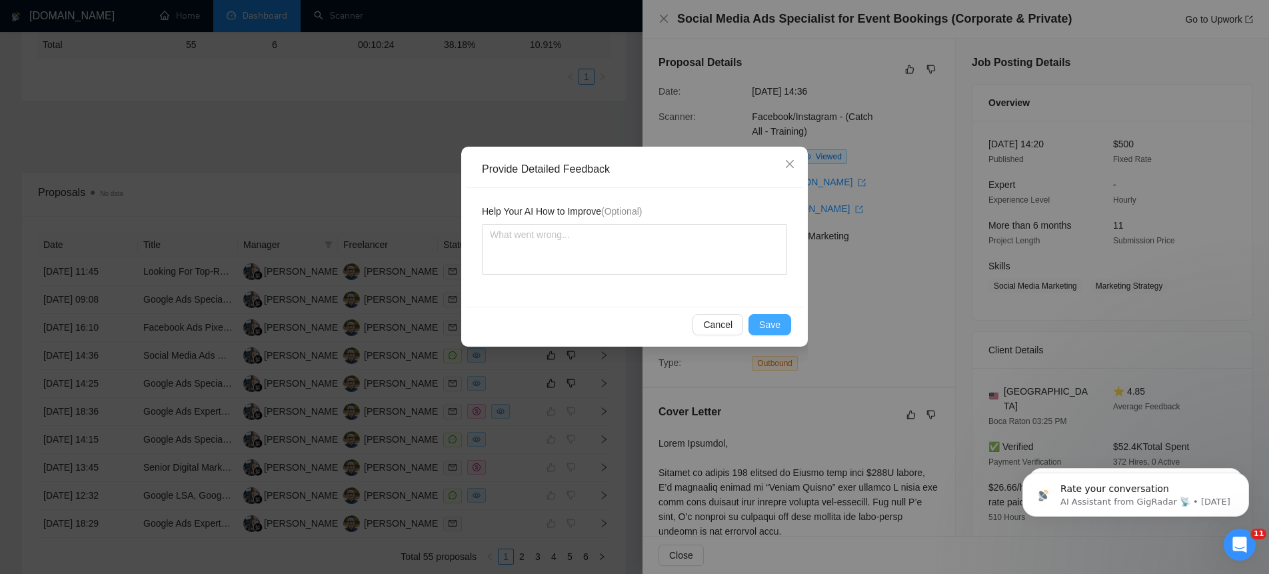
click at [775, 321] on span "Save" at bounding box center [769, 324] width 21 height 15
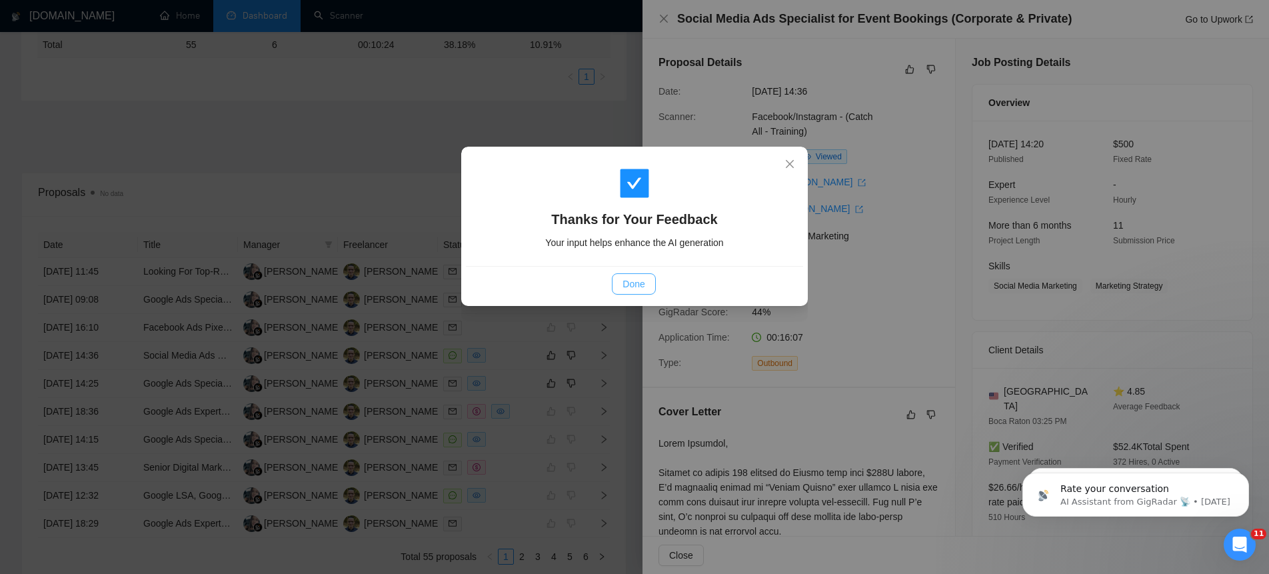
click at [624, 279] on span "Done" at bounding box center [634, 284] width 22 height 15
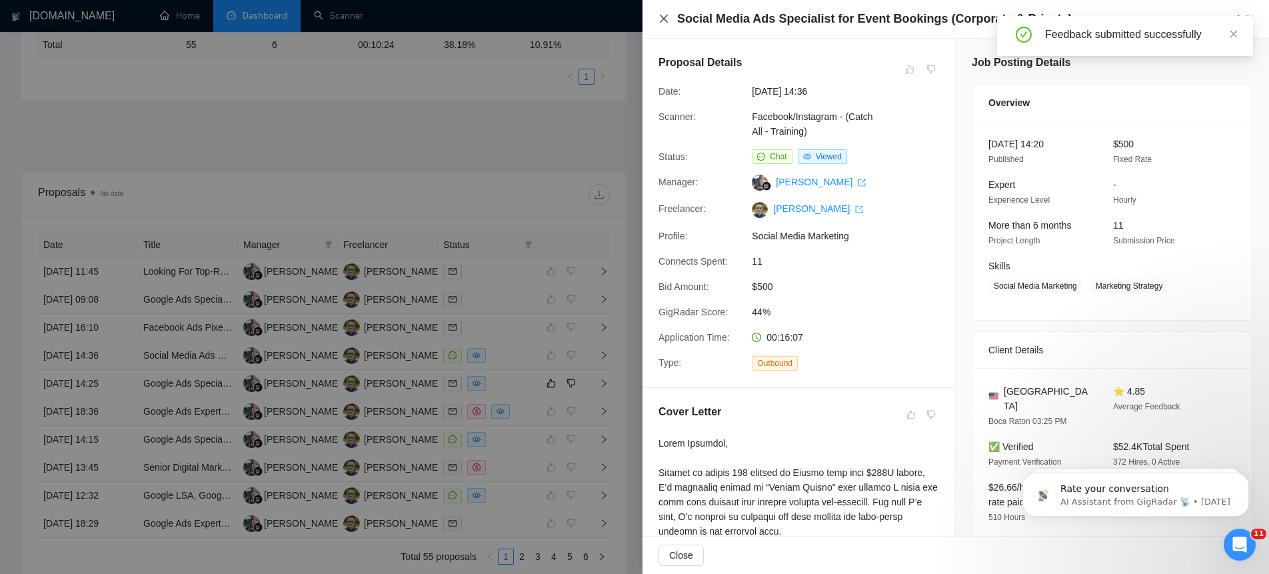
click at [665, 15] on icon "close" at bounding box center [664, 18] width 11 height 11
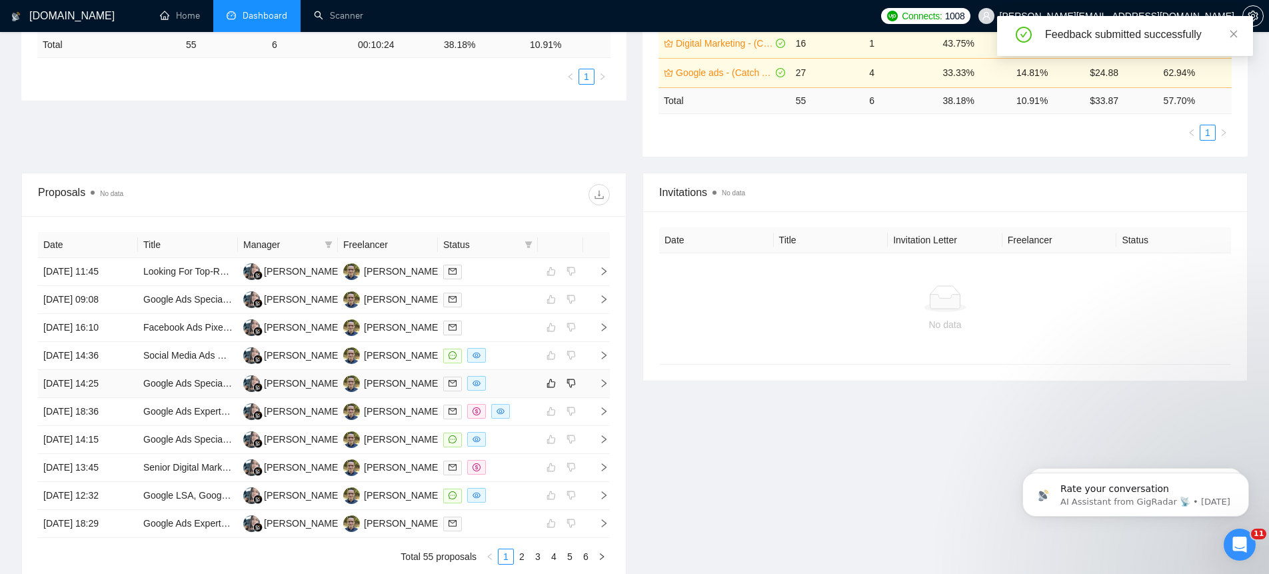
click at [601, 383] on icon "right" at bounding box center [603, 383] width 9 height 9
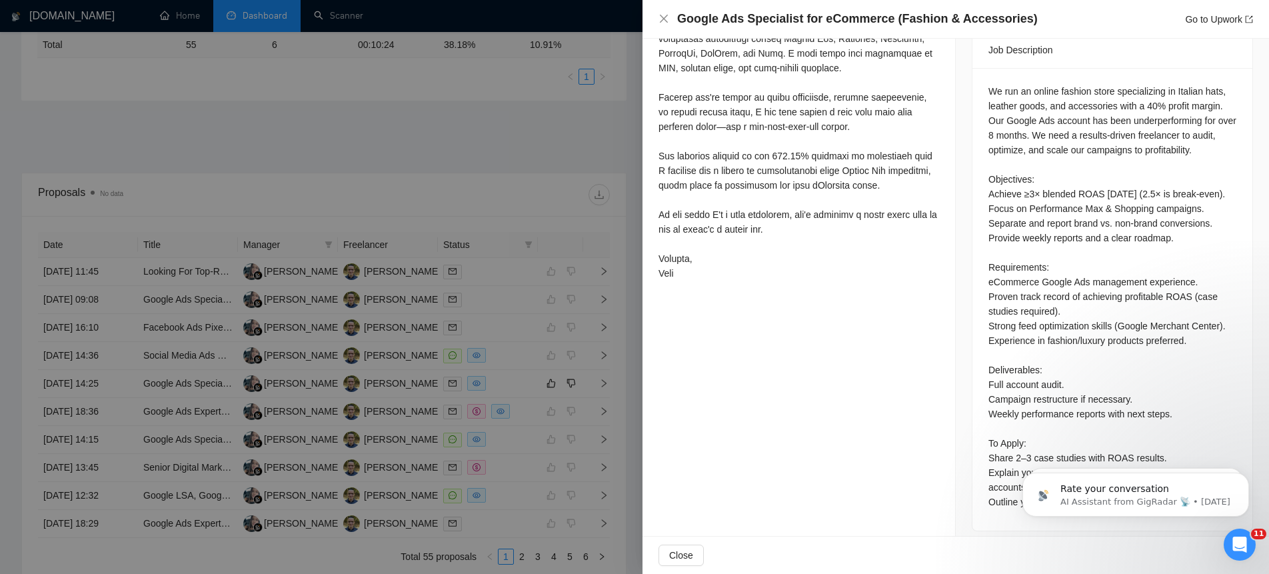
scroll to position [577, 0]
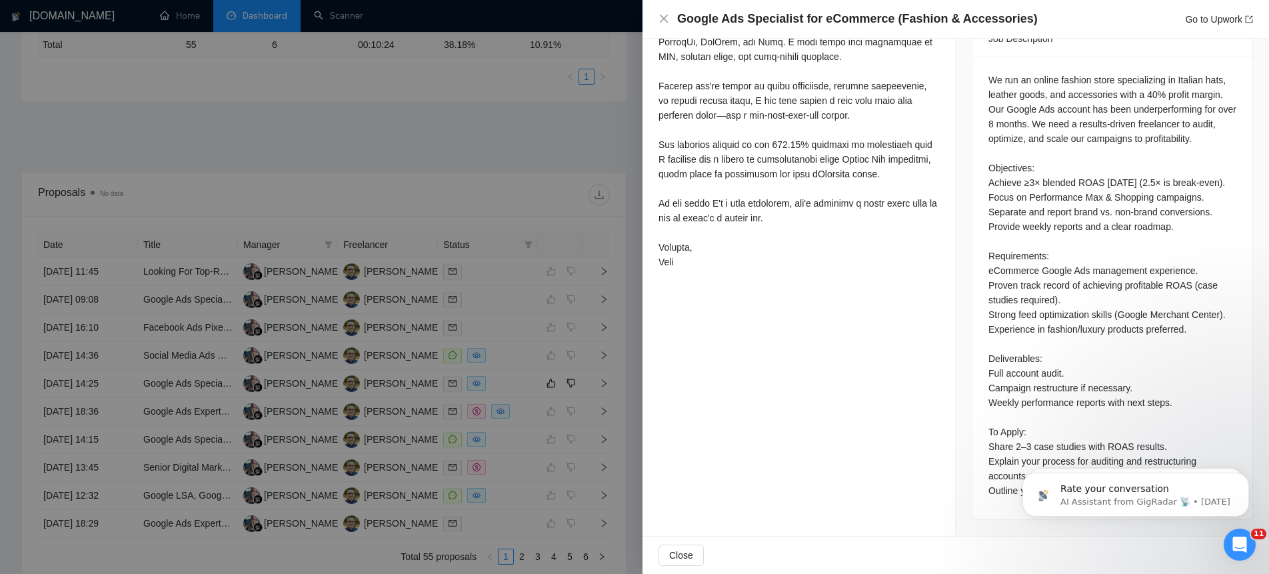
click at [1249, 543] on icon "Open Intercom Messenger" at bounding box center [1240, 545] width 22 height 22
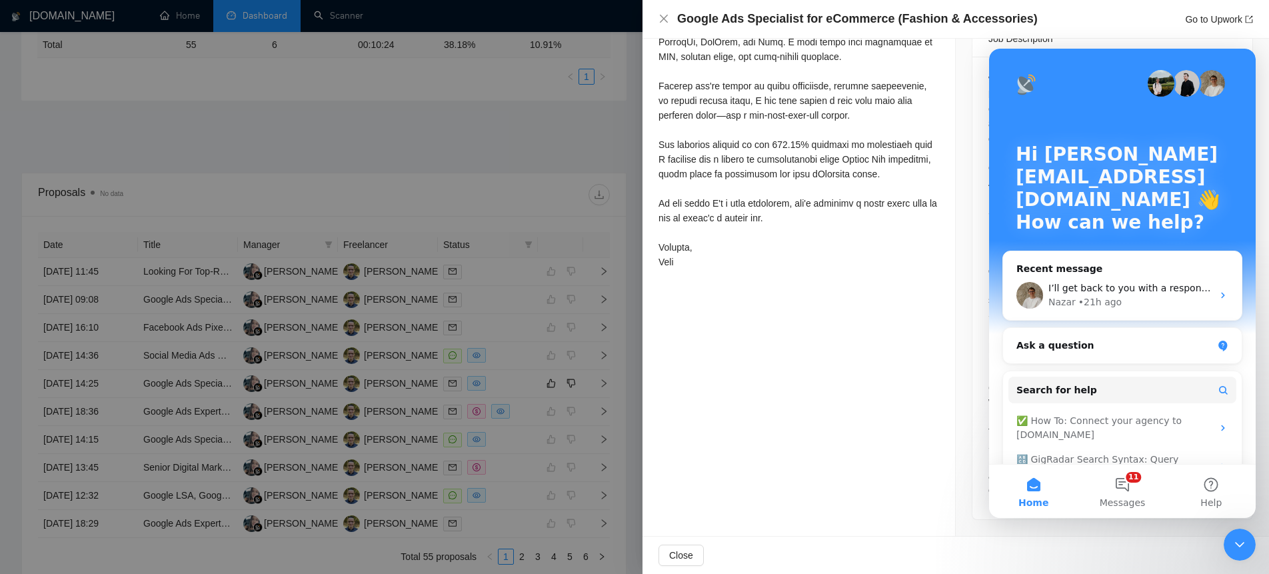
click at [1249, 543] on div "Close Intercom Messenger" at bounding box center [1240, 545] width 32 height 32
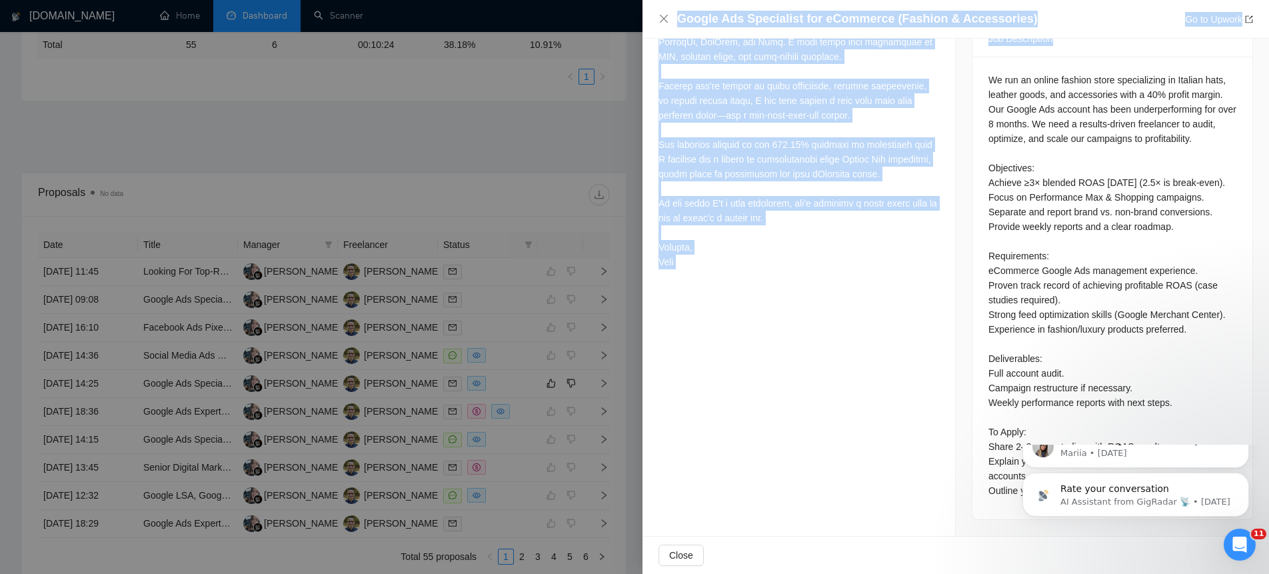
drag, startPoint x: 2214, startPoint y: 669, endPoint x: 1245, endPoint y: 534, distance: 977.4
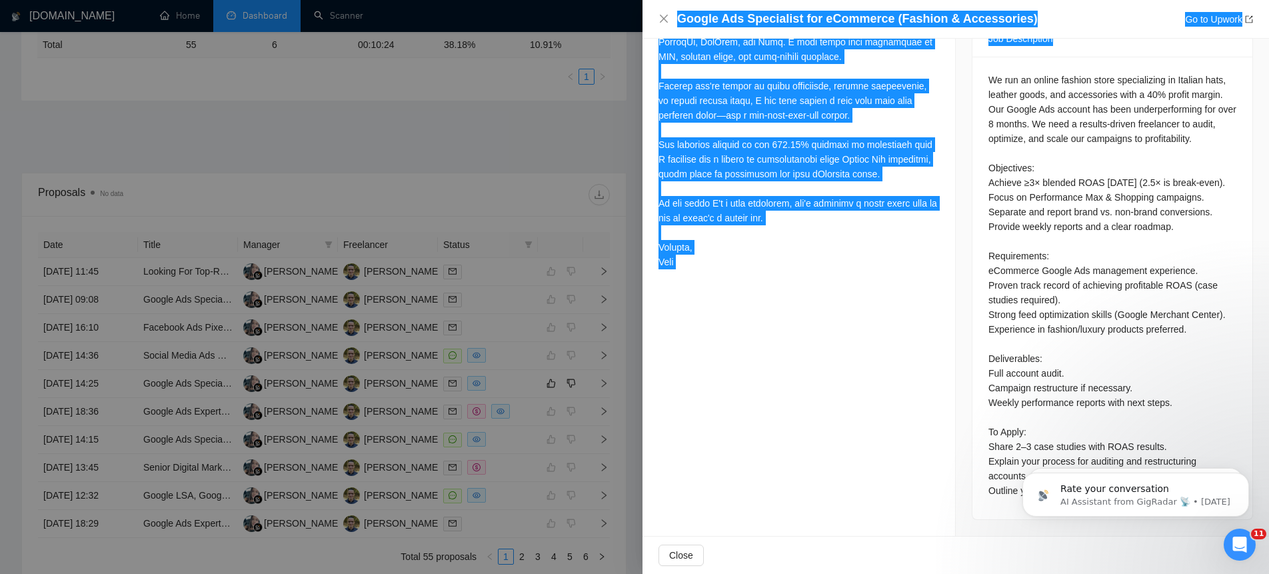
click at [1245, 539] on icon "Open Intercom Messenger" at bounding box center [1240, 545] width 22 height 22
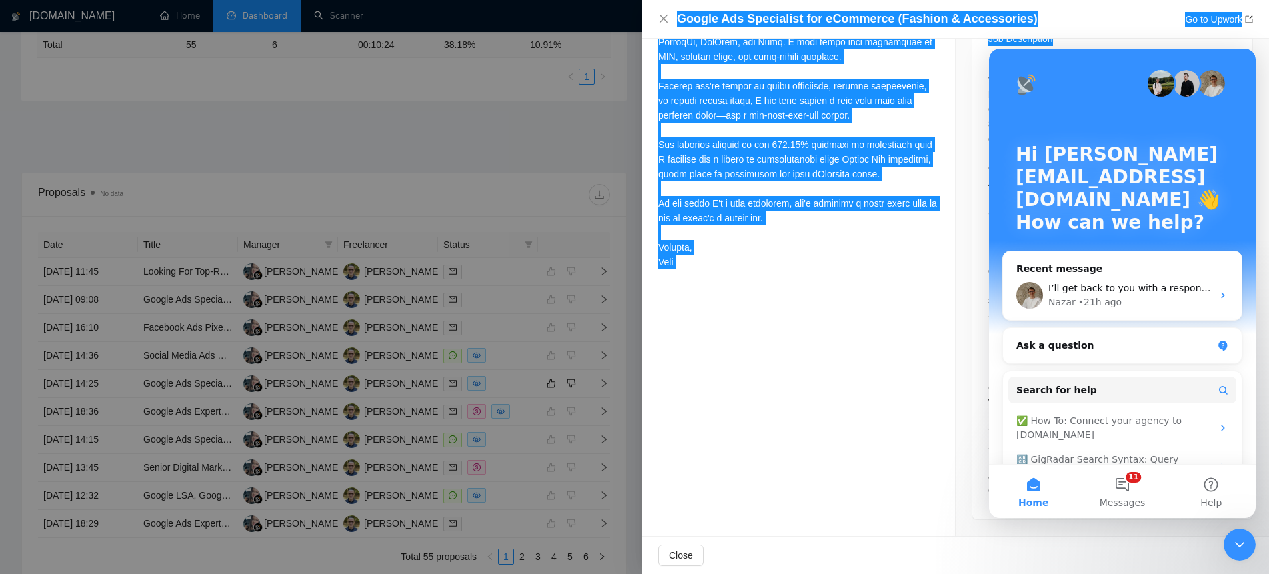
click at [1245, 539] on icon "Close Intercom Messenger" at bounding box center [1240, 545] width 16 height 16
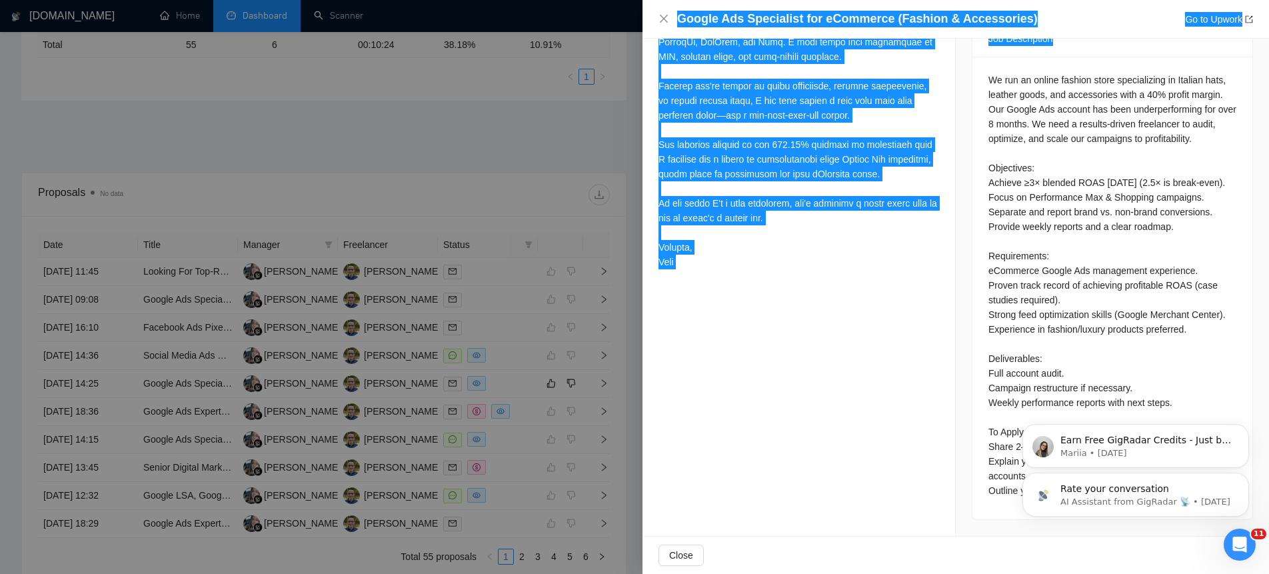
scroll to position [0, 0]
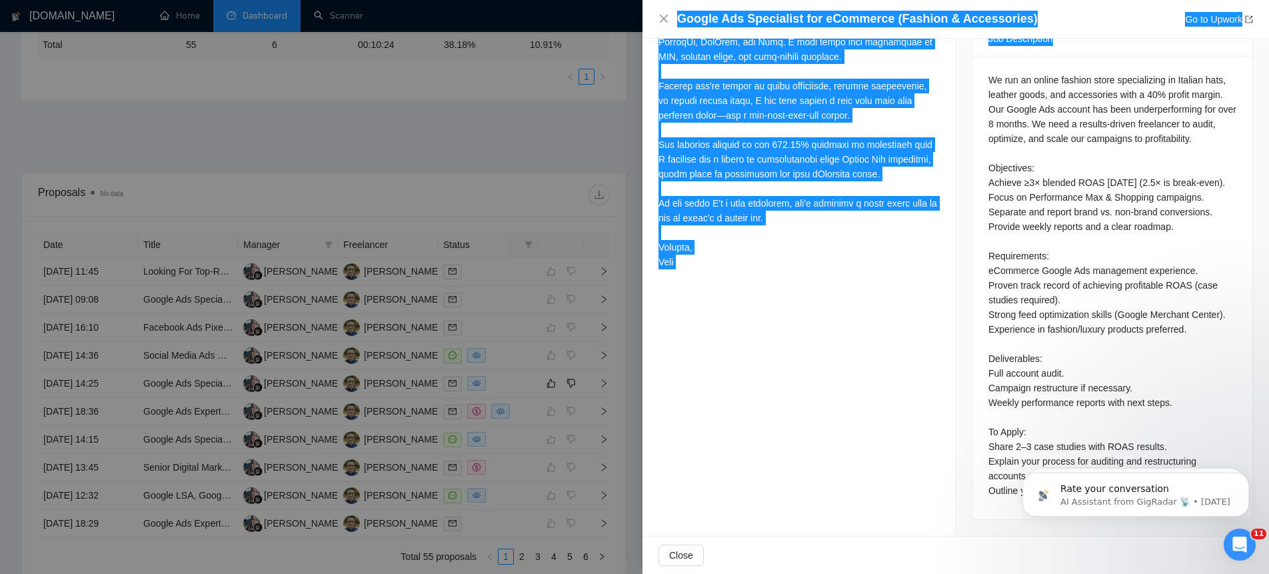
click at [1242, 543] on icon "Open Intercom Messenger" at bounding box center [1240, 545] width 22 height 22
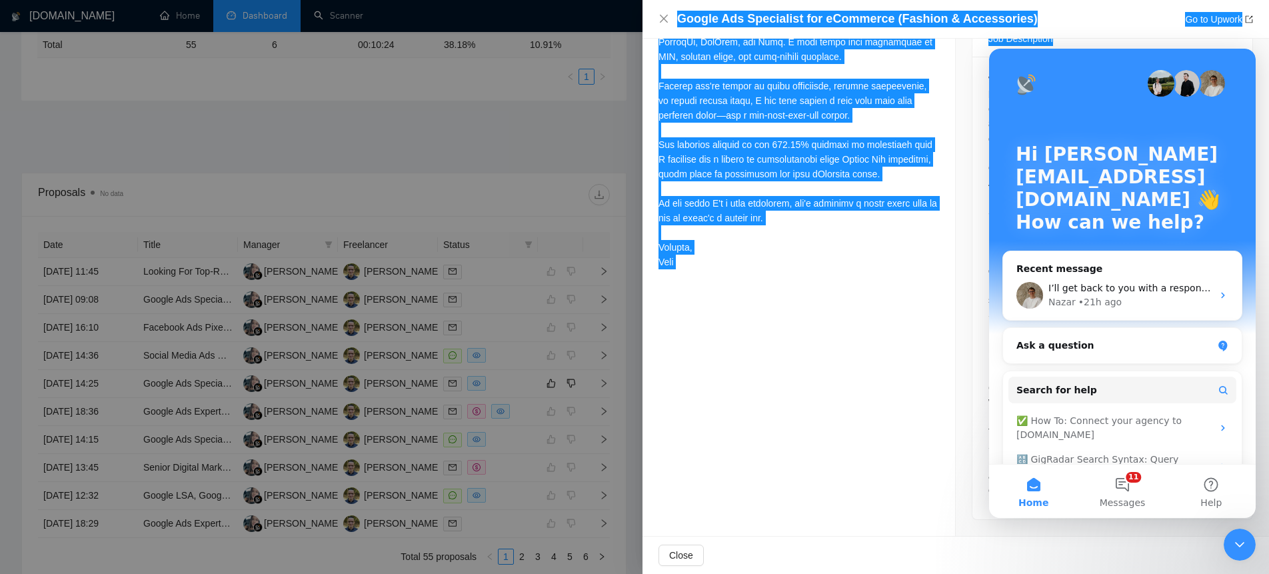
click at [1242, 543] on icon "Close Intercom Messenger" at bounding box center [1240, 545] width 16 height 16
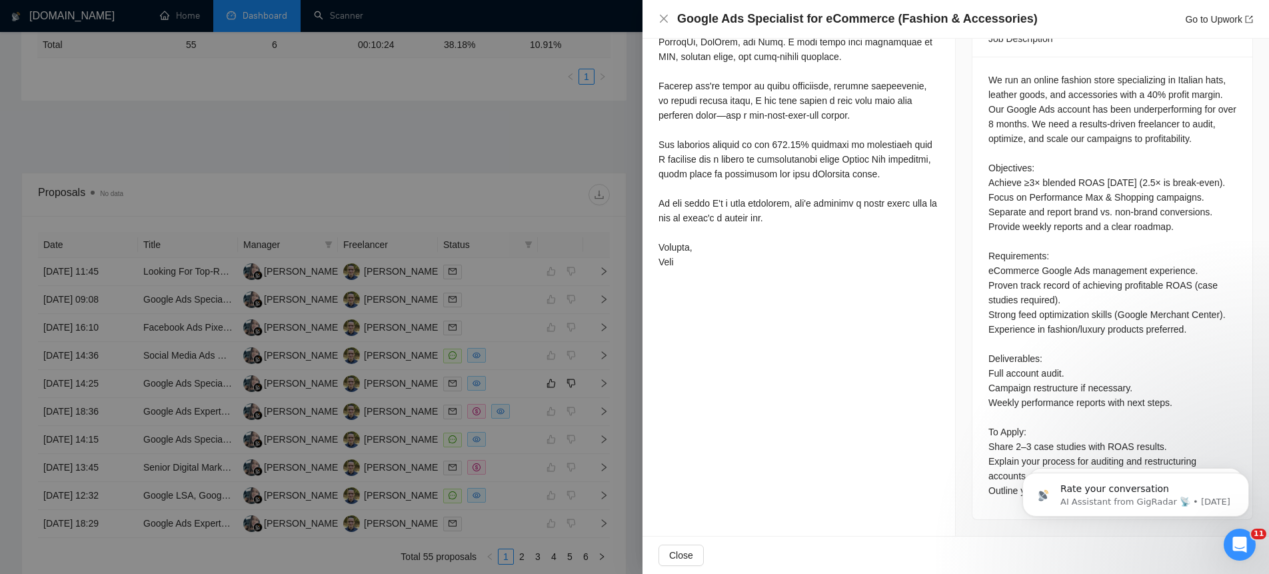
click at [1249, 549] on div "Open Intercom Messenger" at bounding box center [1240, 545] width 44 height 44
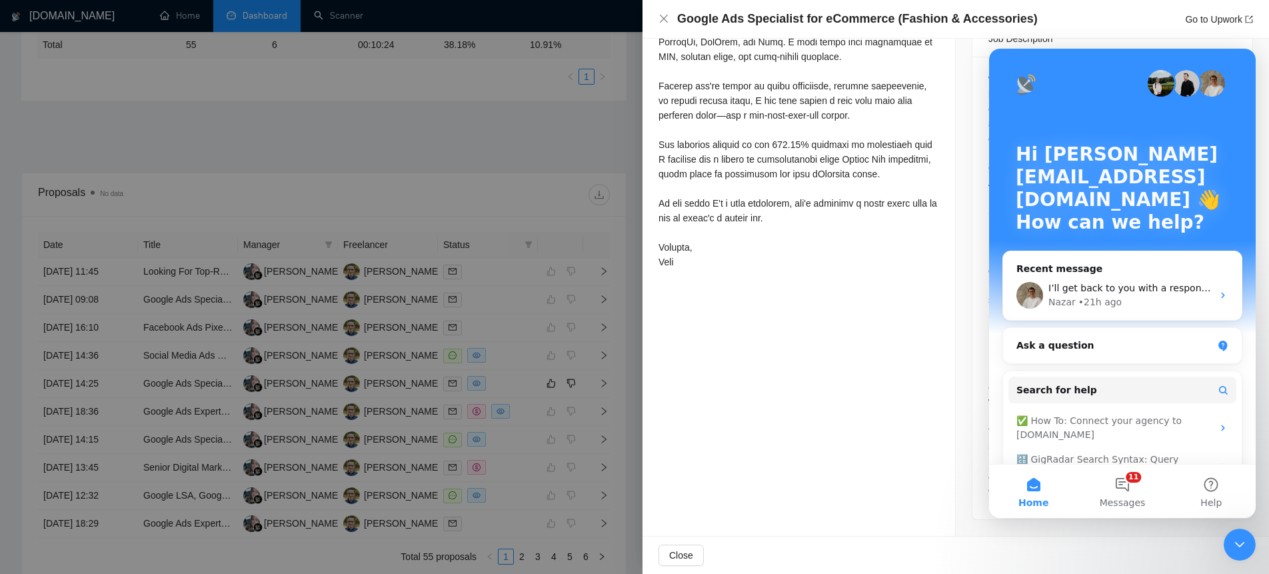
click at [1249, 549] on div "Close Intercom Messenger" at bounding box center [1240, 545] width 32 height 32
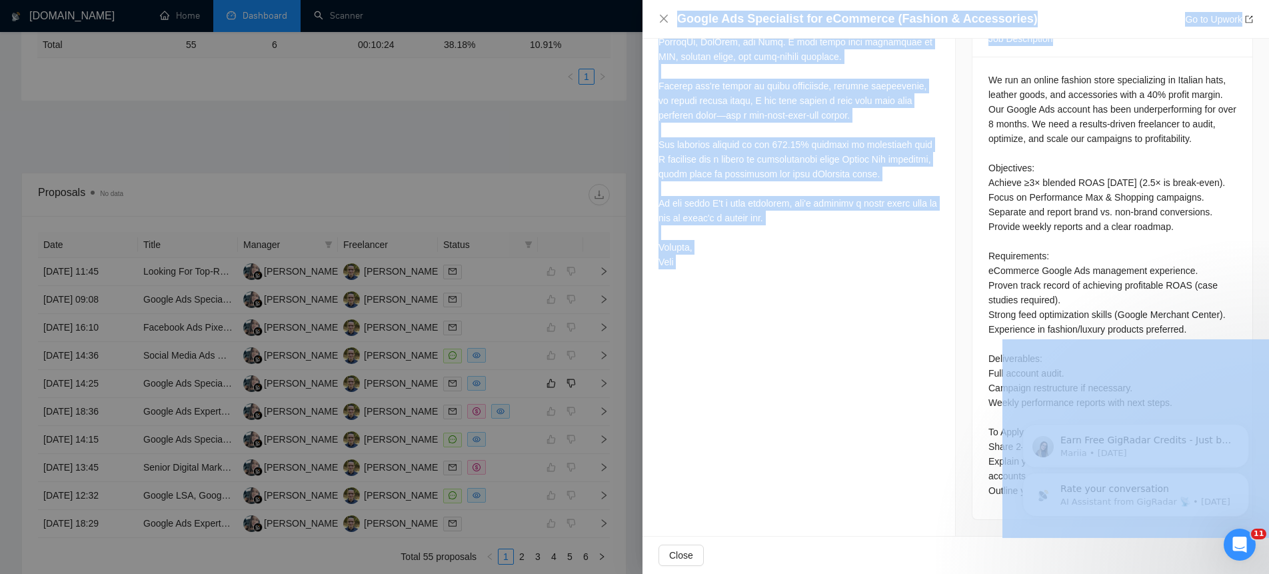
drag, startPoint x: 1996, startPoint y: 402, endPoint x: 1213, endPoint y: 445, distance: 783.2
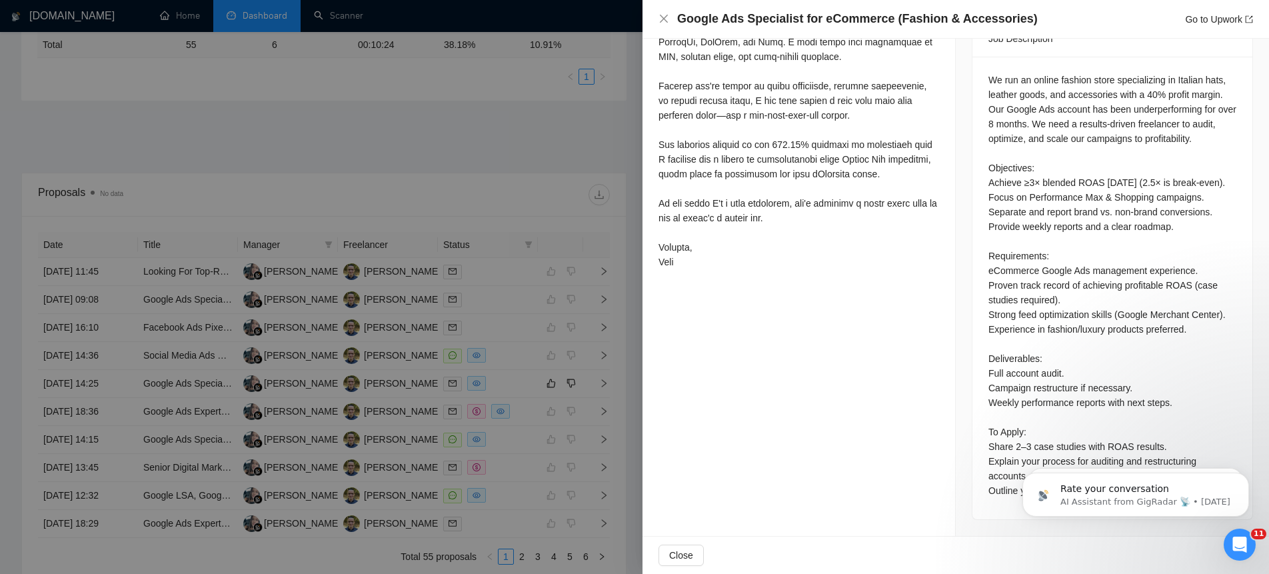
click at [1151, 327] on div "We run an online fashion store specializing in Italian hats, leather goods, and…" at bounding box center [1113, 285] width 248 height 425
